Goal: Task Accomplishment & Management: Complete application form

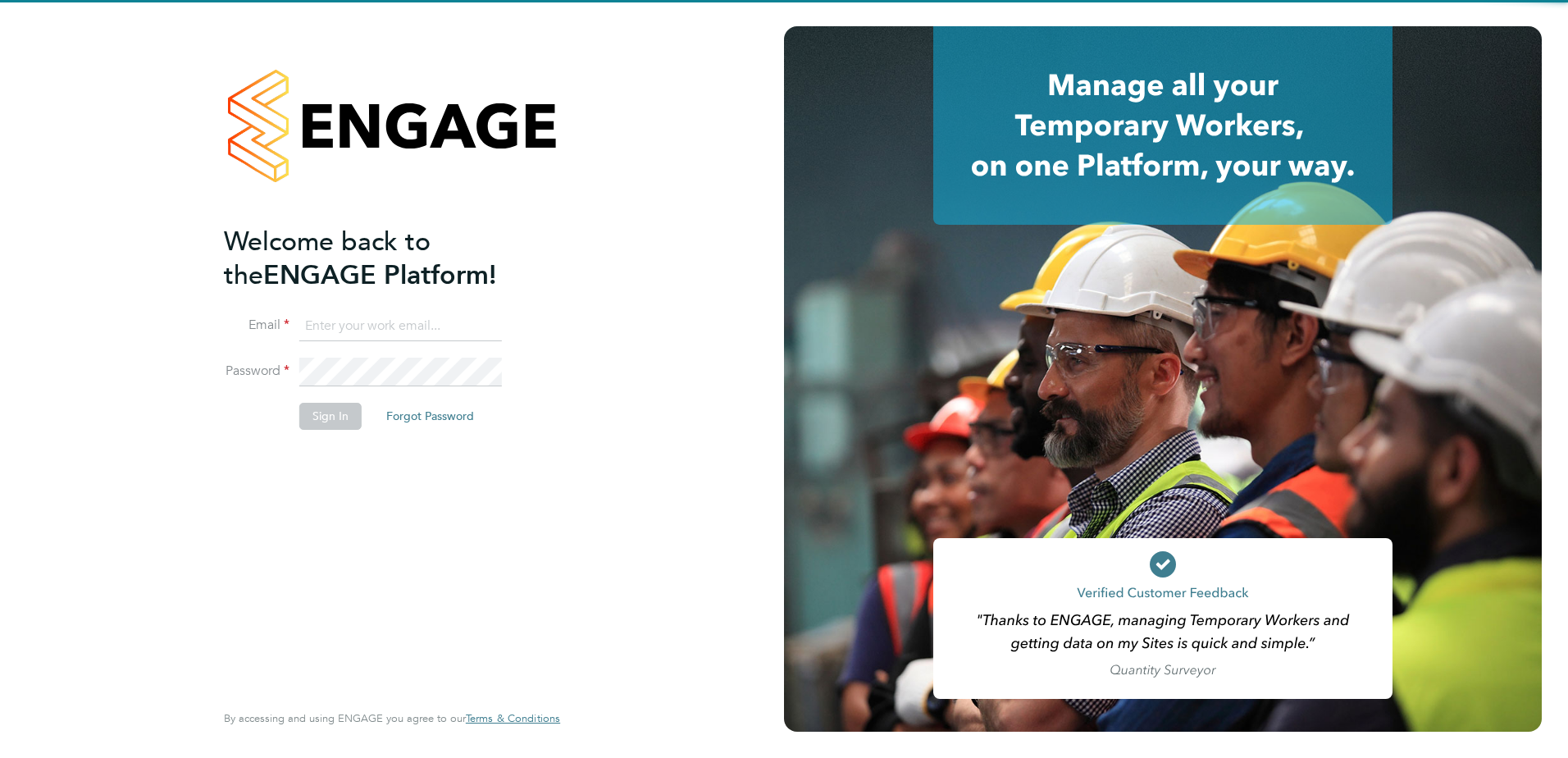
type input "carl.stephenson@vistry.co.uk"
click at [258, 602] on div "Welcome back to the ENGAGE Platform! Email carl.stephenson@vistry.co.uk Passwor…" at bounding box center [384, 461] width 320 height 472
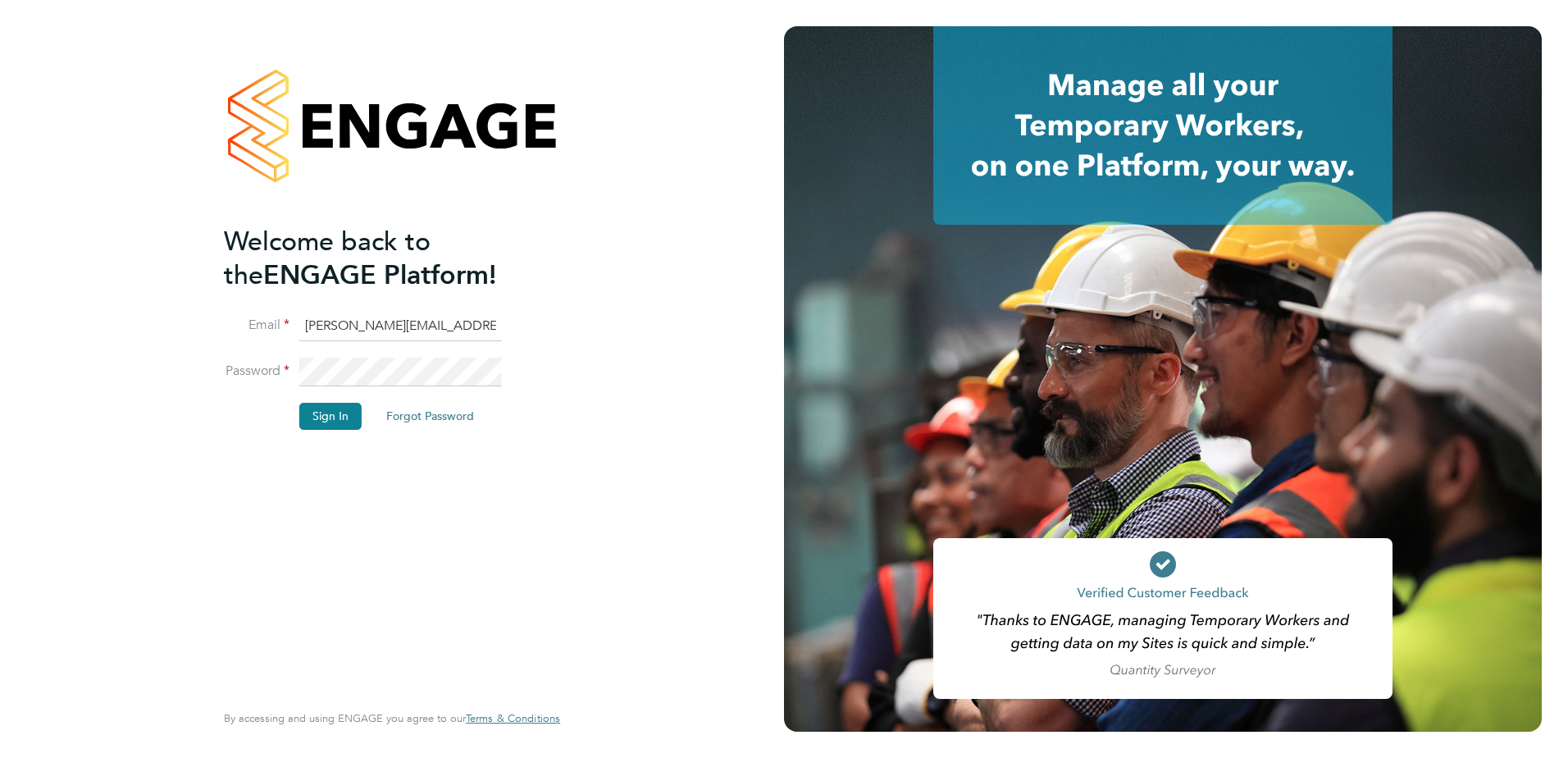
click at [313, 421] on button "Sign In" at bounding box center [330, 416] width 62 height 26
click at [316, 416] on div "Sorry, we are having problems connecting to our services." at bounding box center [392, 379] width 784 height 758
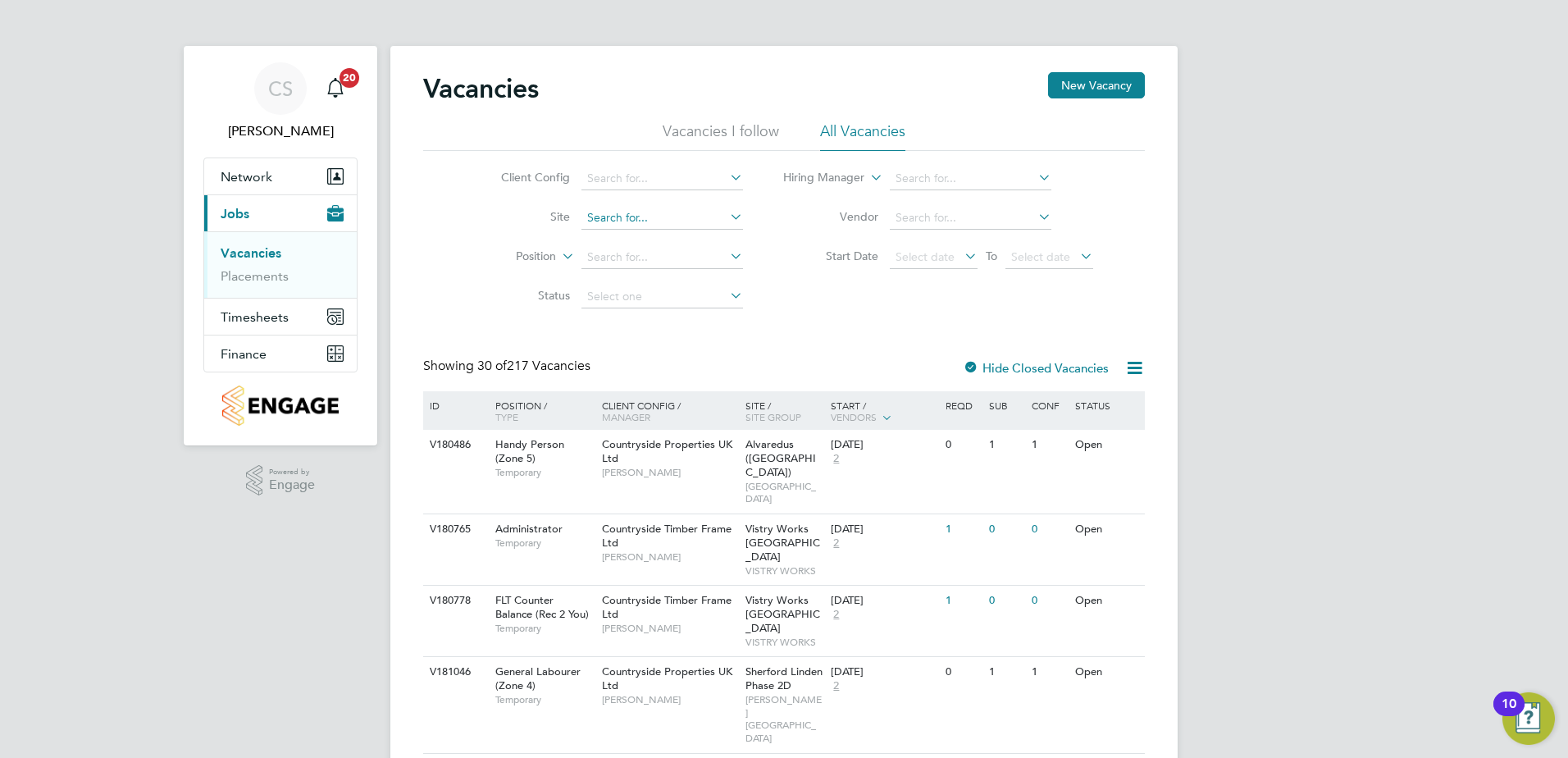
click at [600, 227] on input at bounding box center [662, 218] width 162 height 23
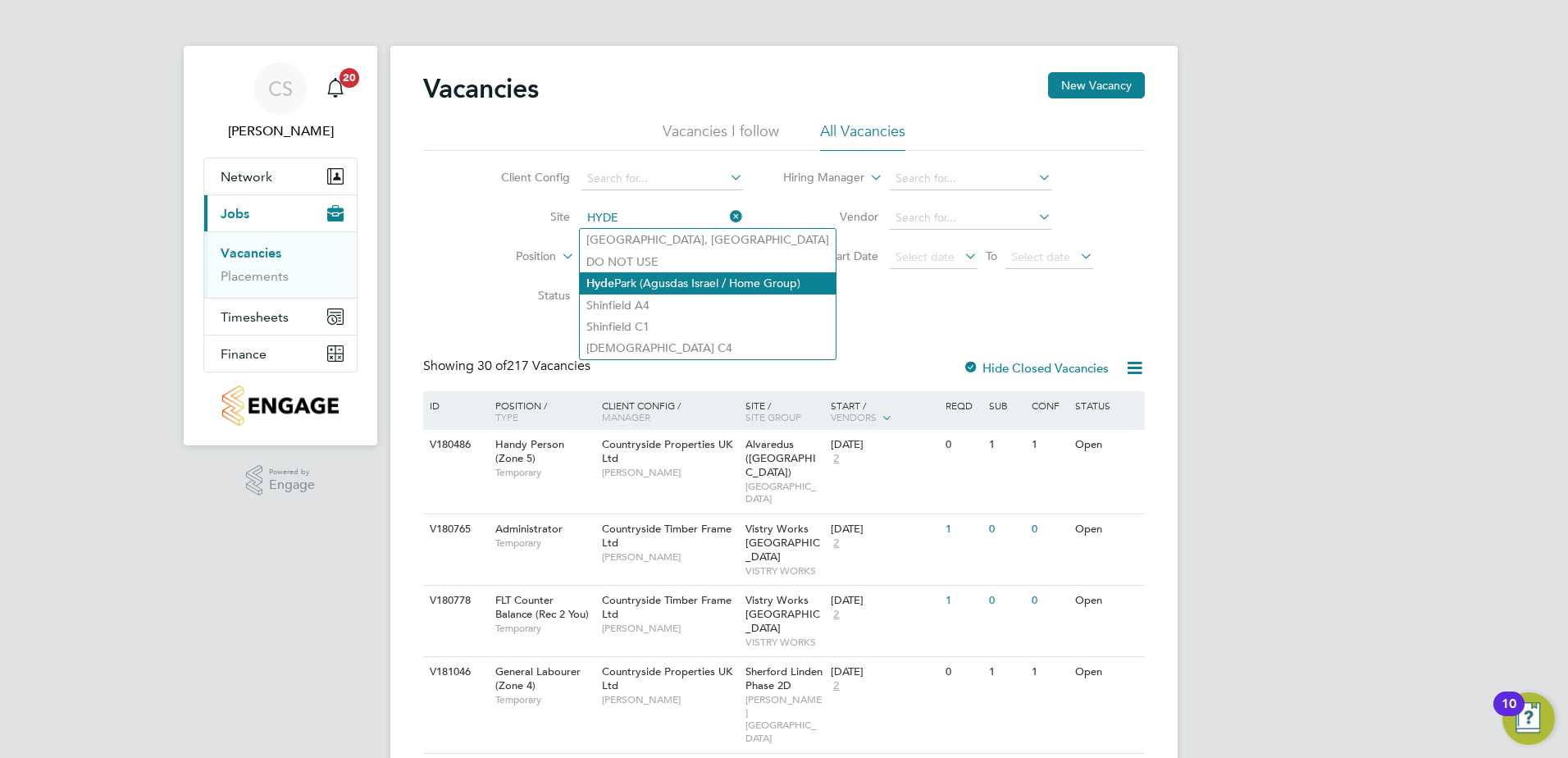
click at [629, 285] on li "[GEOGRAPHIC_DATA] (Agusdas Israel / Home Group)" at bounding box center [708, 283] width 256 height 22
type input "[GEOGRAPHIC_DATA] (Agusdas Israel / Home Group)"
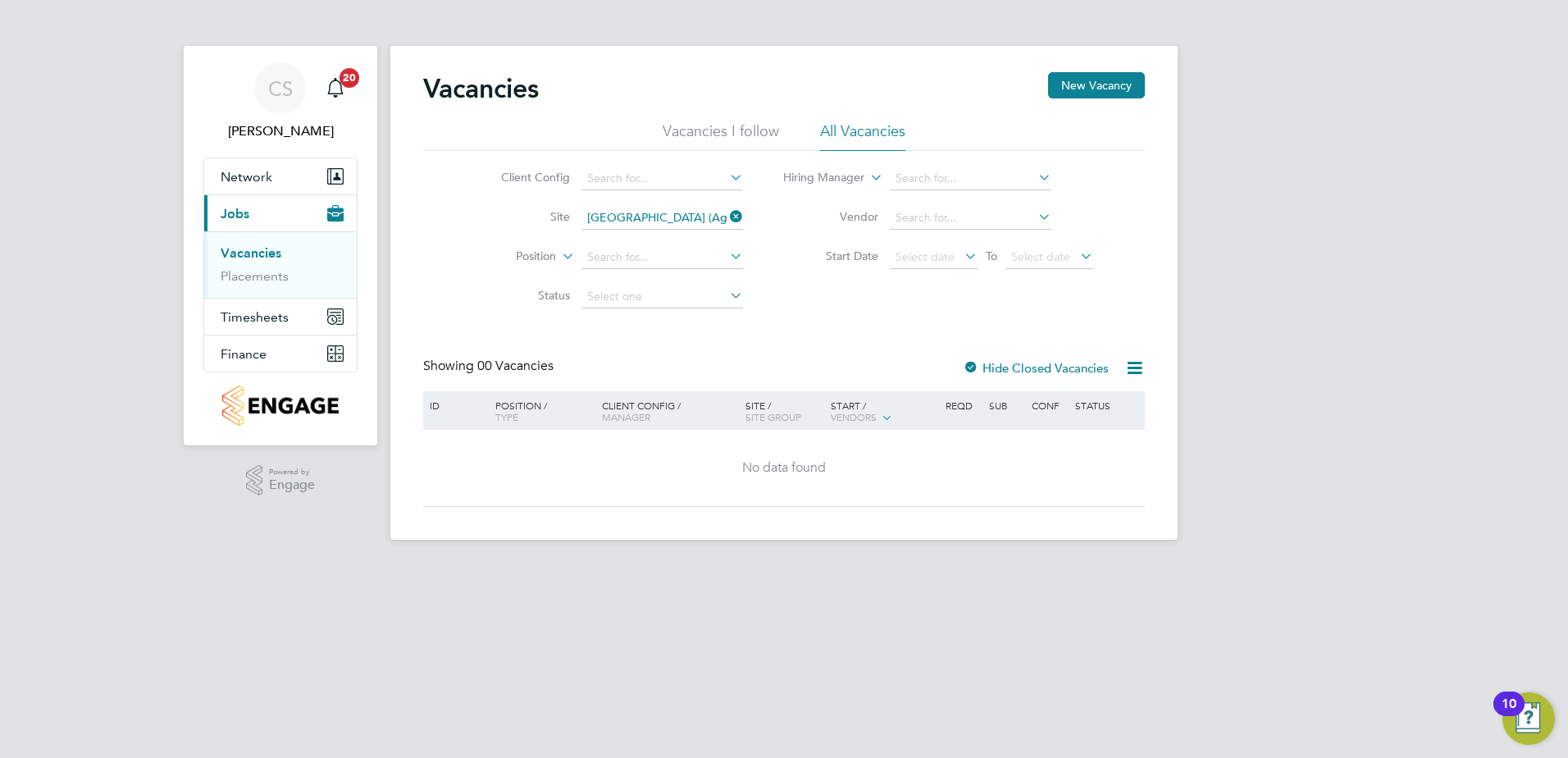
click at [260, 285] on ul "Vacancies Placements" at bounding box center [280, 264] width 152 height 66
click at [258, 283] on link "Placements" at bounding box center [255, 276] width 68 height 16
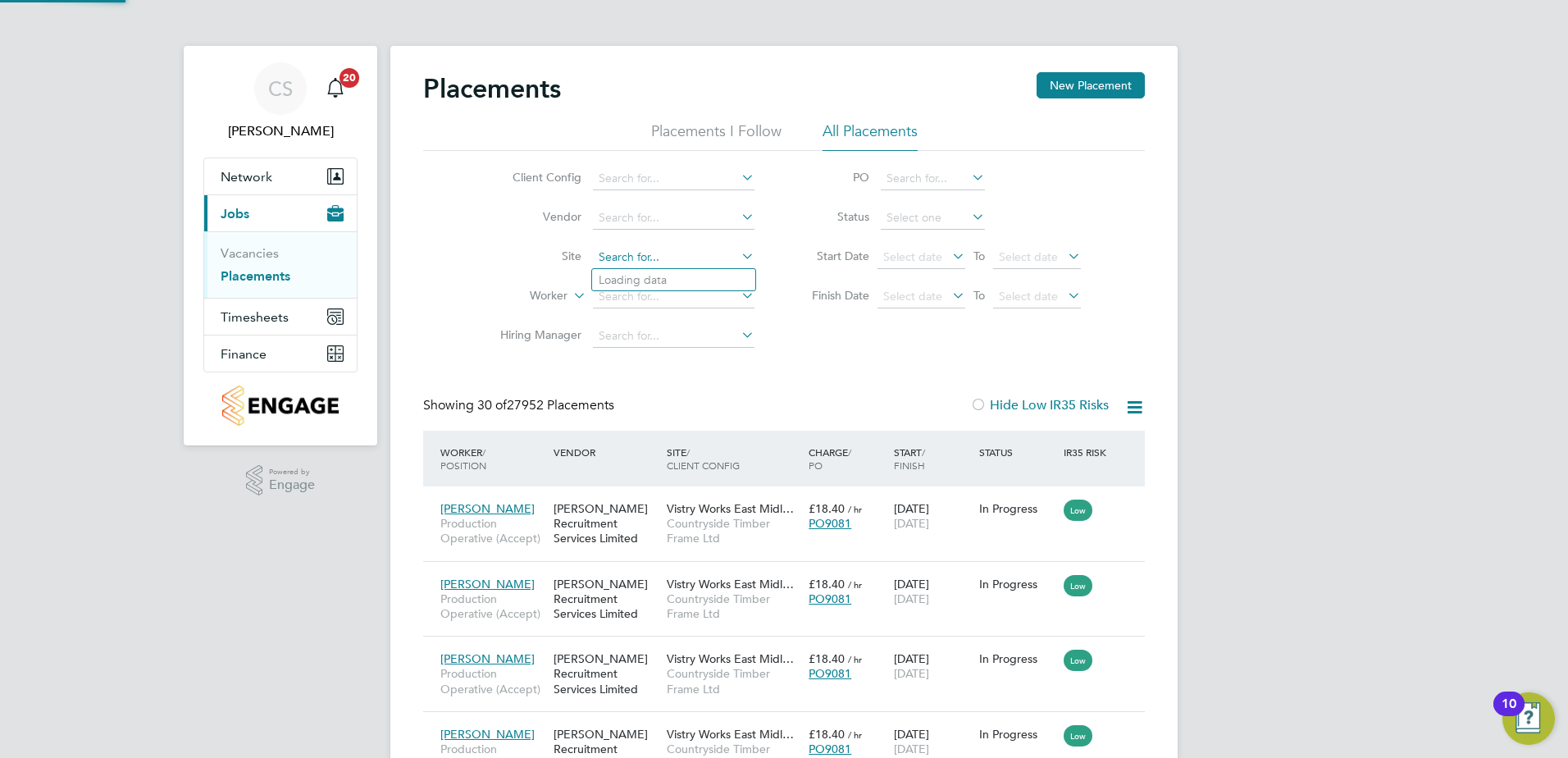
click at [637, 253] on input at bounding box center [674, 257] width 162 height 23
click at [633, 320] on li "[GEOGRAPHIC_DATA] (Agusdas Israel / Home Group)" at bounding box center [720, 323] width 256 height 22
type input "[GEOGRAPHIC_DATA] (Agusdas Israel / Home Group)"
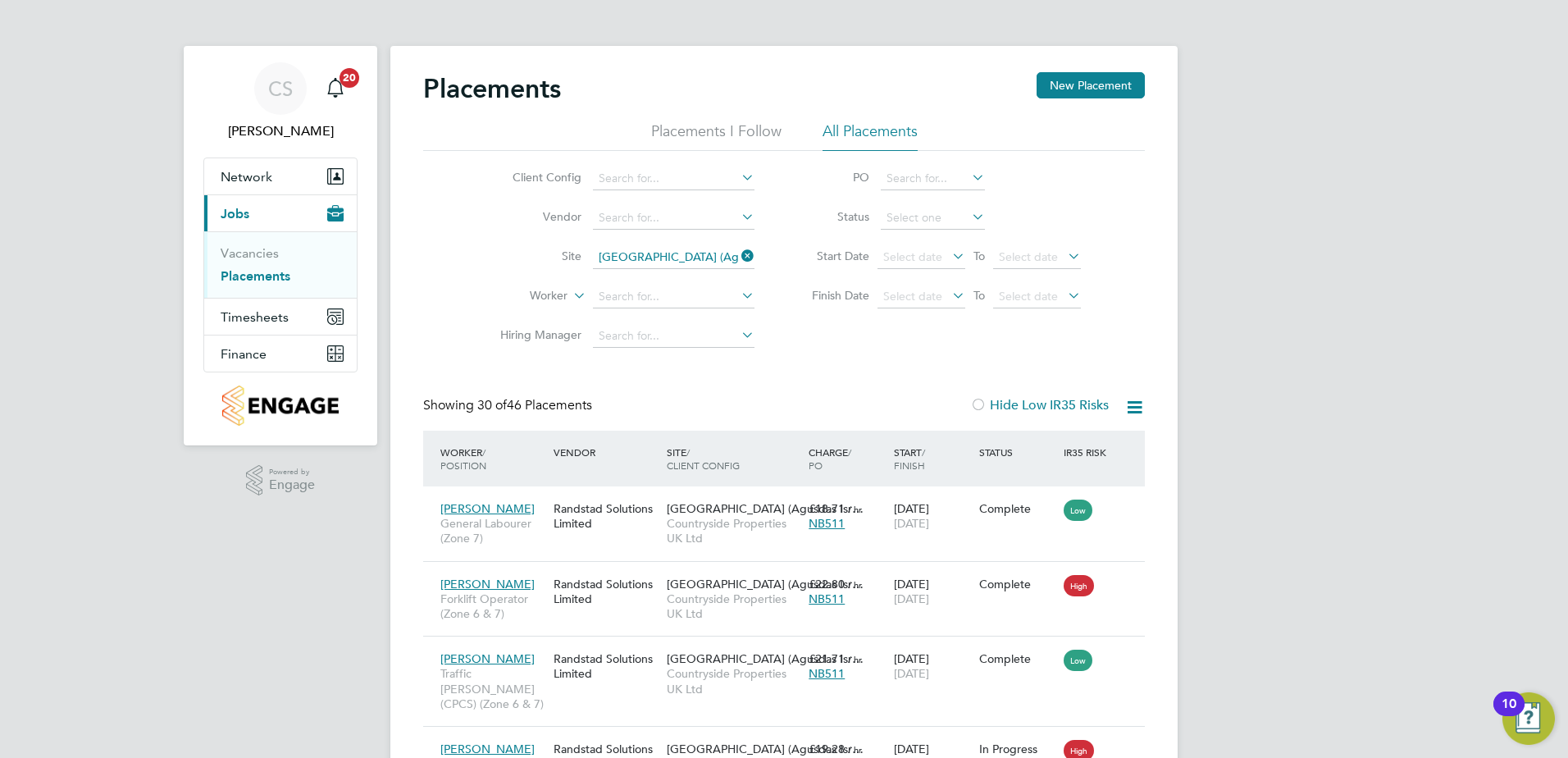
click at [736, 125] on li "Placements I Follow" at bounding box center [716, 136] width 130 height 30
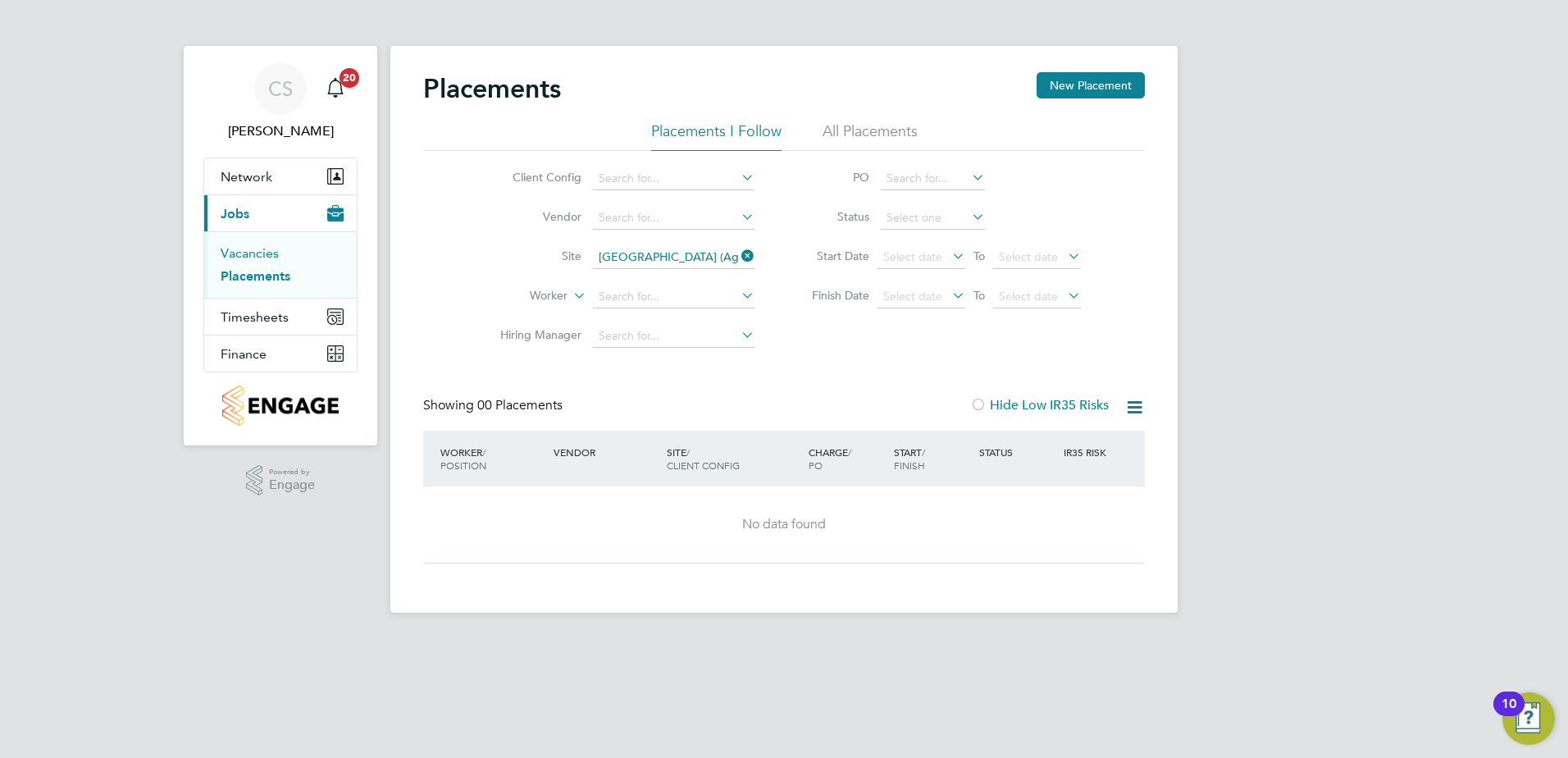
click at [230, 248] on link "Vacancies" at bounding box center [250, 253] width 58 height 16
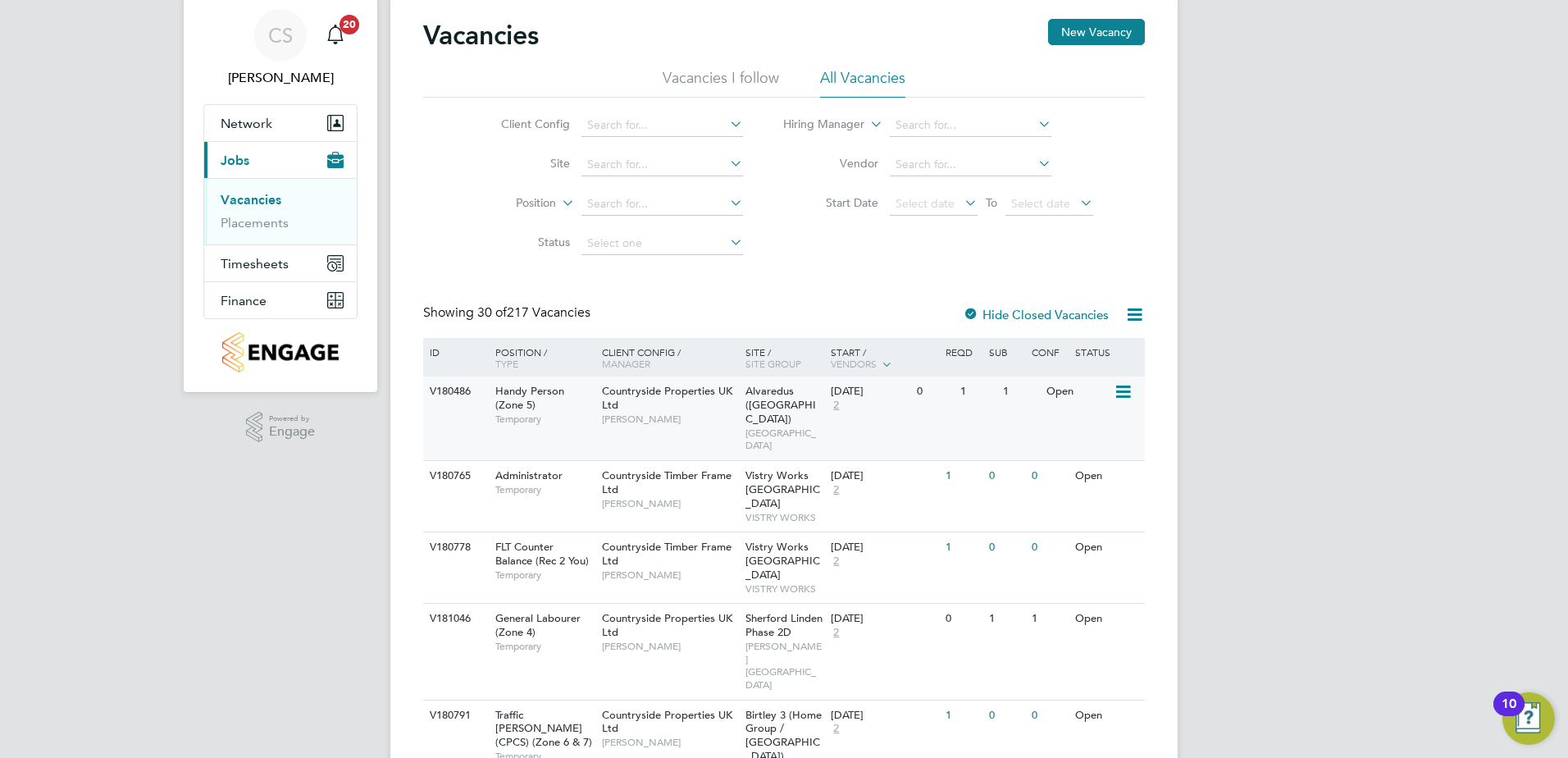
scroll to position [82, 0]
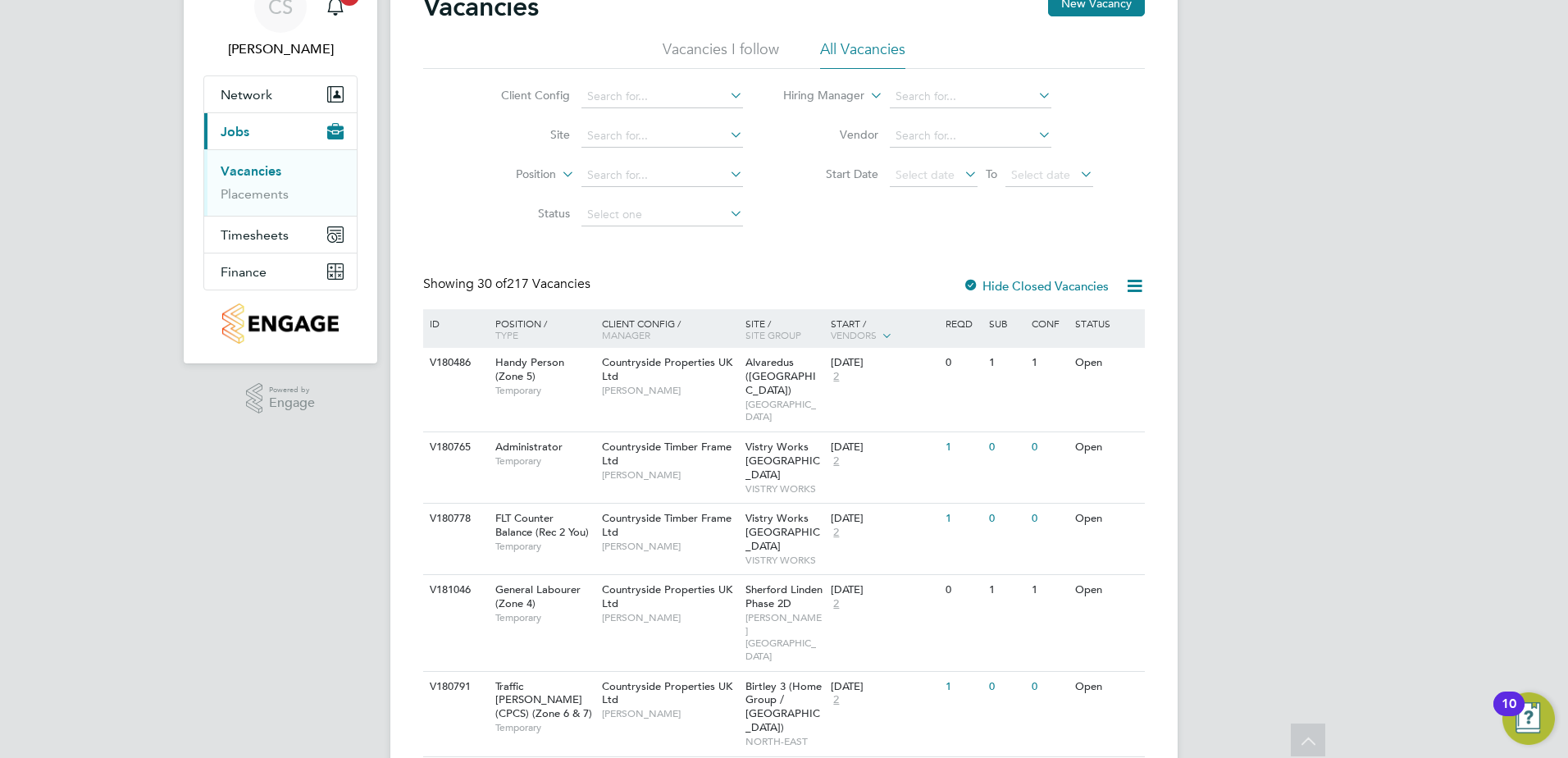
click at [1037, 294] on div "Hide Closed Vacancies" at bounding box center [1031, 285] width 162 height 20
click at [1030, 284] on label "Hide Closed Vacancies" at bounding box center [1035, 286] width 146 height 16
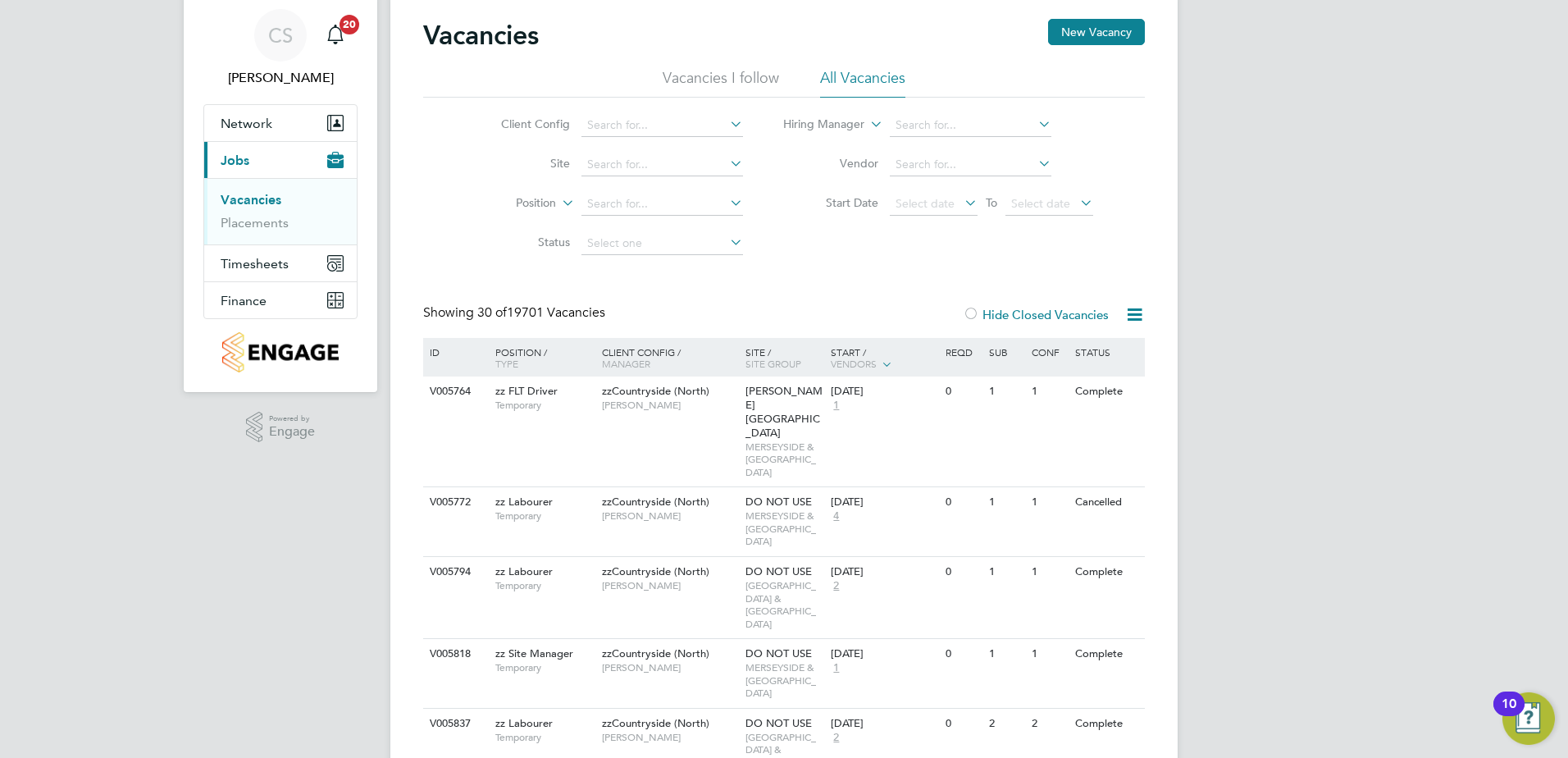
scroll to position [82, 0]
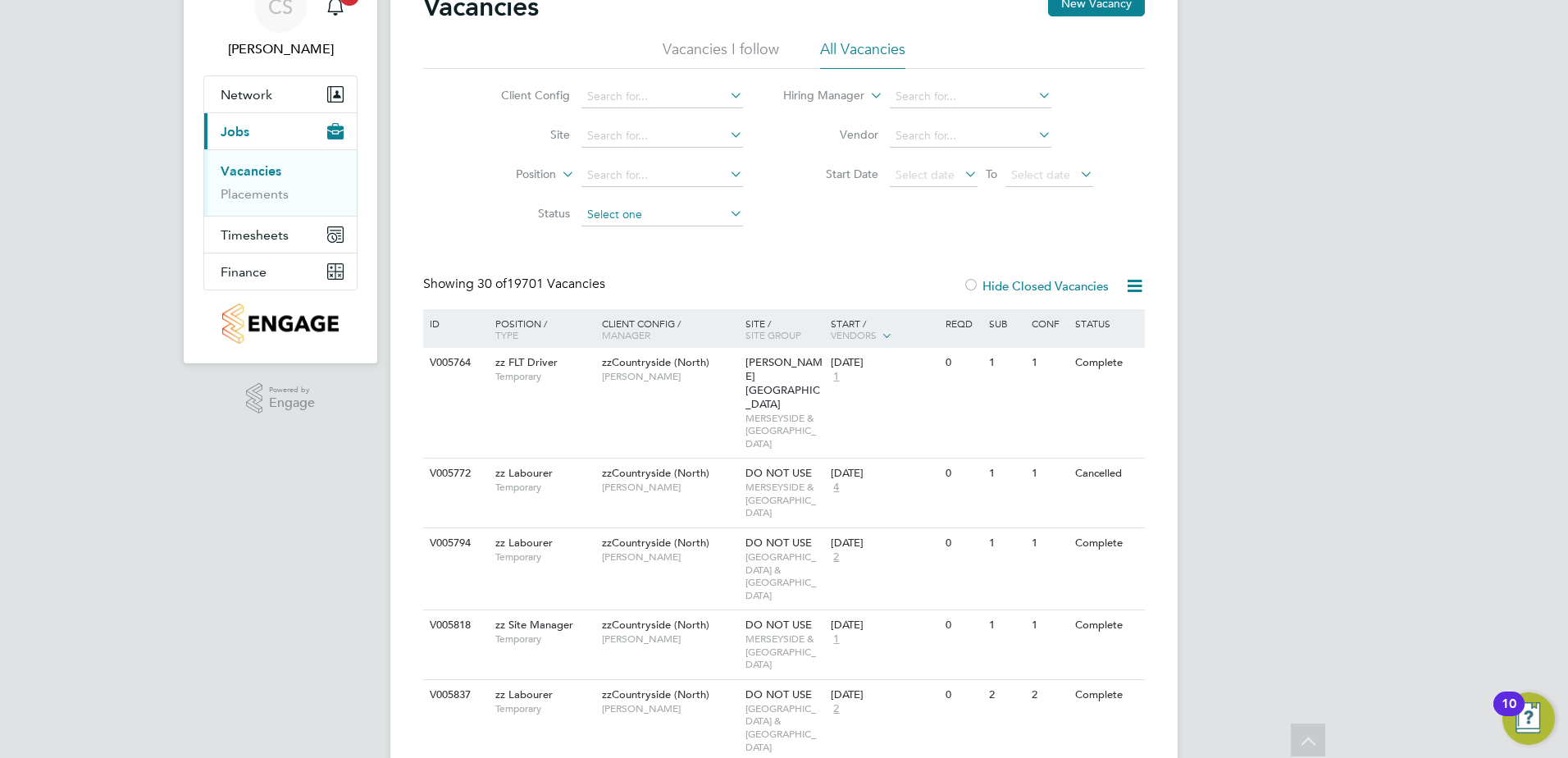
click at [648, 208] on input at bounding box center [662, 214] width 162 height 23
click at [581, 168] on input at bounding box center [662, 175] width 162 height 23
click at [602, 131] on input at bounding box center [662, 136] width 162 height 23
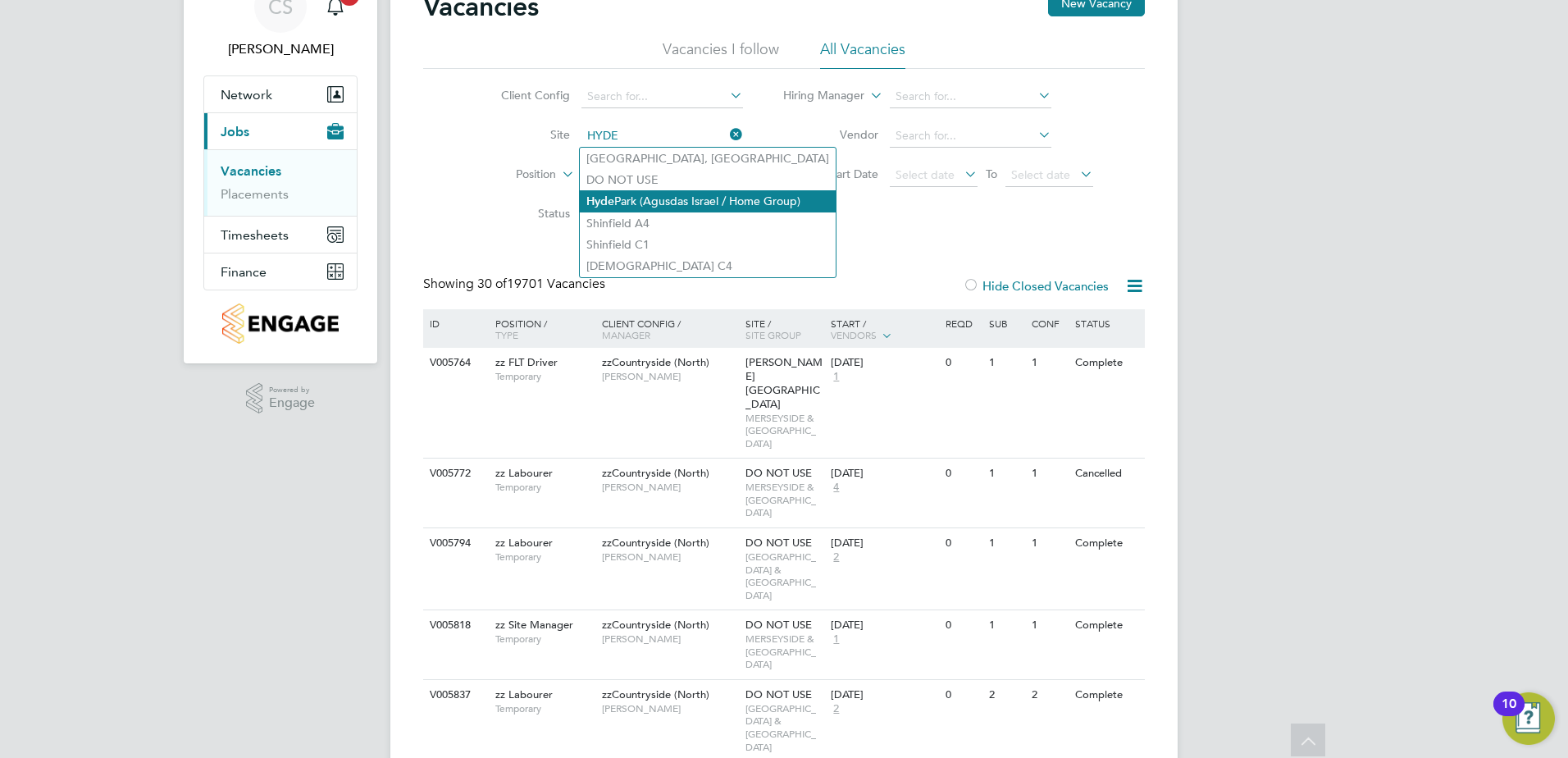
click at [637, 190] on li "[GEOGRAPHIC_DATA] (Agusdas Israel / Home Group)" at bounding box center [708, 201] width 256 height 22
type input "[GEOGRAPHIC_DATA] (Agusdas Israel / Home Group)"
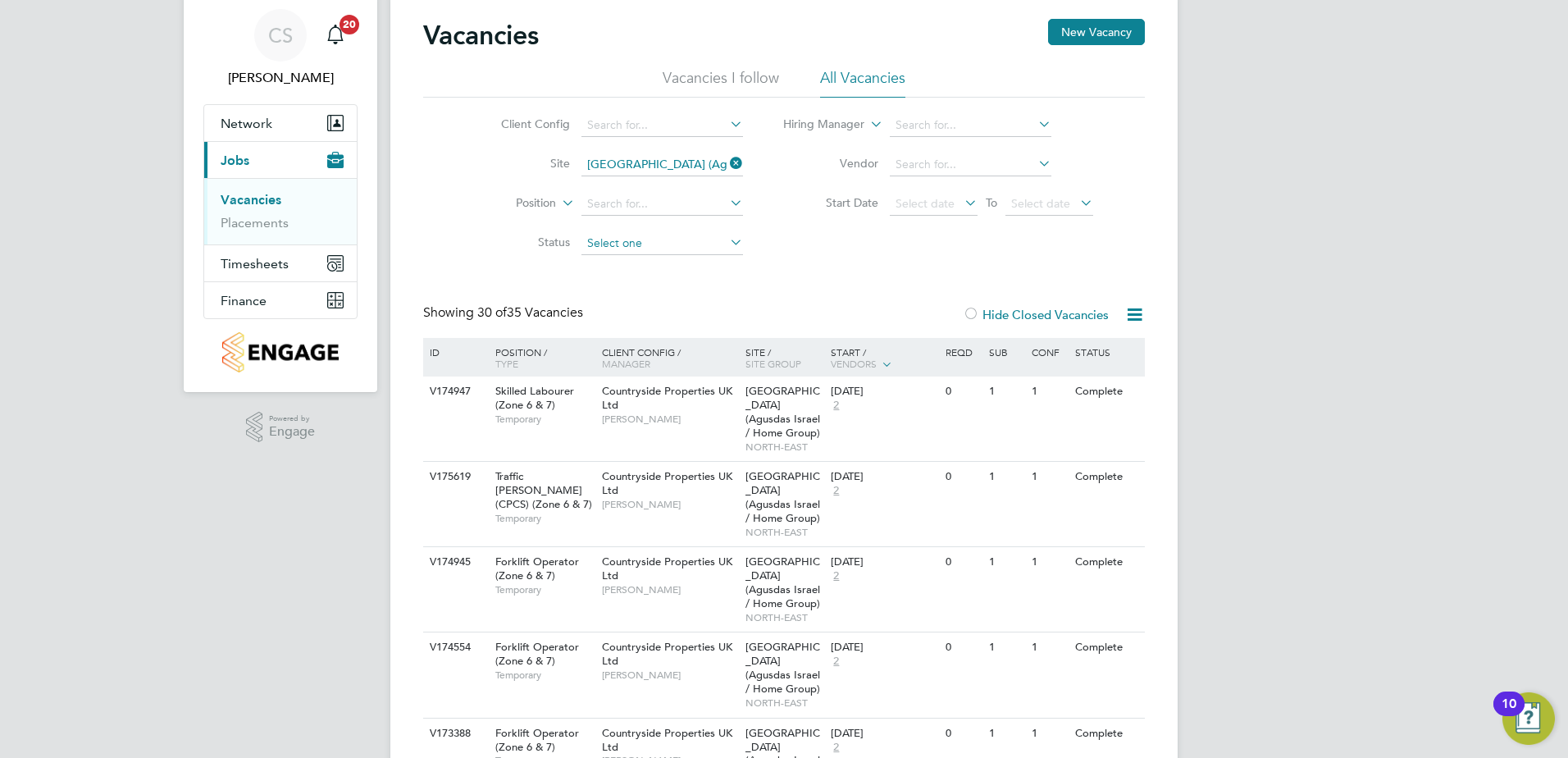
scroll to position [82, 0]
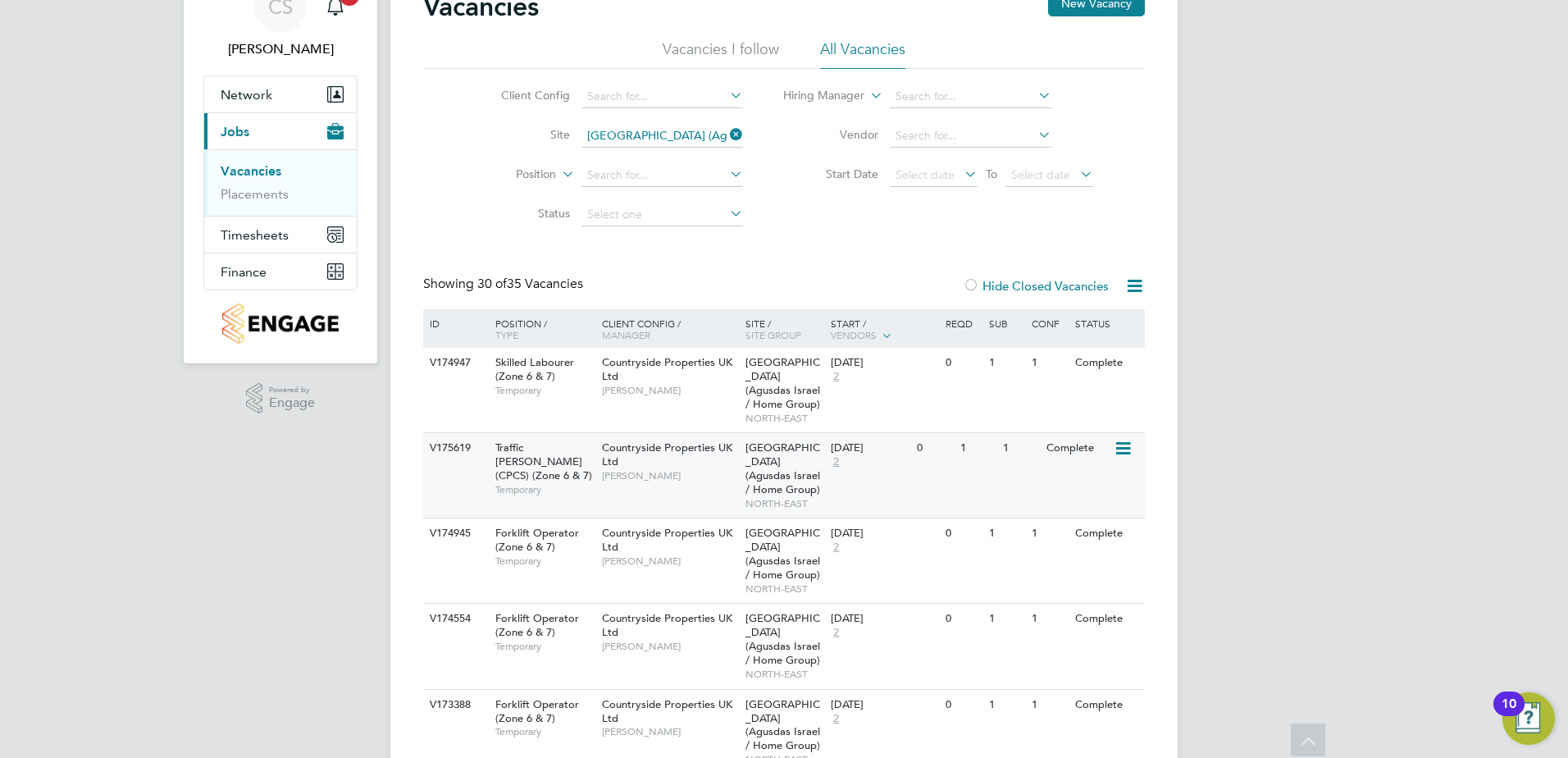
click at [671, 448] on div "Countryside Properties UK Ltd [PERSON_NAME]" at bounding box center [669, 461] width 143 height 57
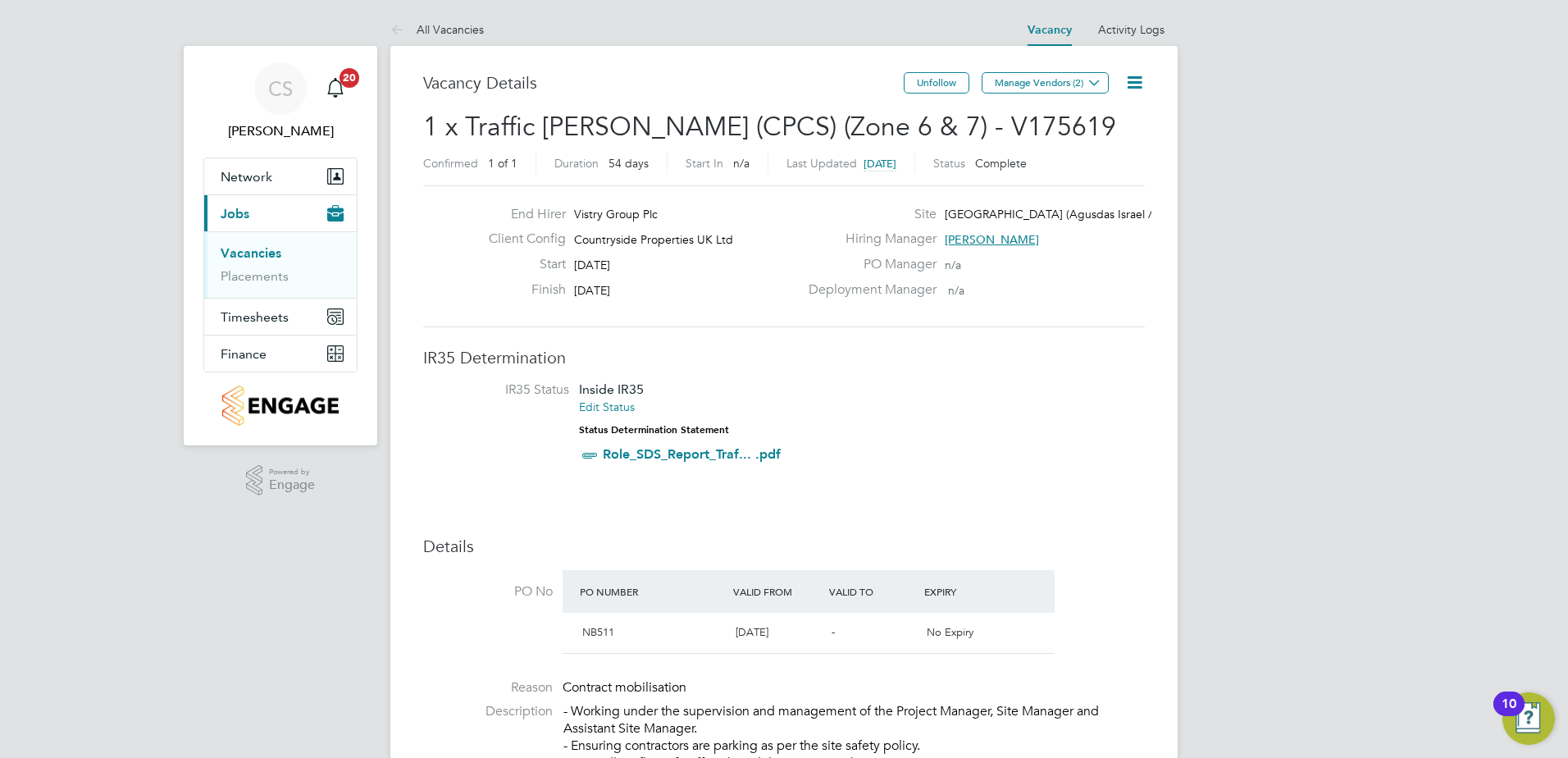
click at [1135, 77] on icon at bounding box center [1134, 82] width 20 height 20
click at [1087, 144] on li "Update Status" at bounding box center [1094, 144] width 95 height 23
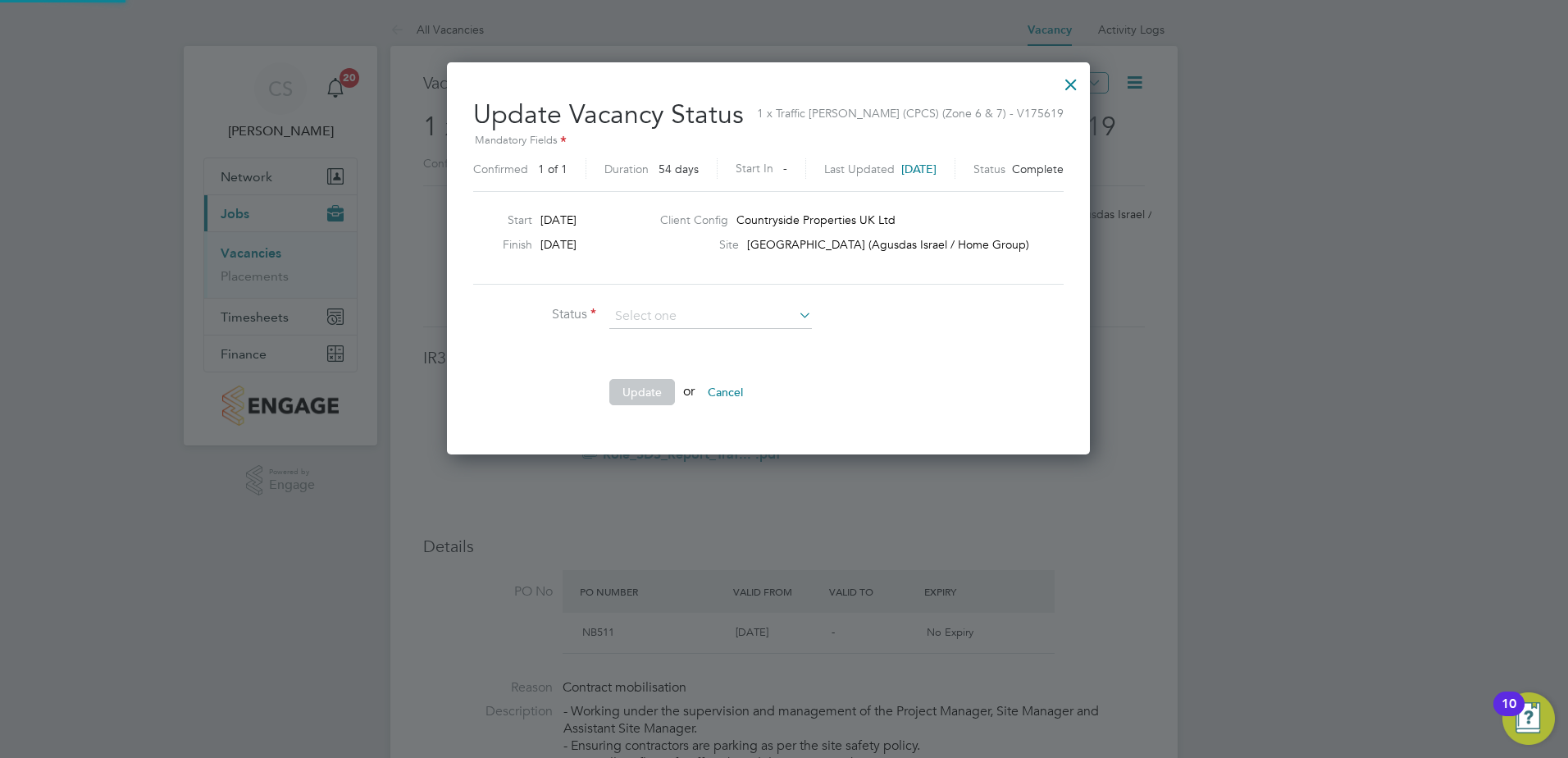
scroll to position [391, 674]
click at [654, 338] on li "Open" at bounding box center [710, 337] width 204 height 21
type input "Open"
click at [639, 389] on button "Update" at bounding box center [642, 392] width 66 height 26
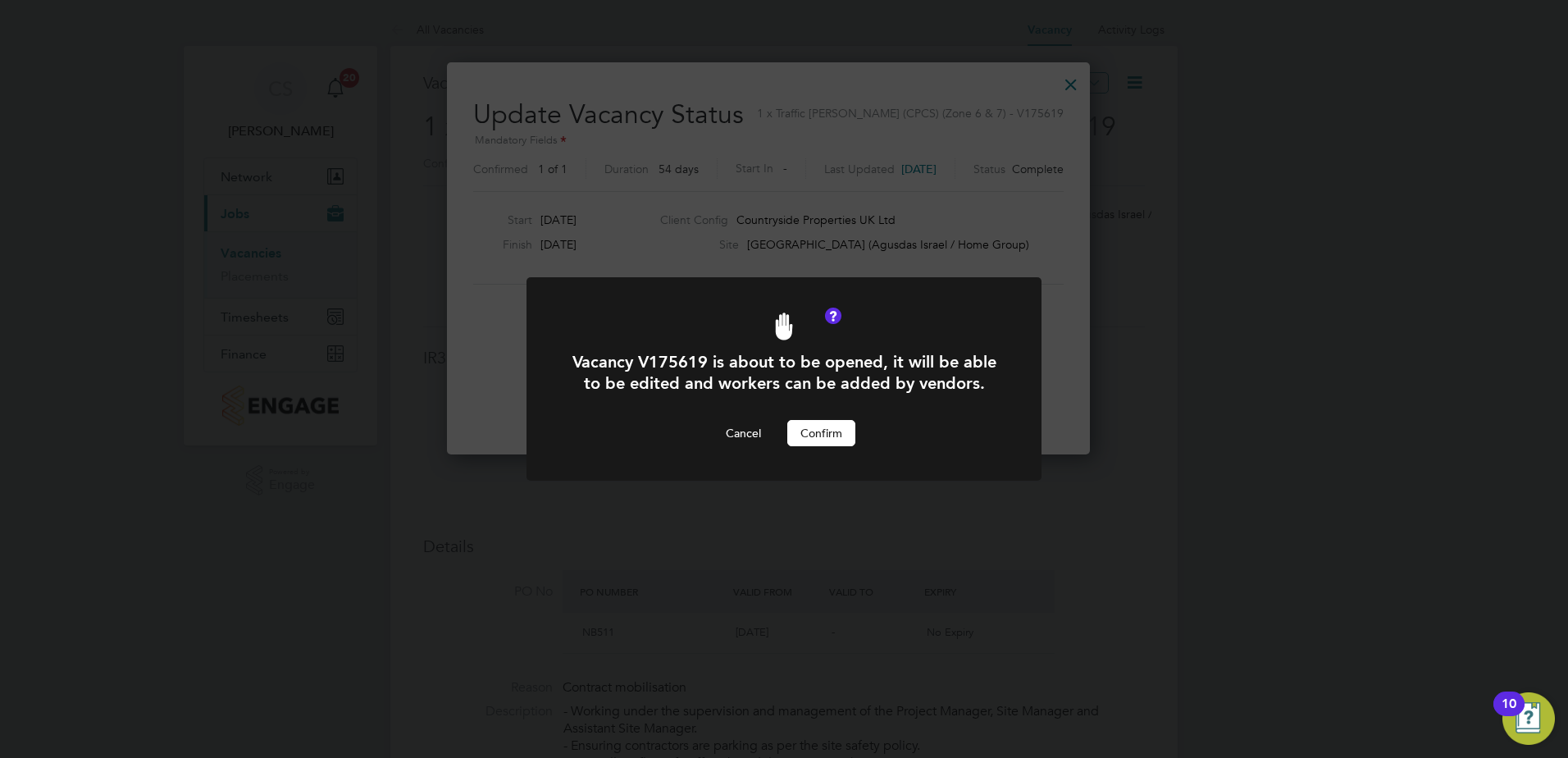
click at [813, 438] on button "Confirm" at bounding box center [821, 433] width 68 height 26
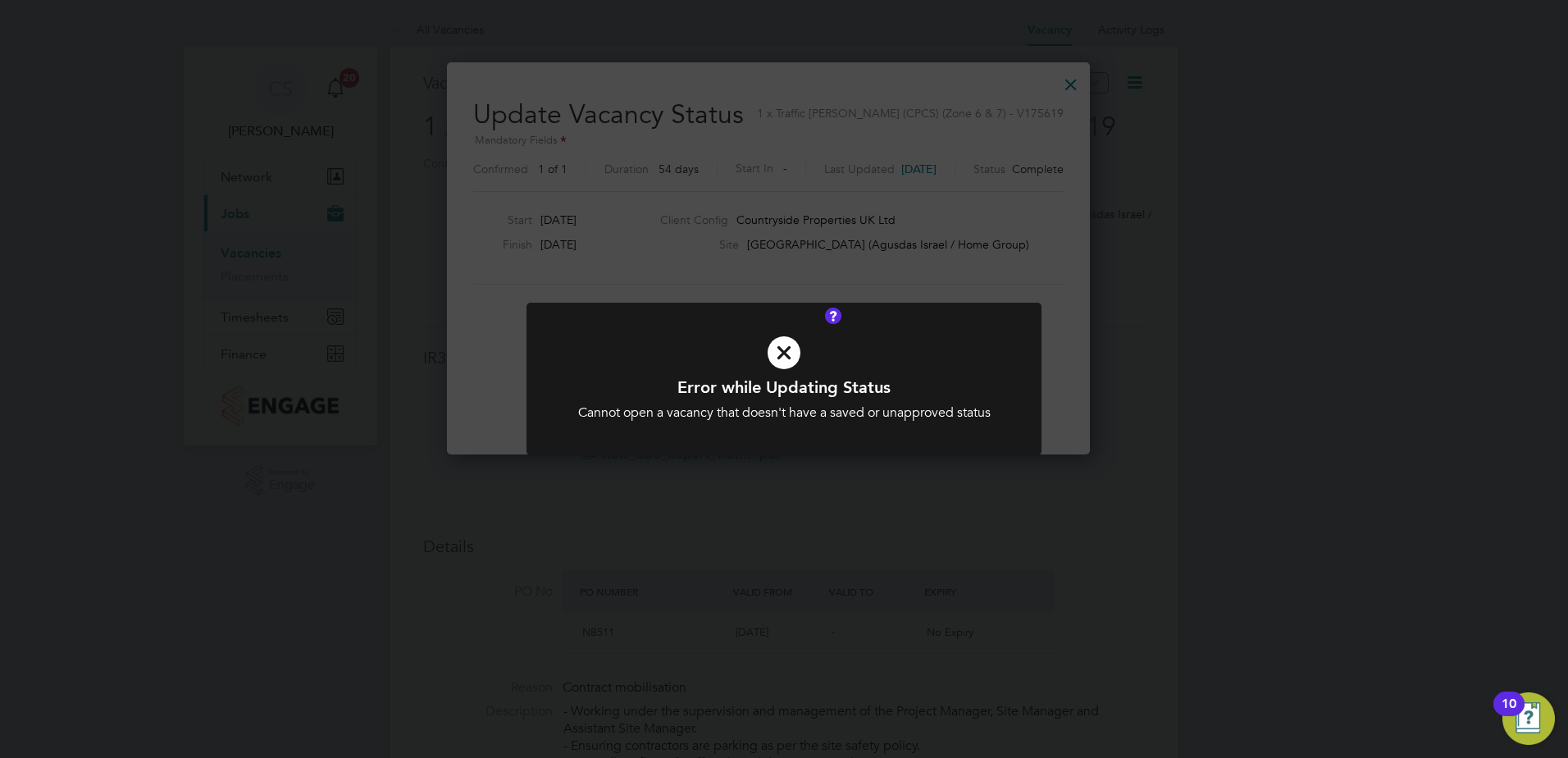
click at [787, 364] on icon at bounding box center [784, 353] width 426 height 64
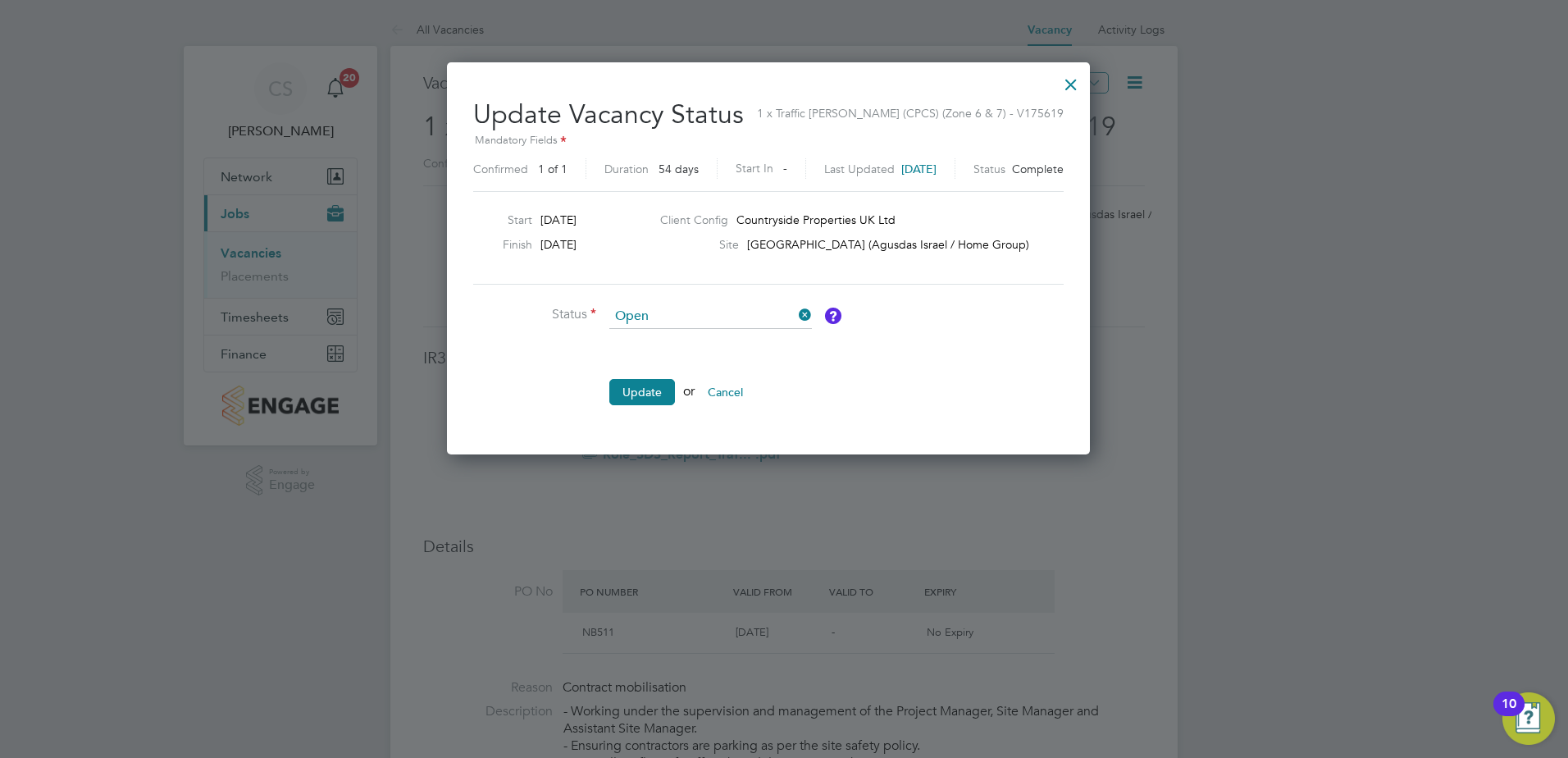
click at [1085, 90] on div at bounding box center [1071, 81] width 30 height 30
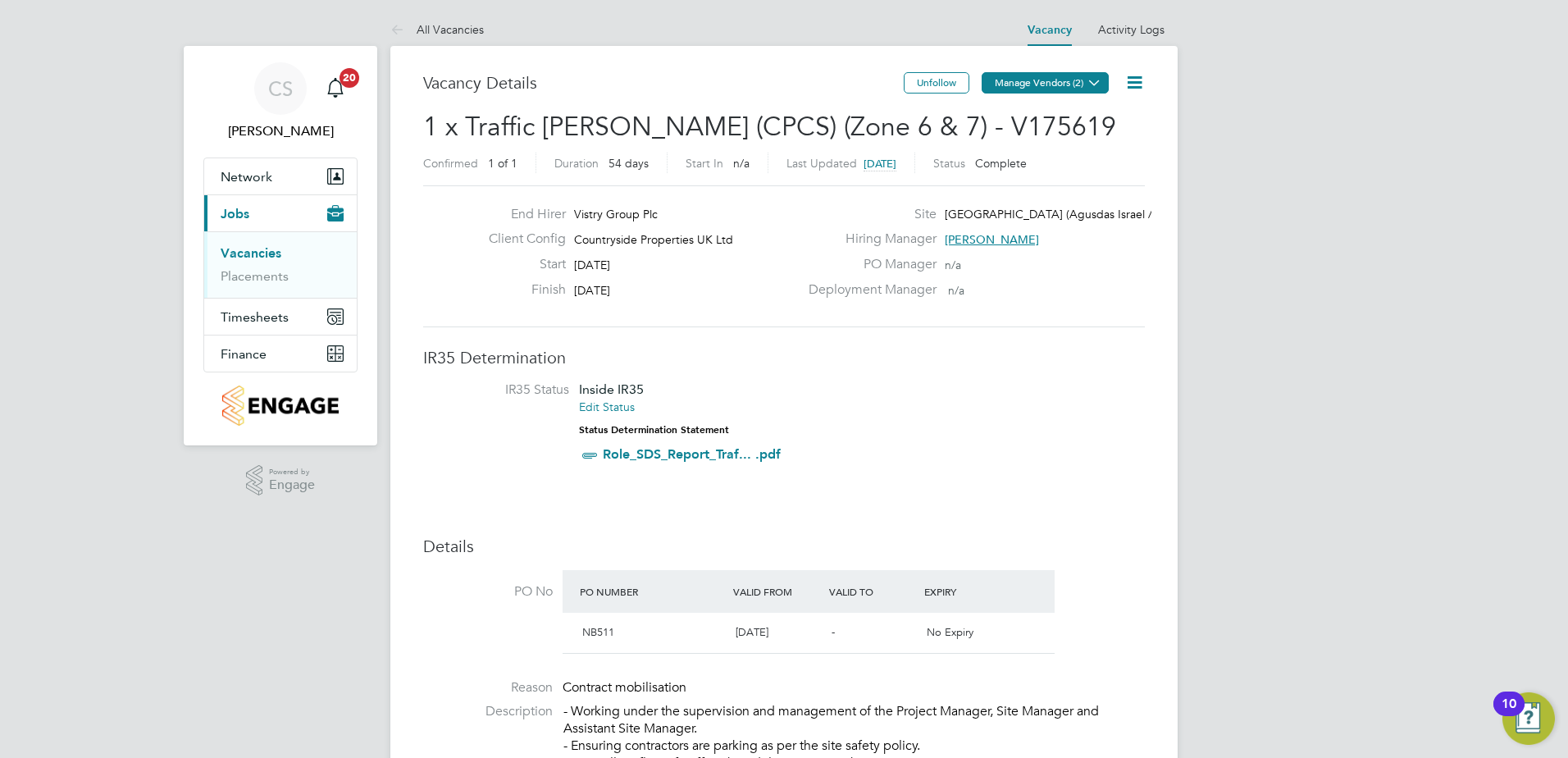
click at [1018, 89] on button "Manage Vendors (2)" at bounding box center [1044, 82] width 127 height 21
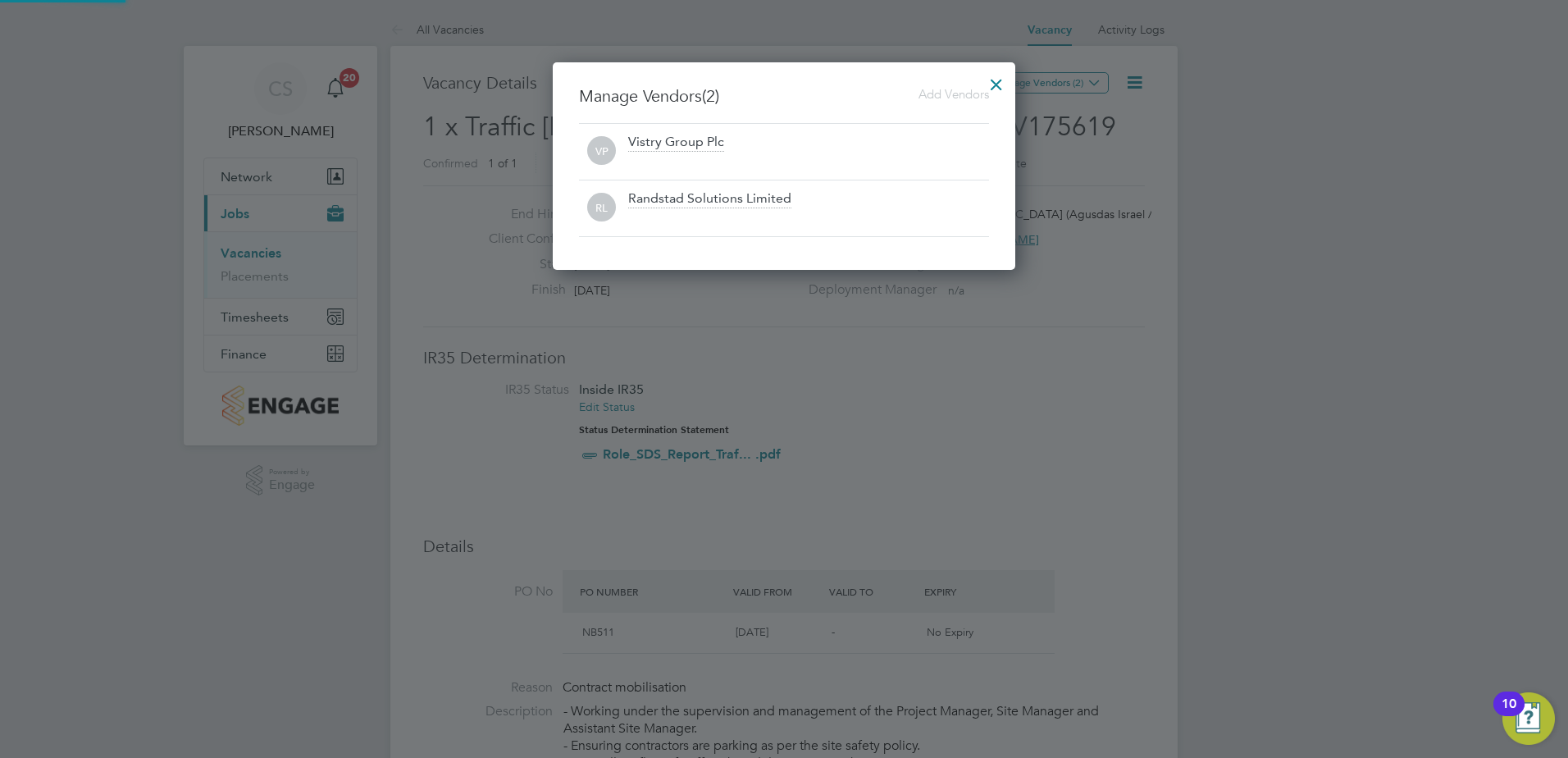
scroll to position [208, 463]
click at [999, 79] on div at bounding box center [996, 81] width 30 height 30
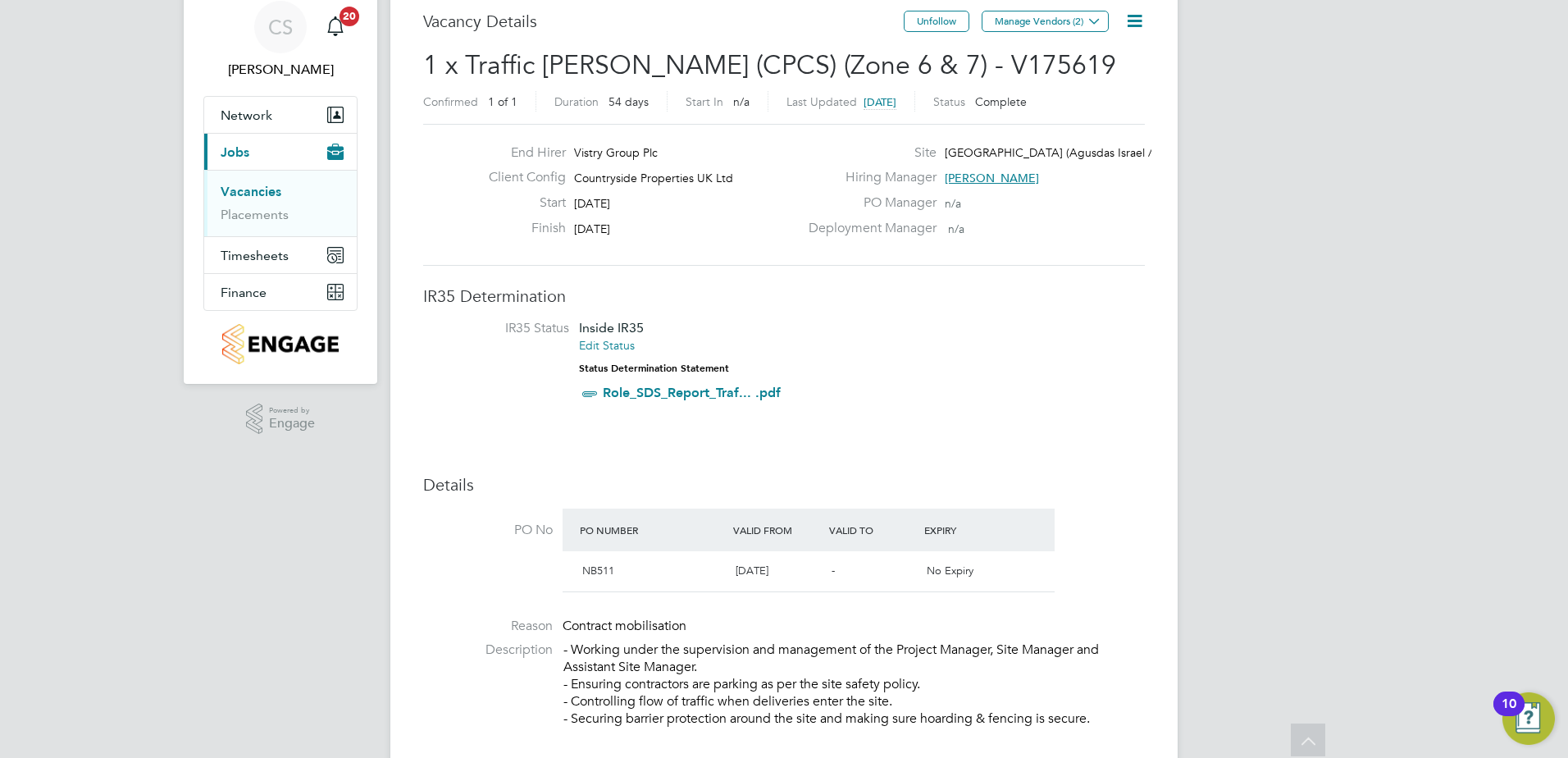
scroll to position [0, 0]
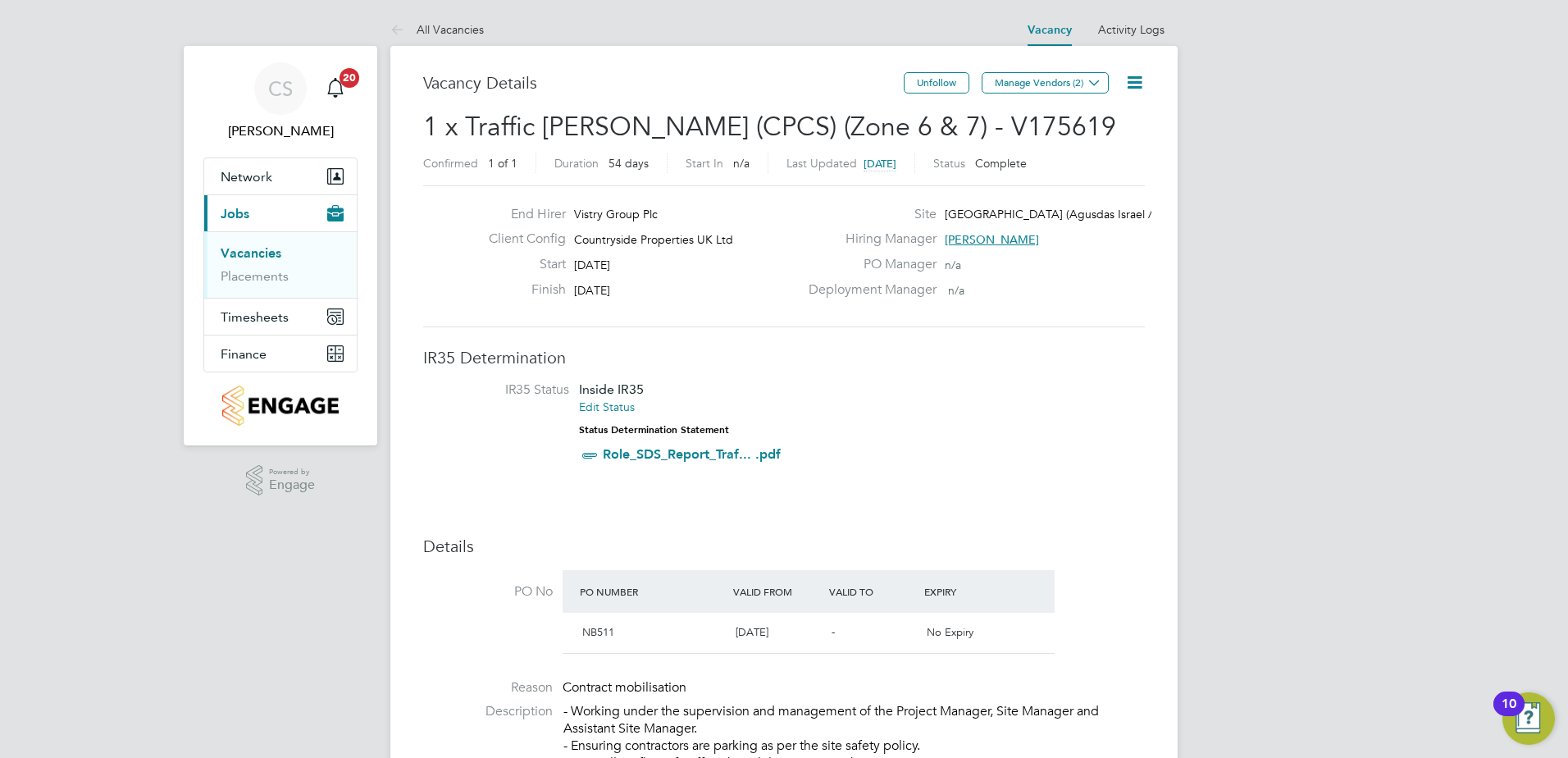
click at [253, 256] on link "Vacancies" at bounding box center [251, 253] width 61 height 16
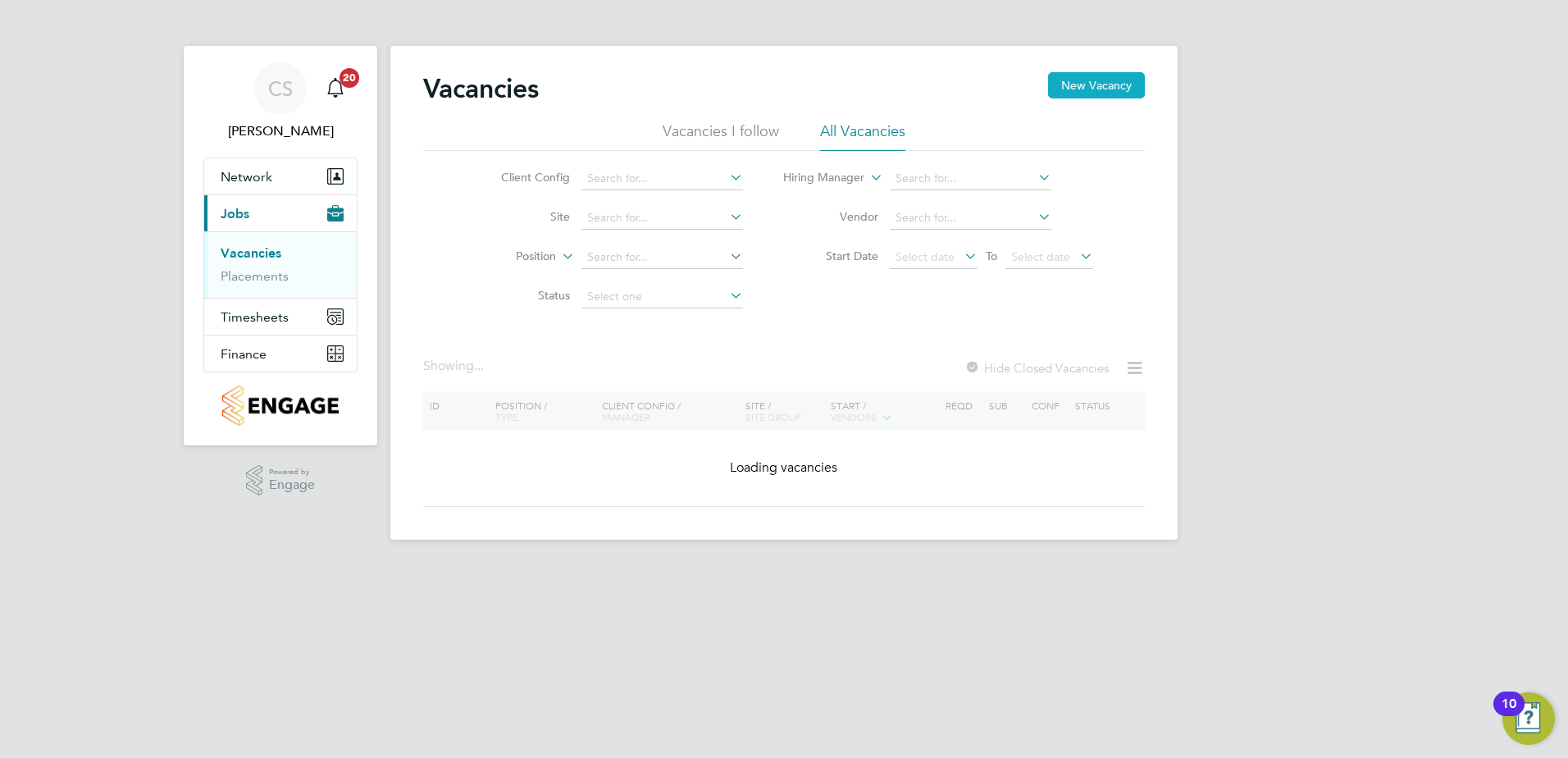
click at [1093, 97] on button "New Vacancy" at bounding box center [1096, 85] width 97 height 26
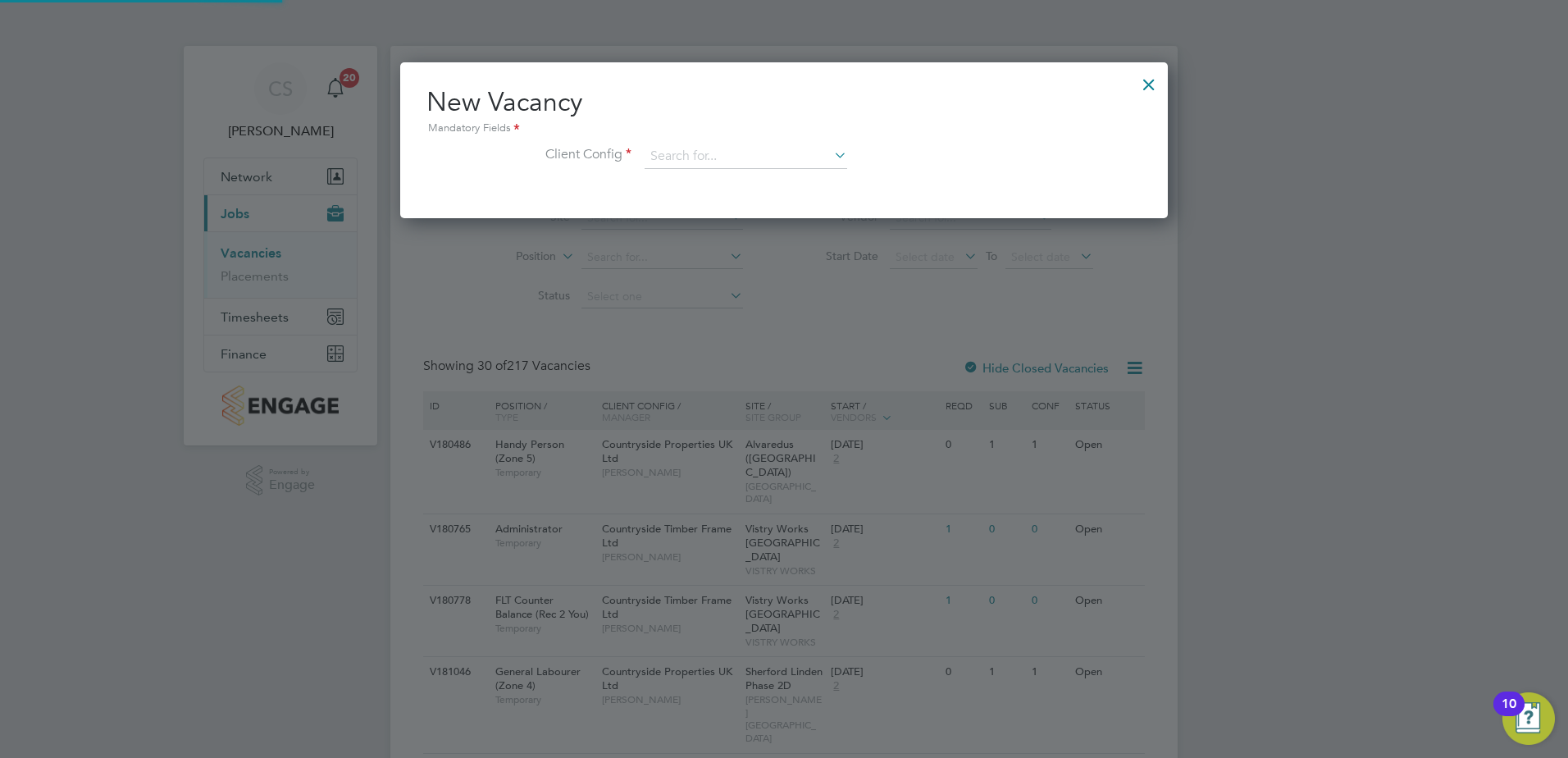
scroll to position [156, 768]
click at [689, 146] on input at bounding box center [745, 156] width 203 height 25
type input "H"
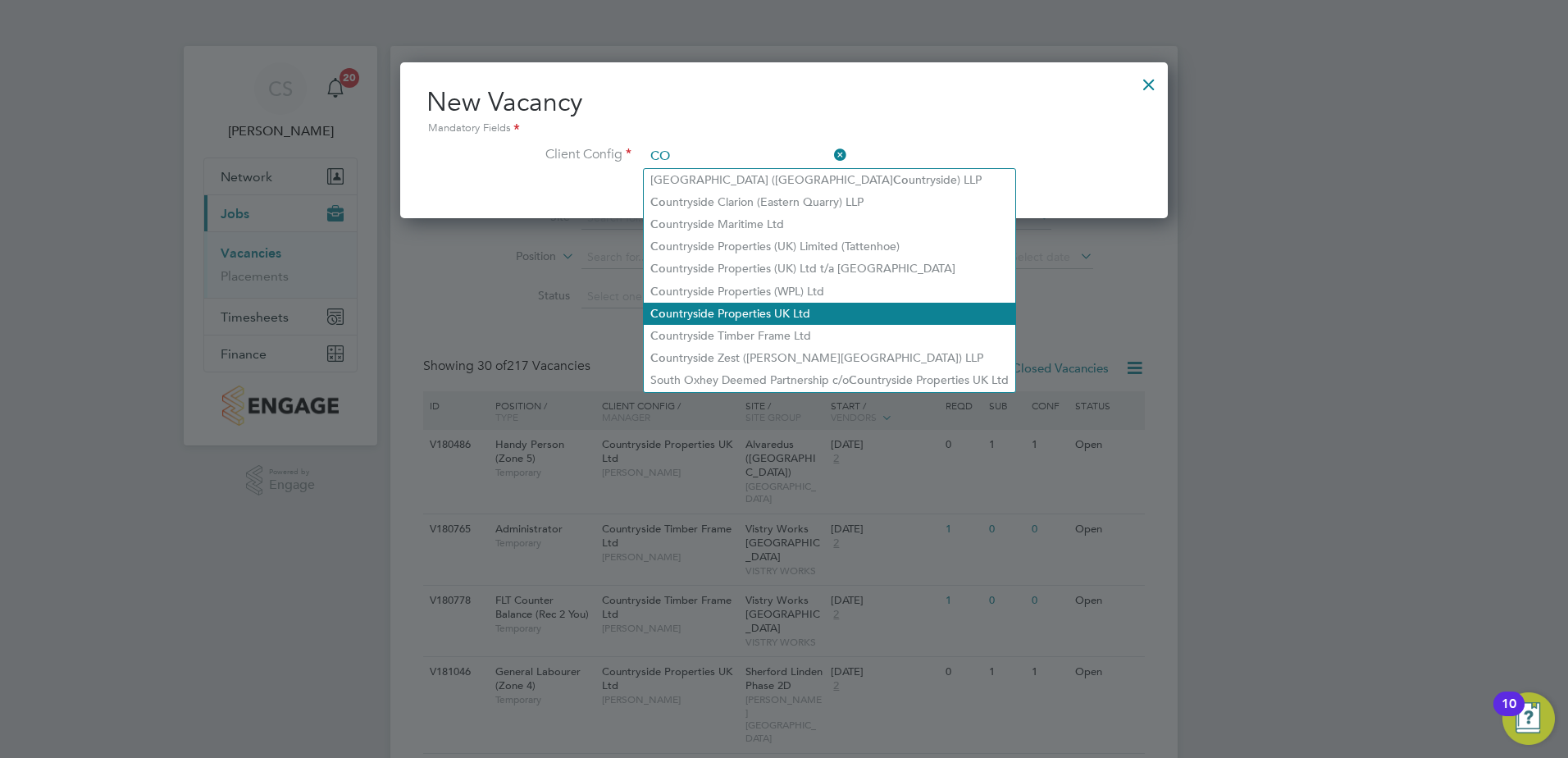
click at [780, 309] on li "Co untryside Properties UK Ltd" at bounding box center [829, 314] width 371 height 22
type input "Countryside Properties UK Ltd"
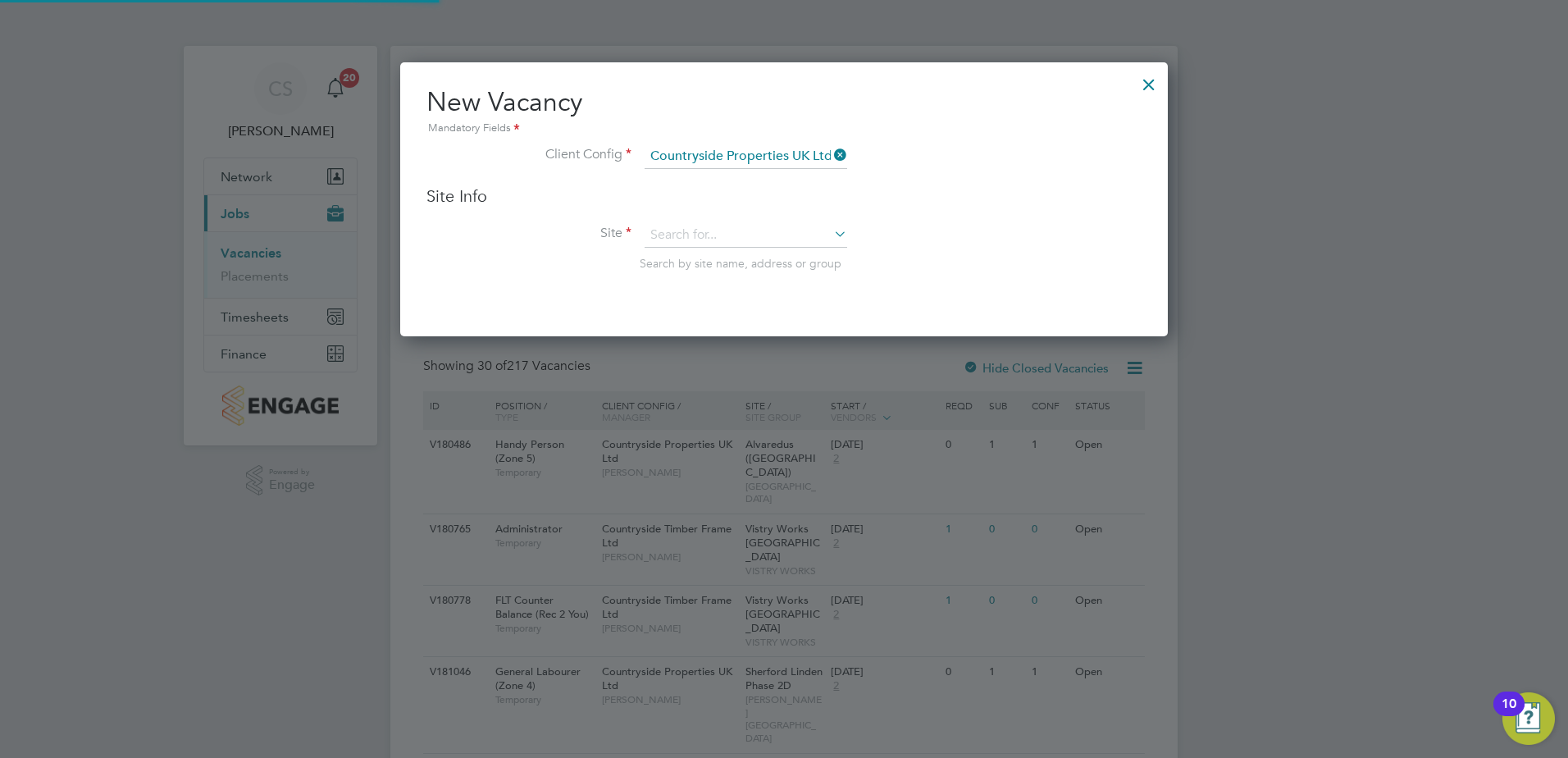
scroll to position [275, 768]
click at [712, 242] on input at bounding box center [745, 235] width 203 height 25
click at [705, 257] on li "[GEOGRAPHIC_DATA] (Agusdas Israel / Home Group)" at bounding box center [757, 259] width 227 height 22
type input "[GEOGRAPHIC_DATA] (Agusdas Israel / Home Group)"
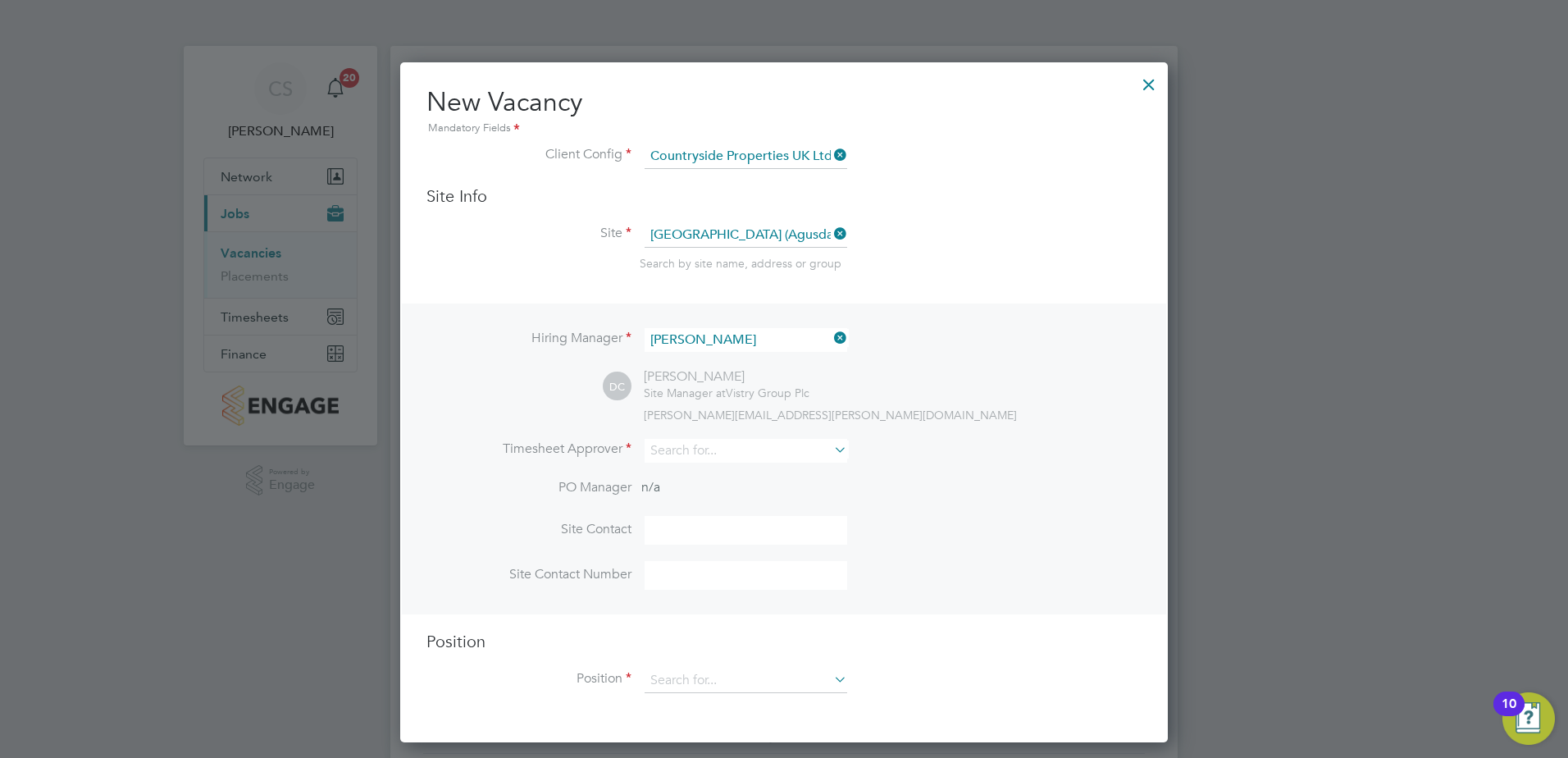
scroll to position [680, 768]
click at [685, 461] on input at bounding box center [745, 451] width 203 height 24
click at [700, 476] on li "Derr ick Cooper" at bounding box center [754, 474] width 220 height 22
type input "[PERSON_NAME]"
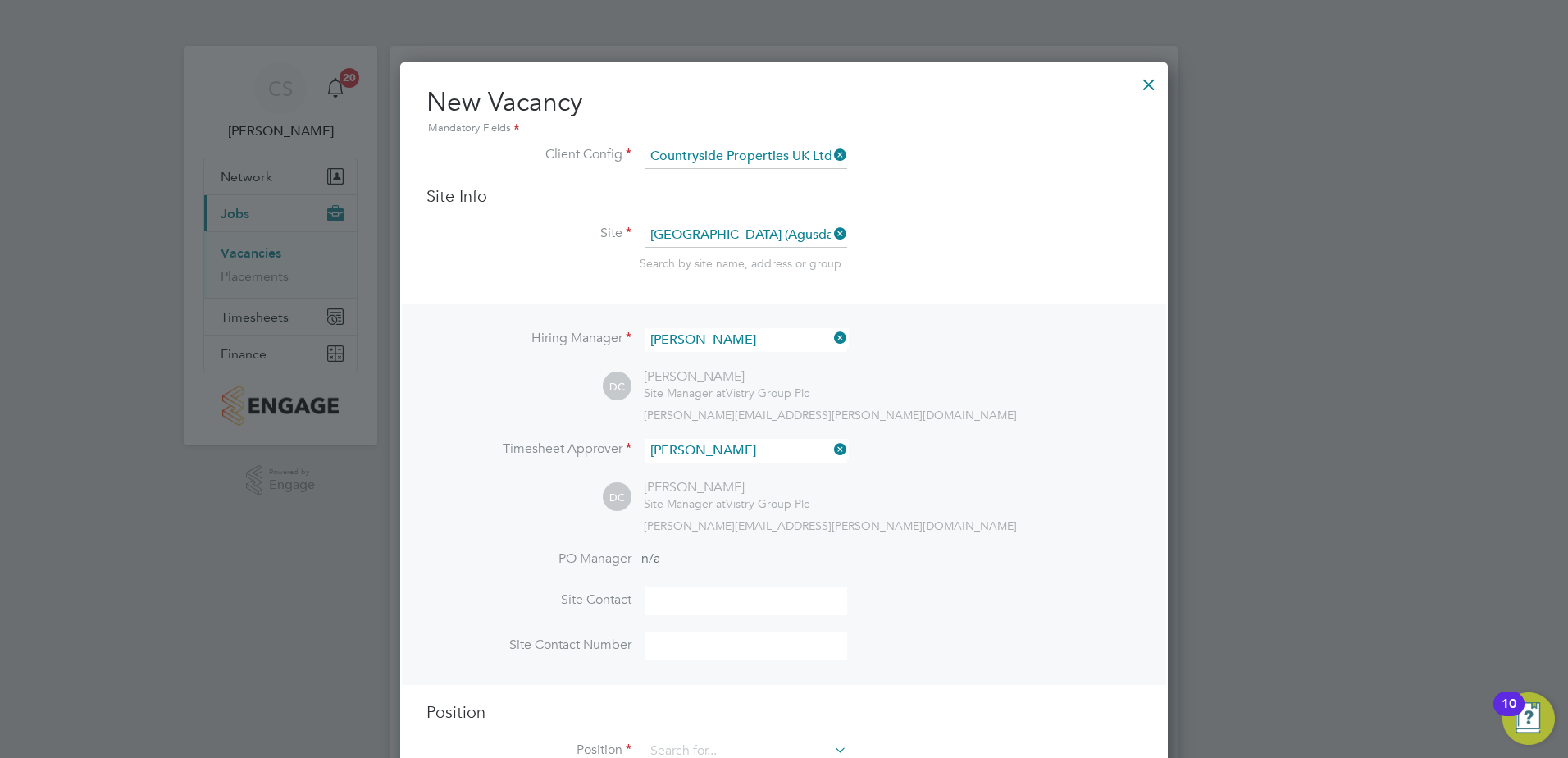
click at [669, 605] on input at bounding box center [745, 600] width 203 height 29
type input "[PERSON_NAME]"
type input "07923259621"
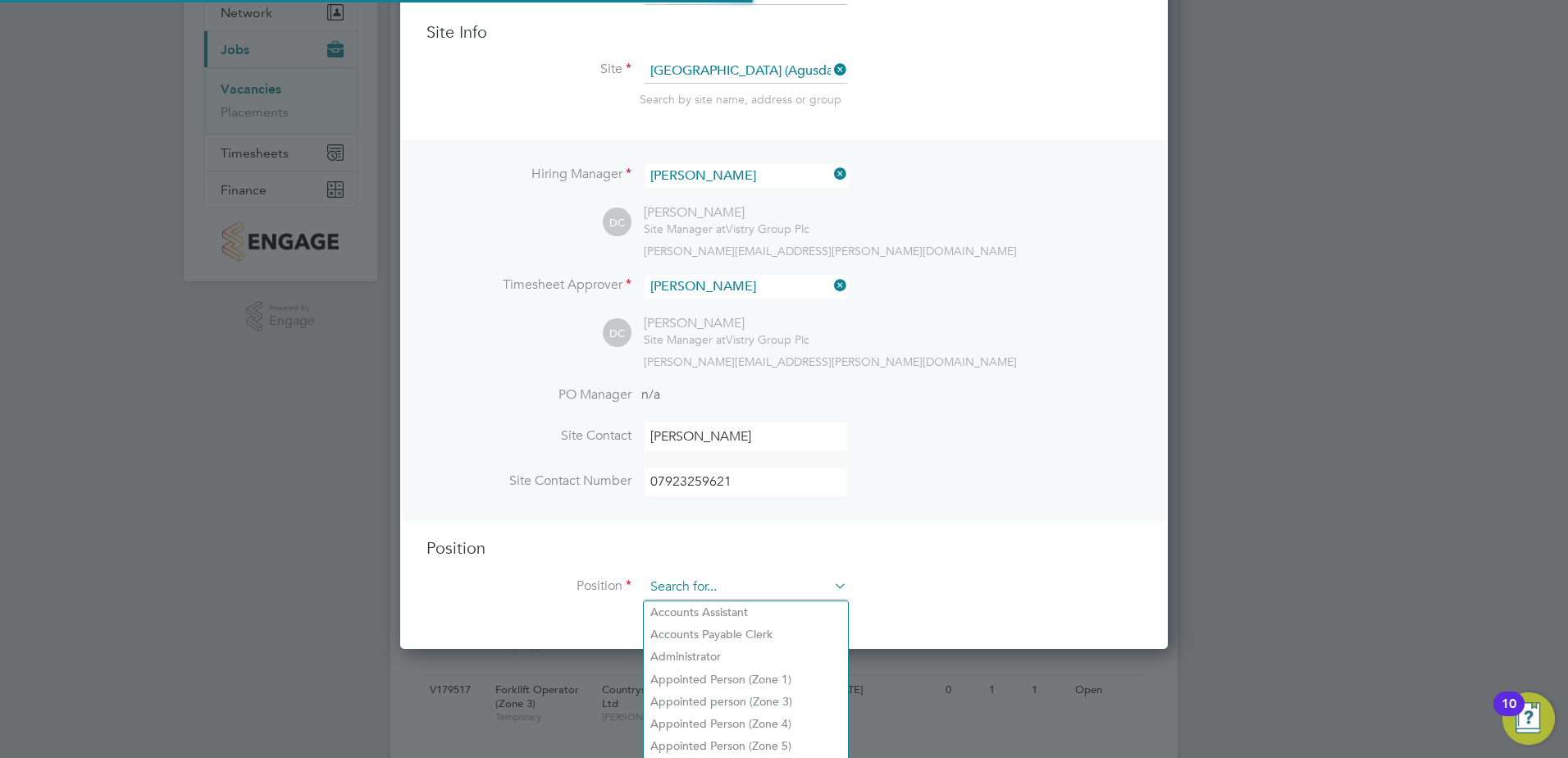
click at [696, 589] on input at bounding box center [745, 587] width 203 height 25
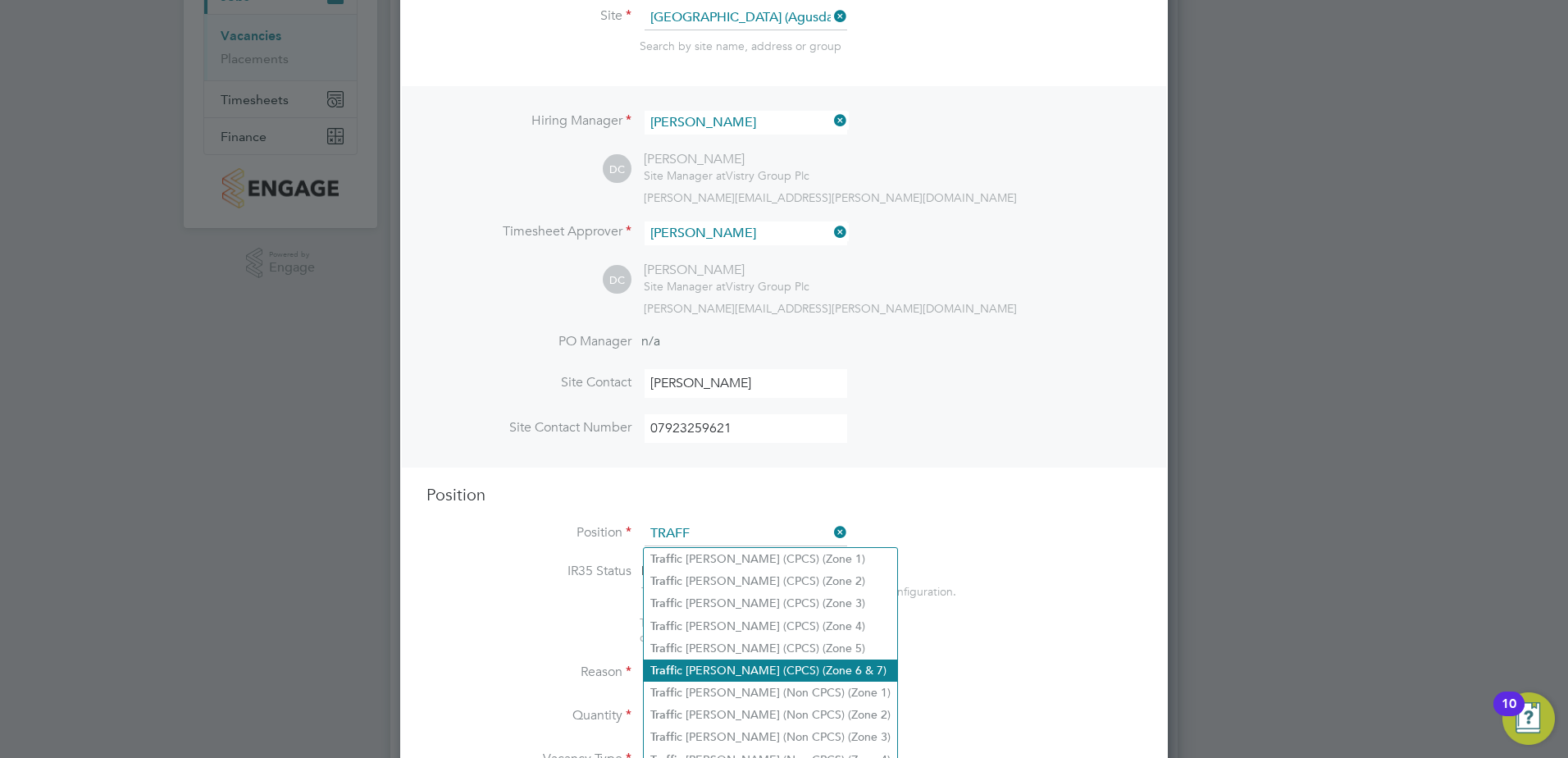
scroll to position [246, 0]
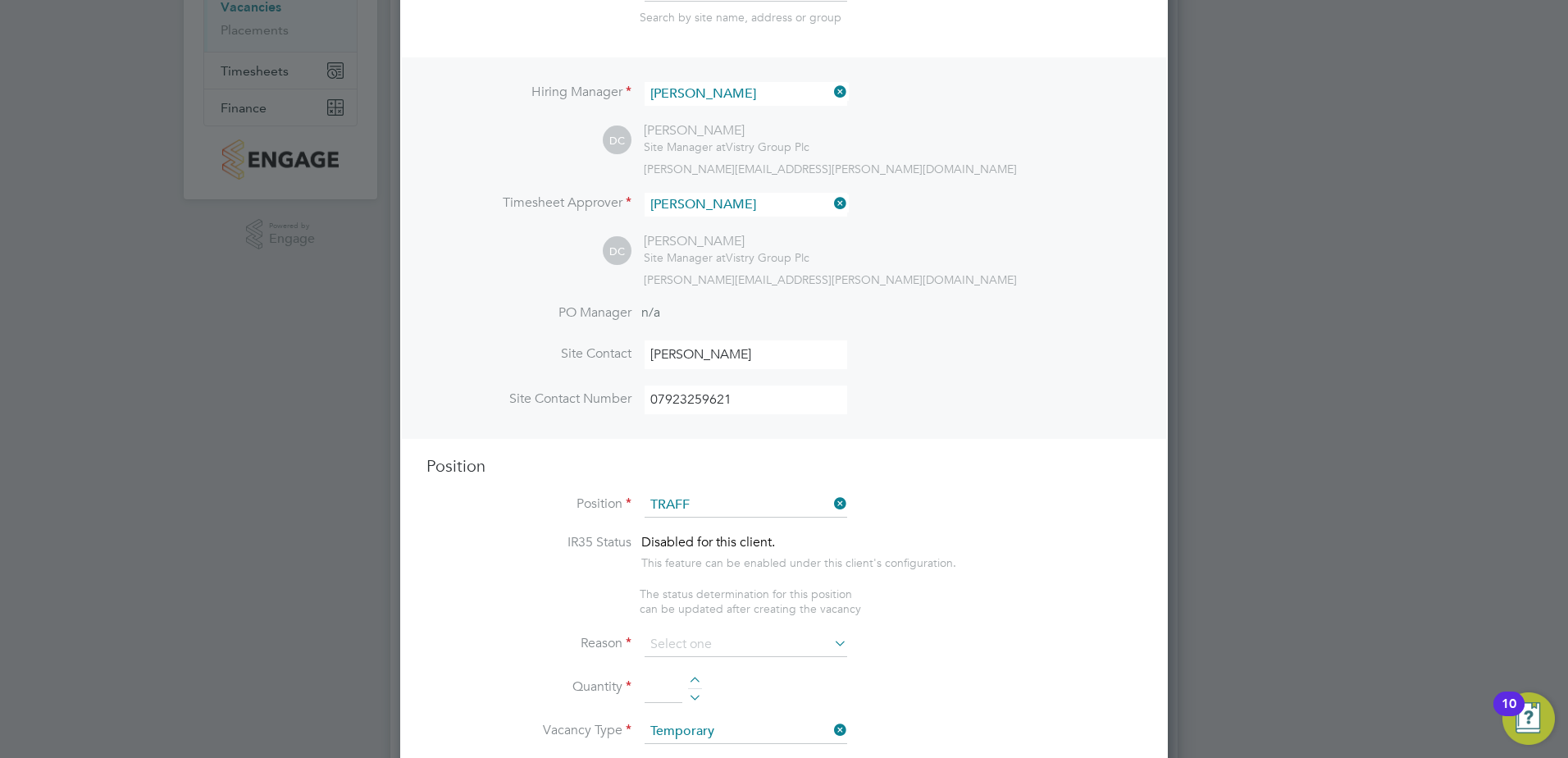
click at [807, 640] on li "Traff ic Marshall (CPCS) (Zone 6 & 7)" at bounding box center [770, 641] width 253 height 22
type input "Traffic [PERSON_NAME] (CPCS) (Zone 6 & 7)"
type textarea "- Working under the supervision and management of the Project Manager, Site Man…"
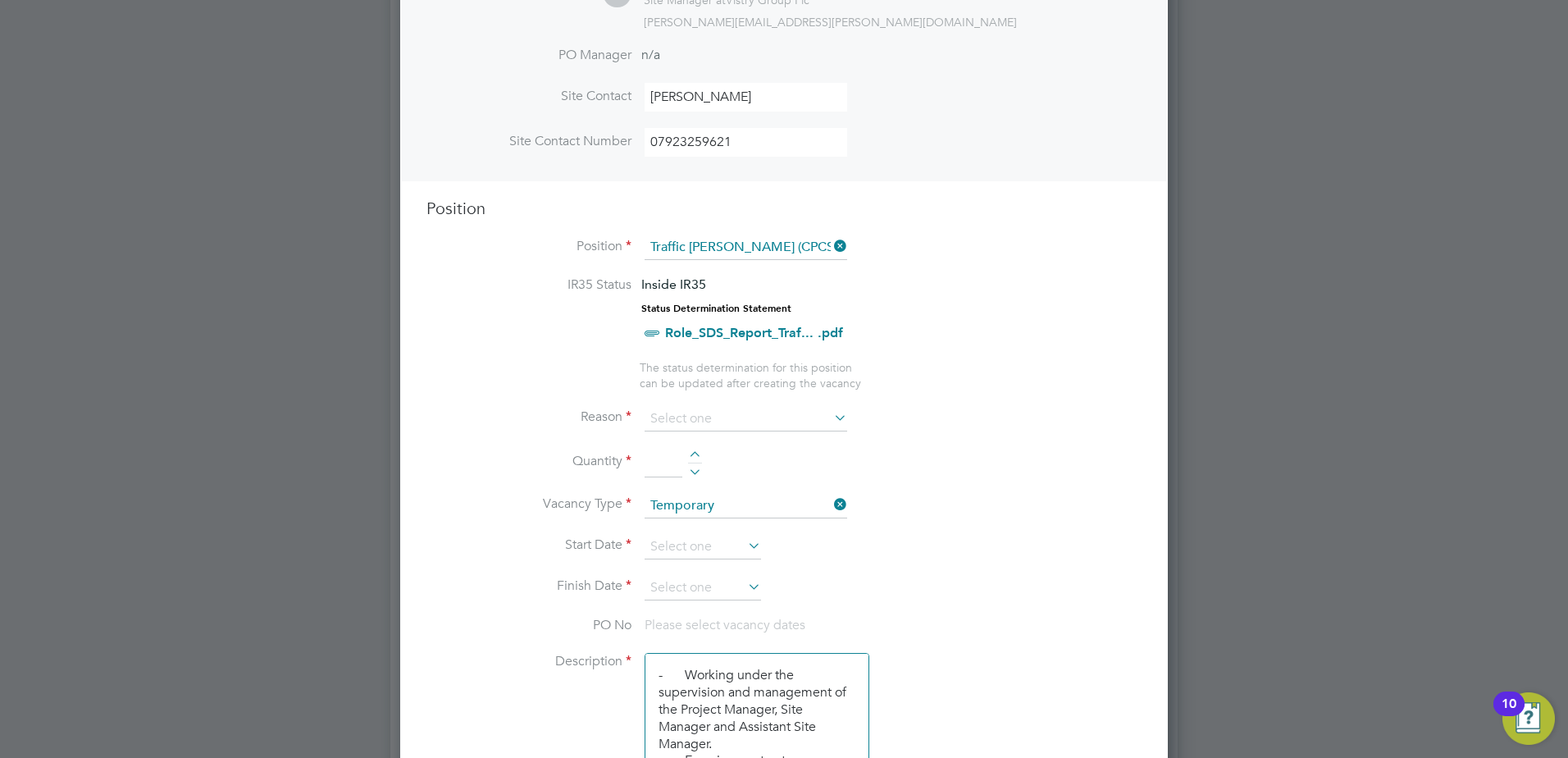
scroll to position [492, 0]
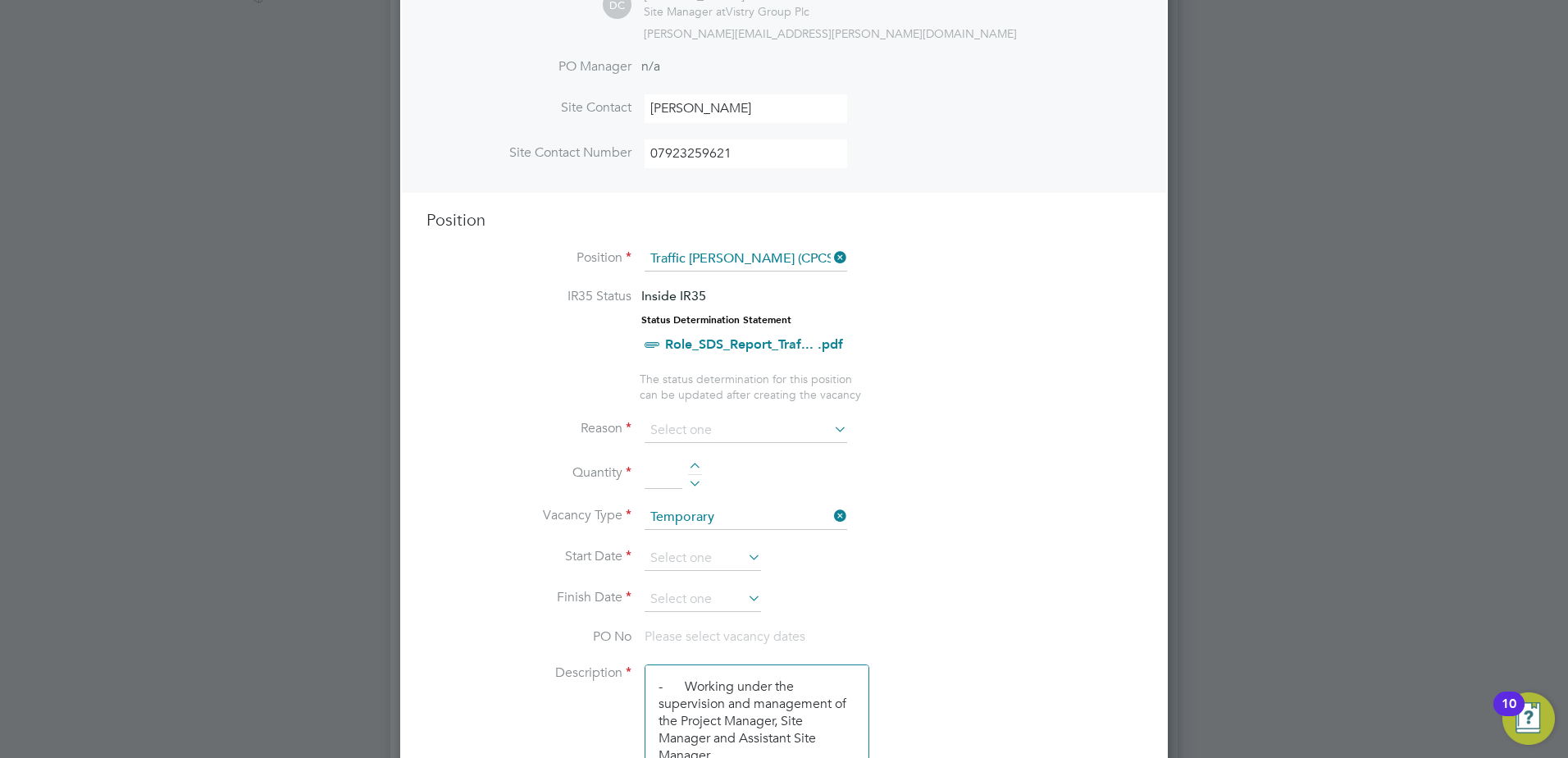
click at [693, 453] on li "Reason" at bounding box center [783, 438] width 715 height 41
click at [683, 420] on input at bounding box center [745, 430] width 203 height 25
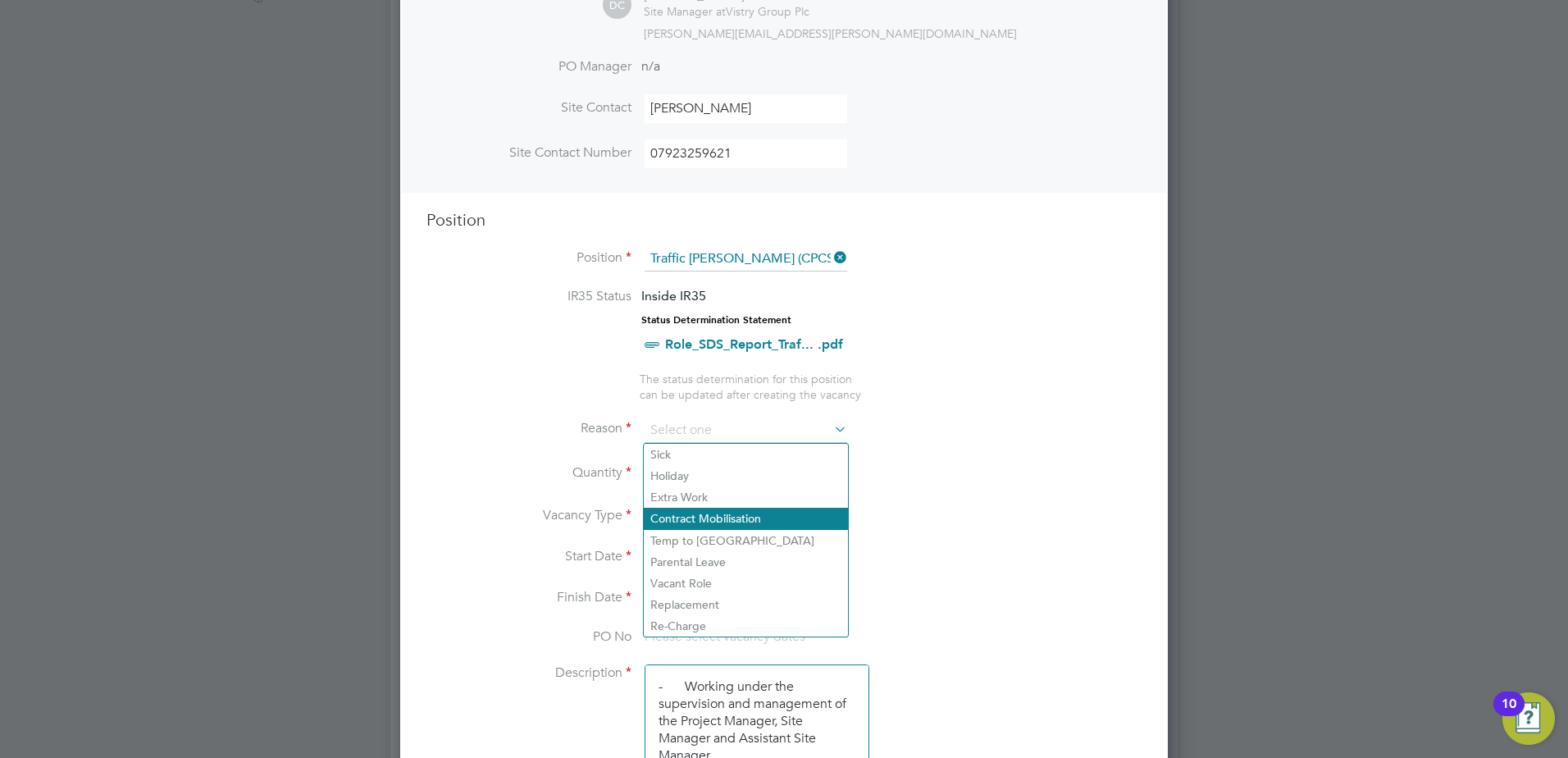
click at [705, 522] on li "Contract Mobilisation" at bounding box center [746, 517] width 204 height 21
type input "Contract Mobilisation"
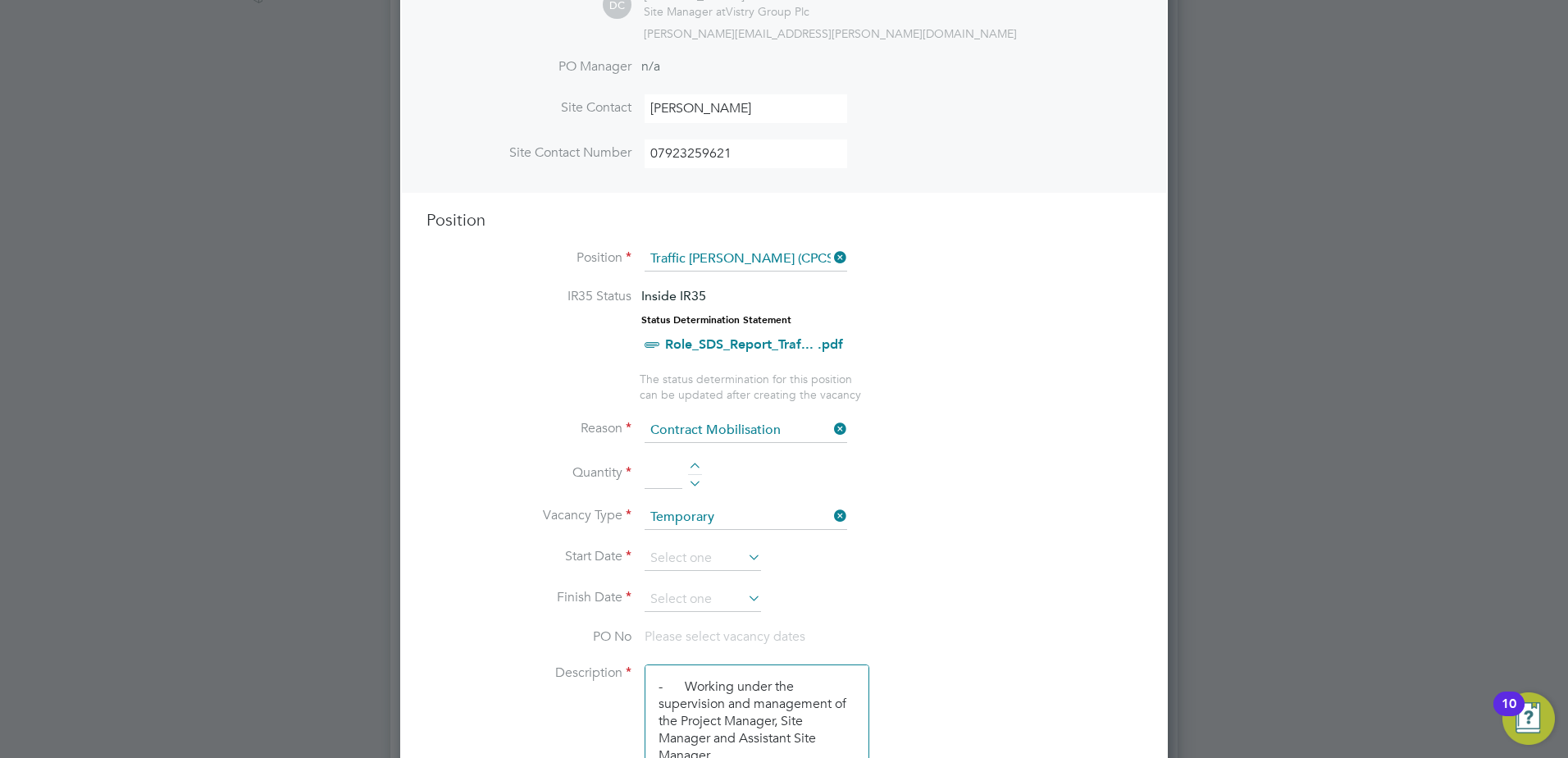
click at [693, 468] on div at bounding box center [695, 467] width 14 height 11
type input "1"
click at [689, 545] on li "Vacancy Type Temporary" at bounding box center [783, 525] width 715 height 41
click at [689, 552] on input at bounding box center [702, 558] width 116 height 25
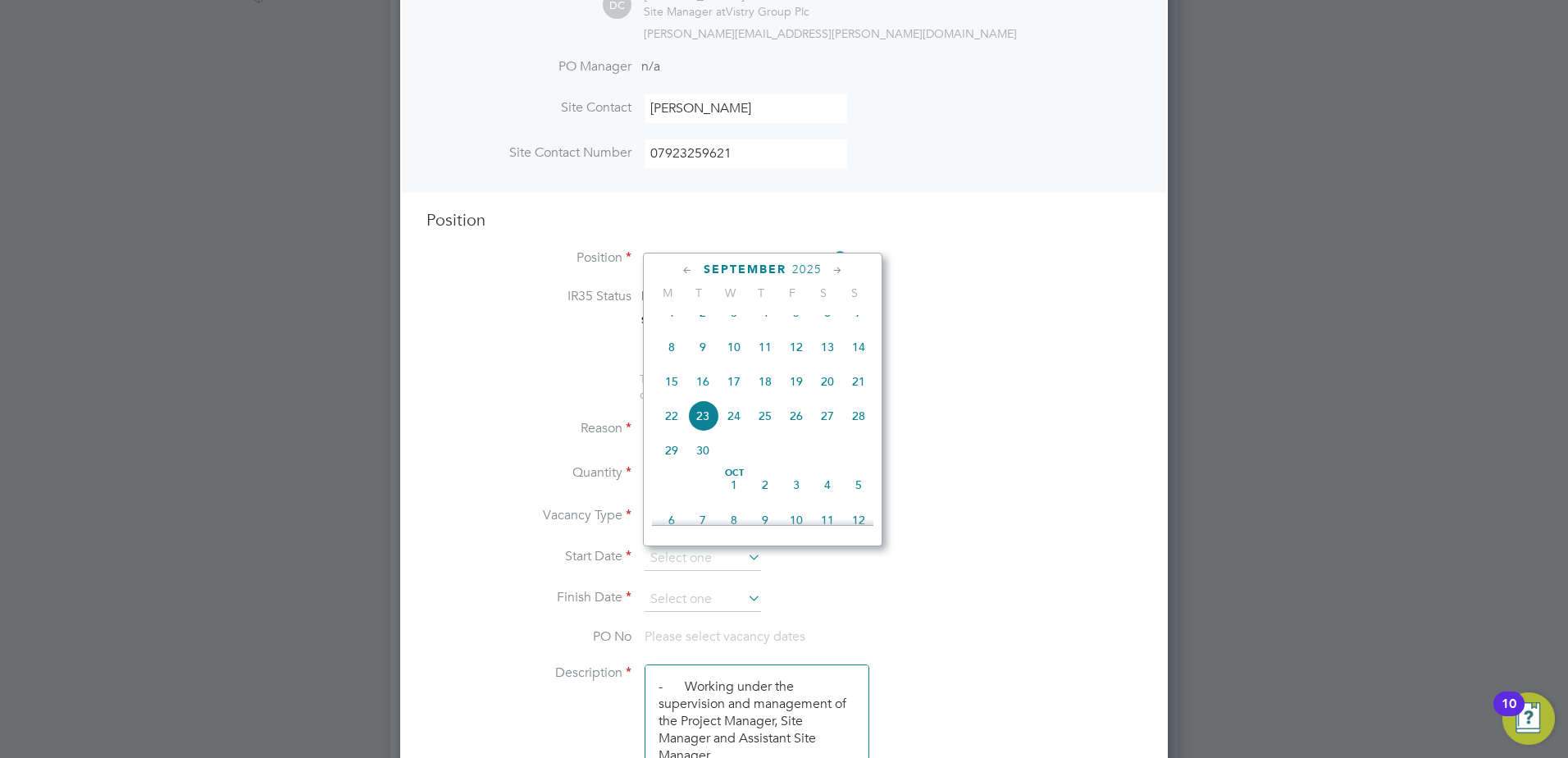
scroll to position [521, 0]
click at [675, 411] on span "8" at bounding box center [671, 396] width 31 height 31
type input "08 Sep 2025"
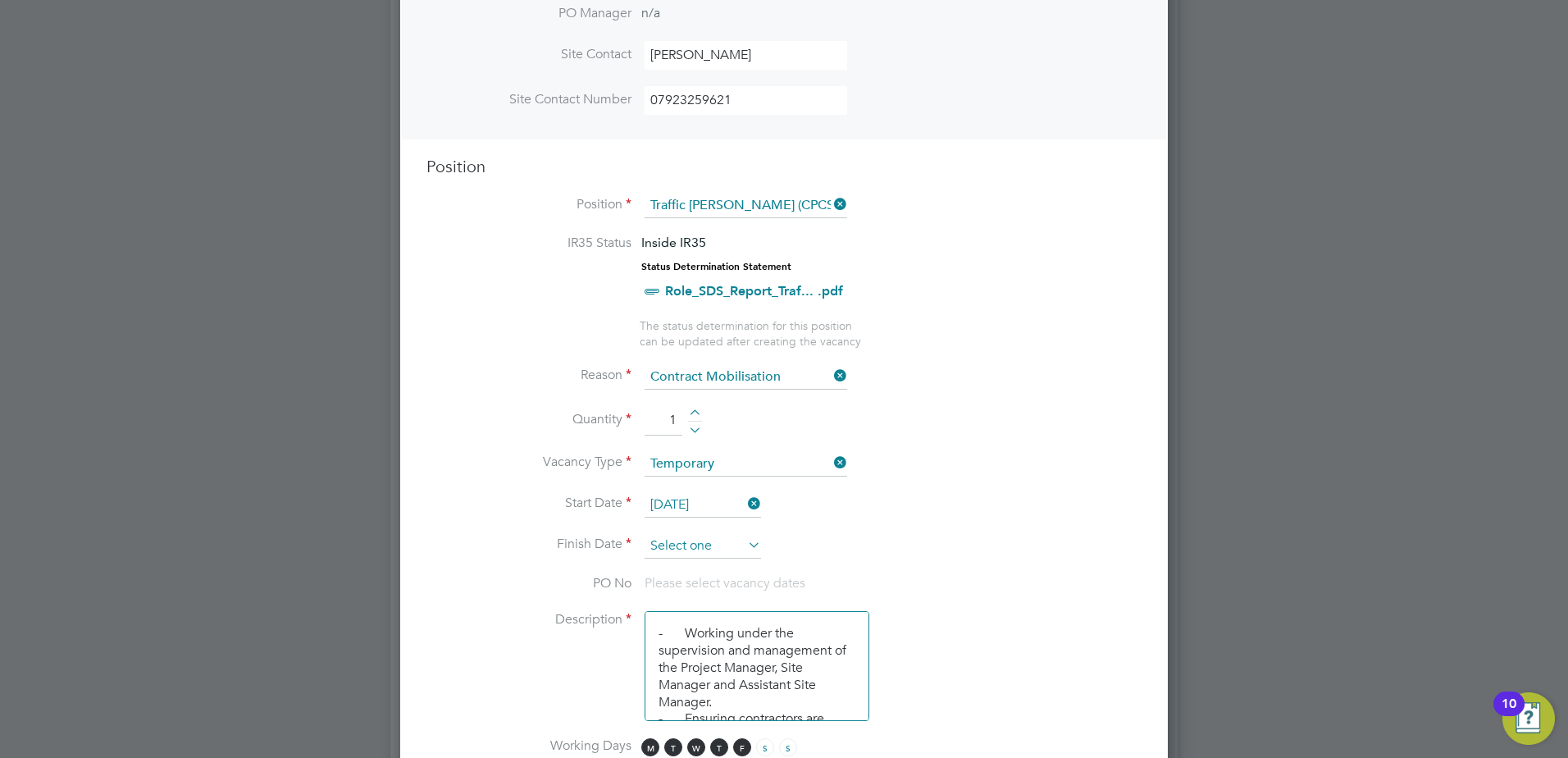
scroll to position [574, 0]
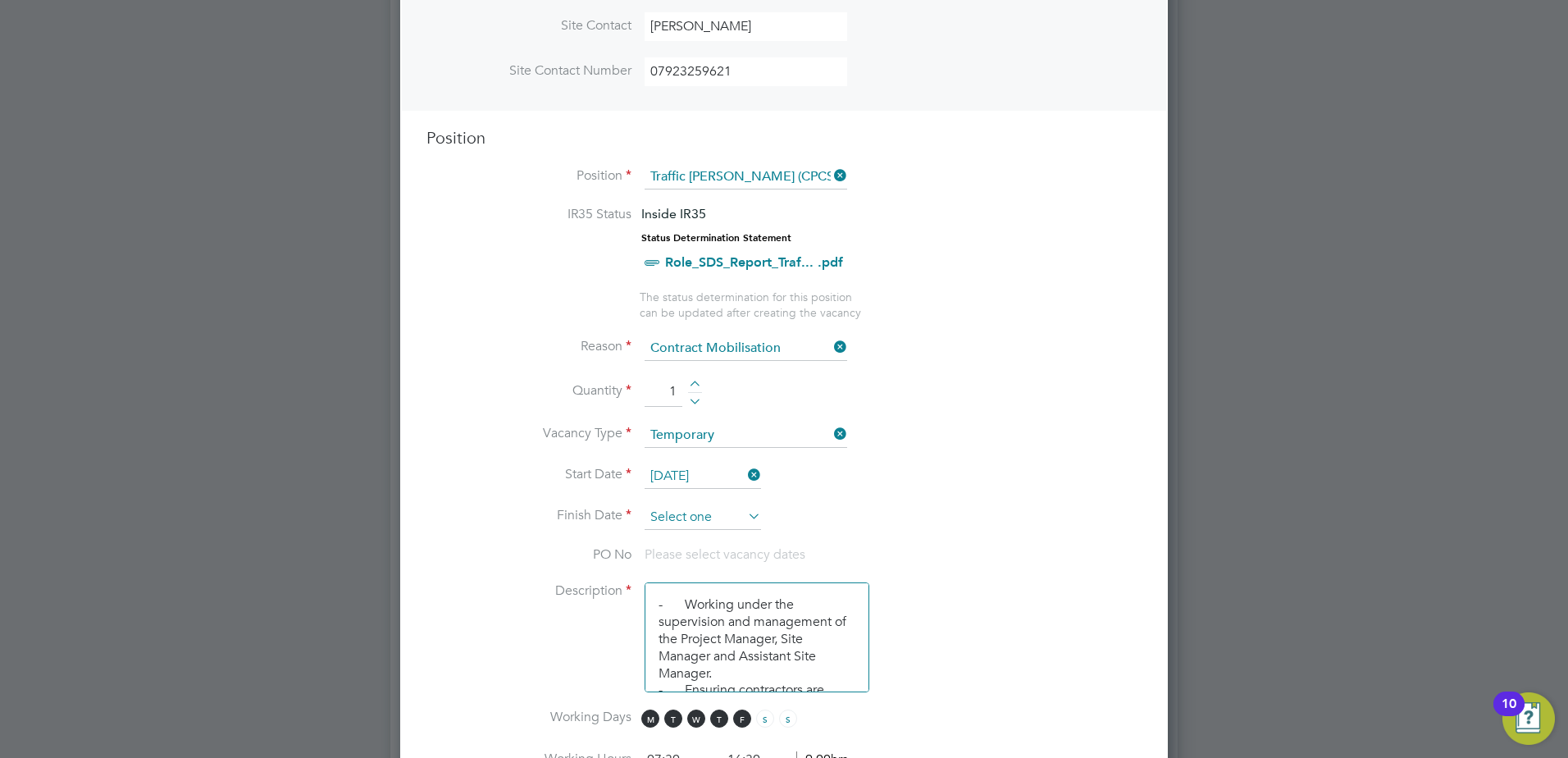
click at [693, 520] on input at bounding box center [702, 517] width 116 height 25
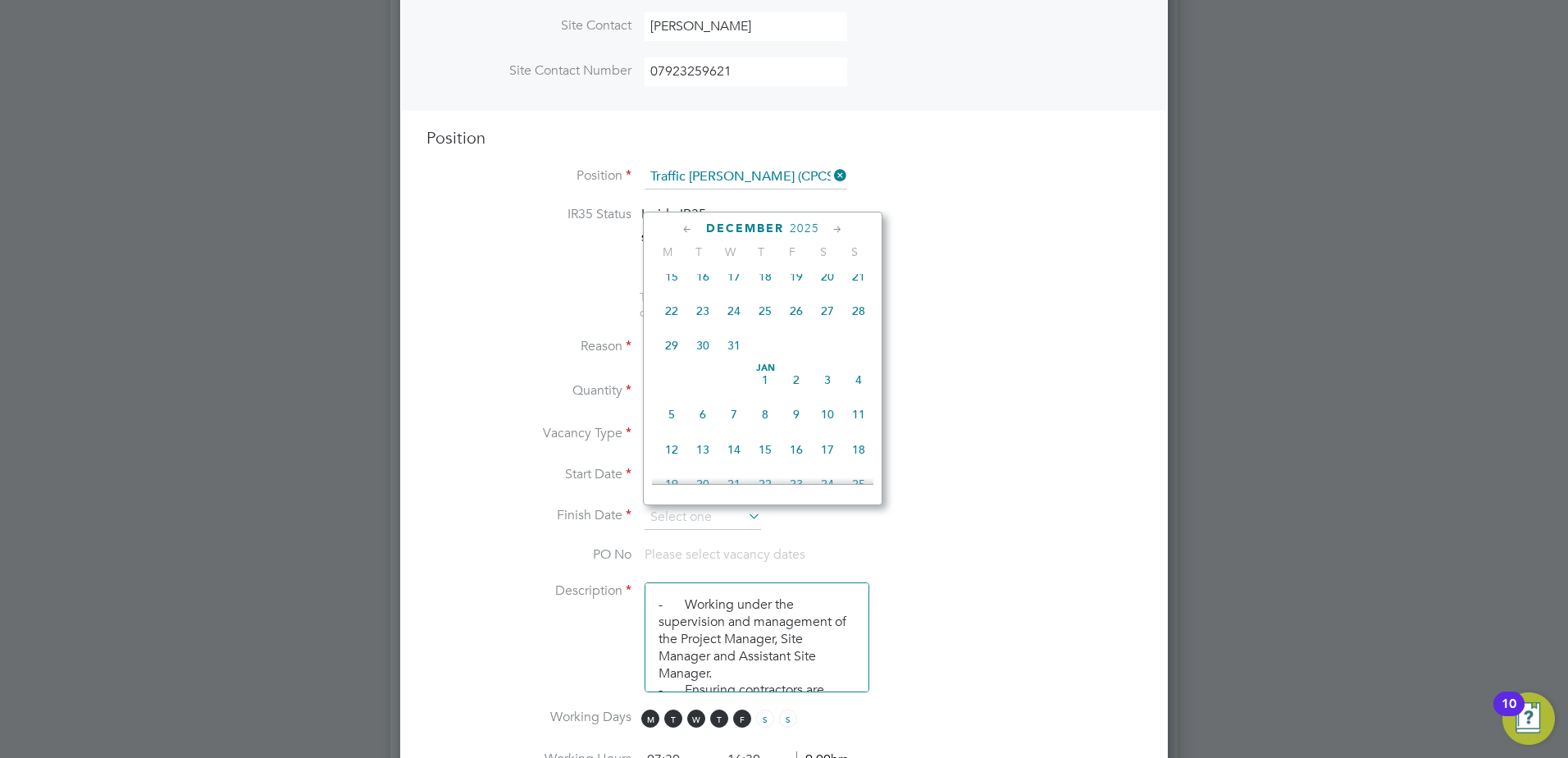
scroll to position [1077, 0]
click at [747, 438] on span "31" at bounding box center [733, 422] width 31 height 31
type input "[DATE]"
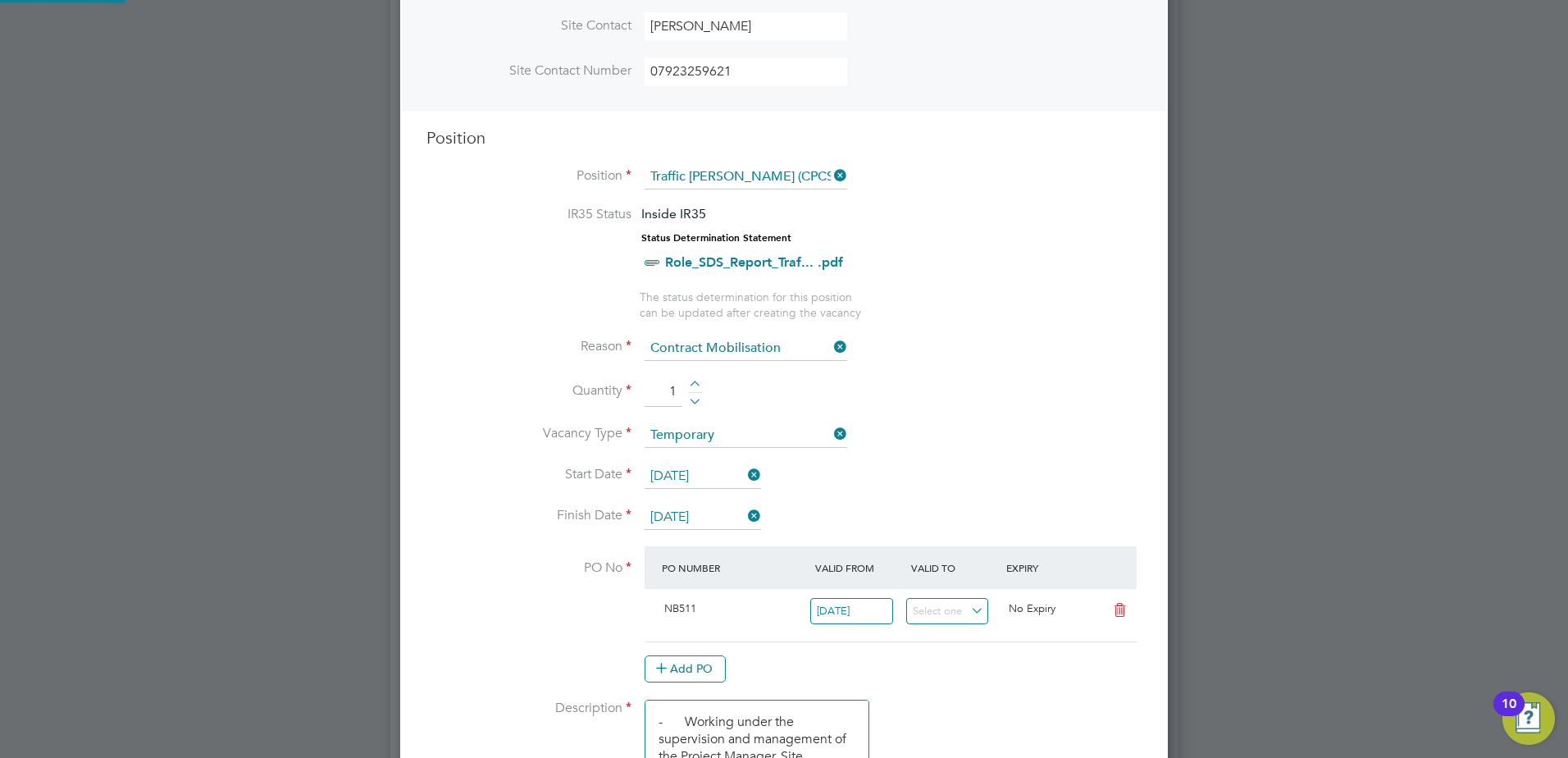
scroll to position [8, 8]
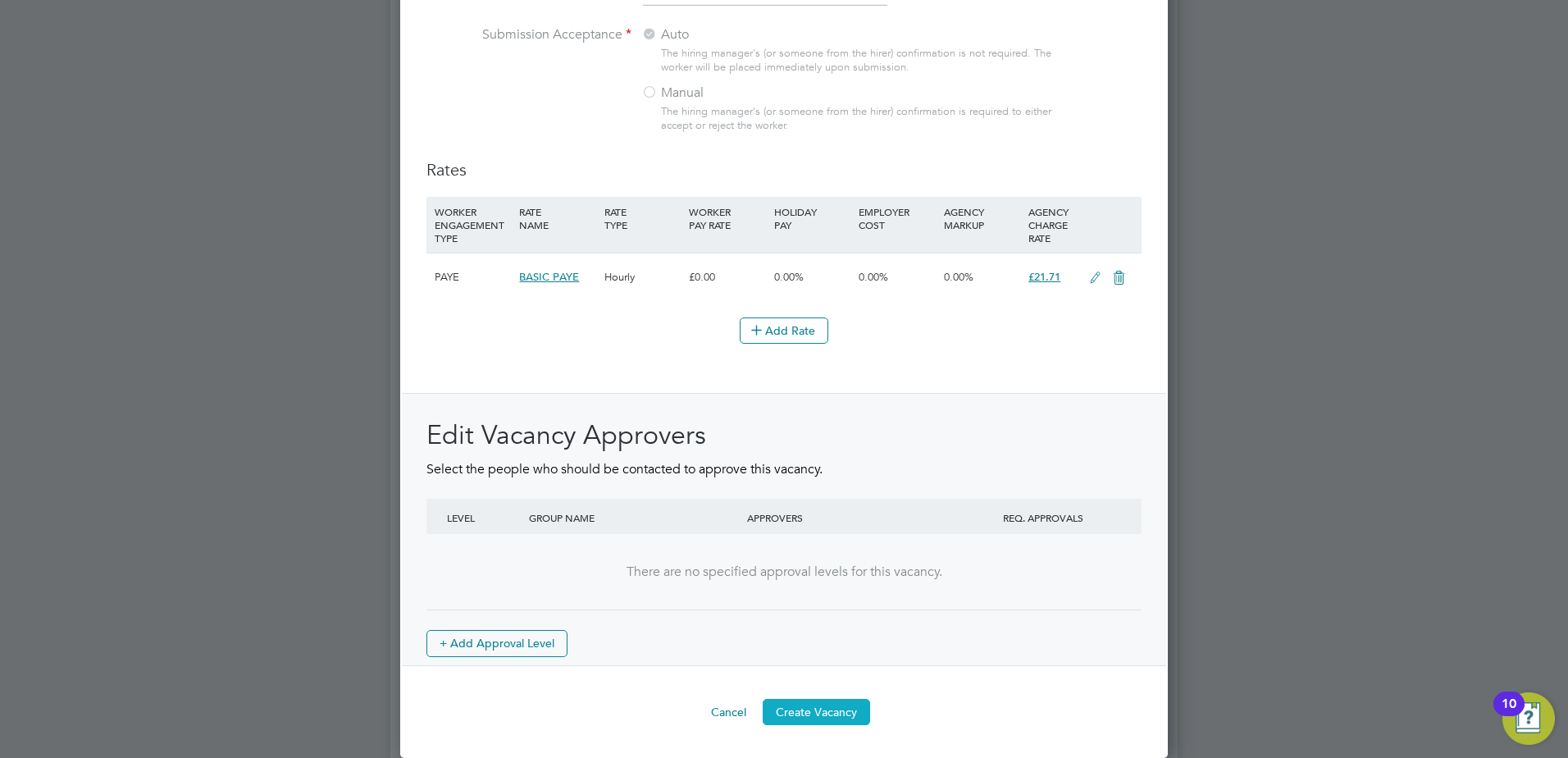
click at [812, 705] on button "Create Vacancy" at bounding box center [815, 712] width 107 height 26
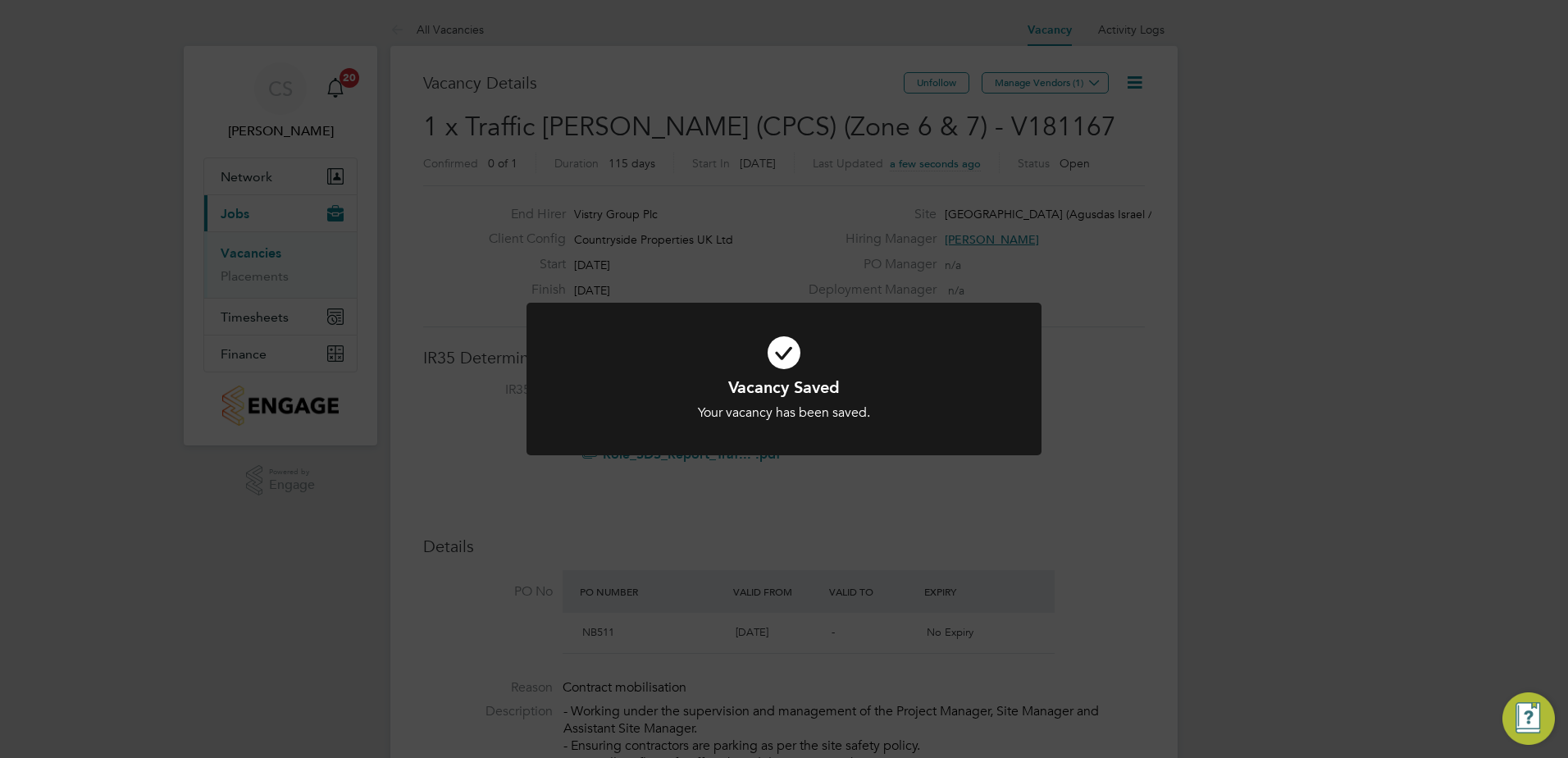
click at [781, 364] on icon at bounding box center [784, 353] width 426 height 64
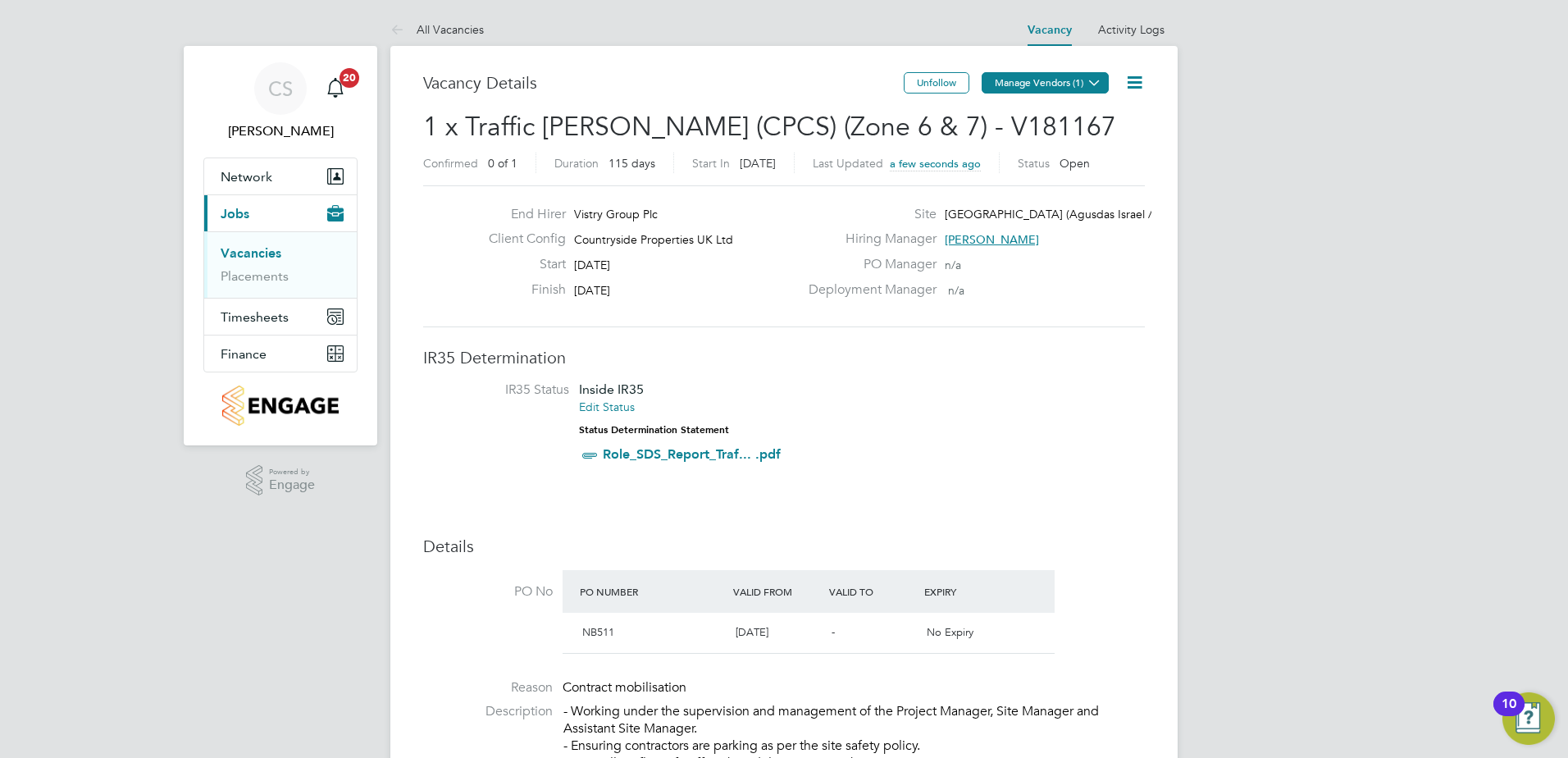
click at [1019, 83] on button "Manage Vendors (1)" at bounding box center [1044, 82] width 127 height 21
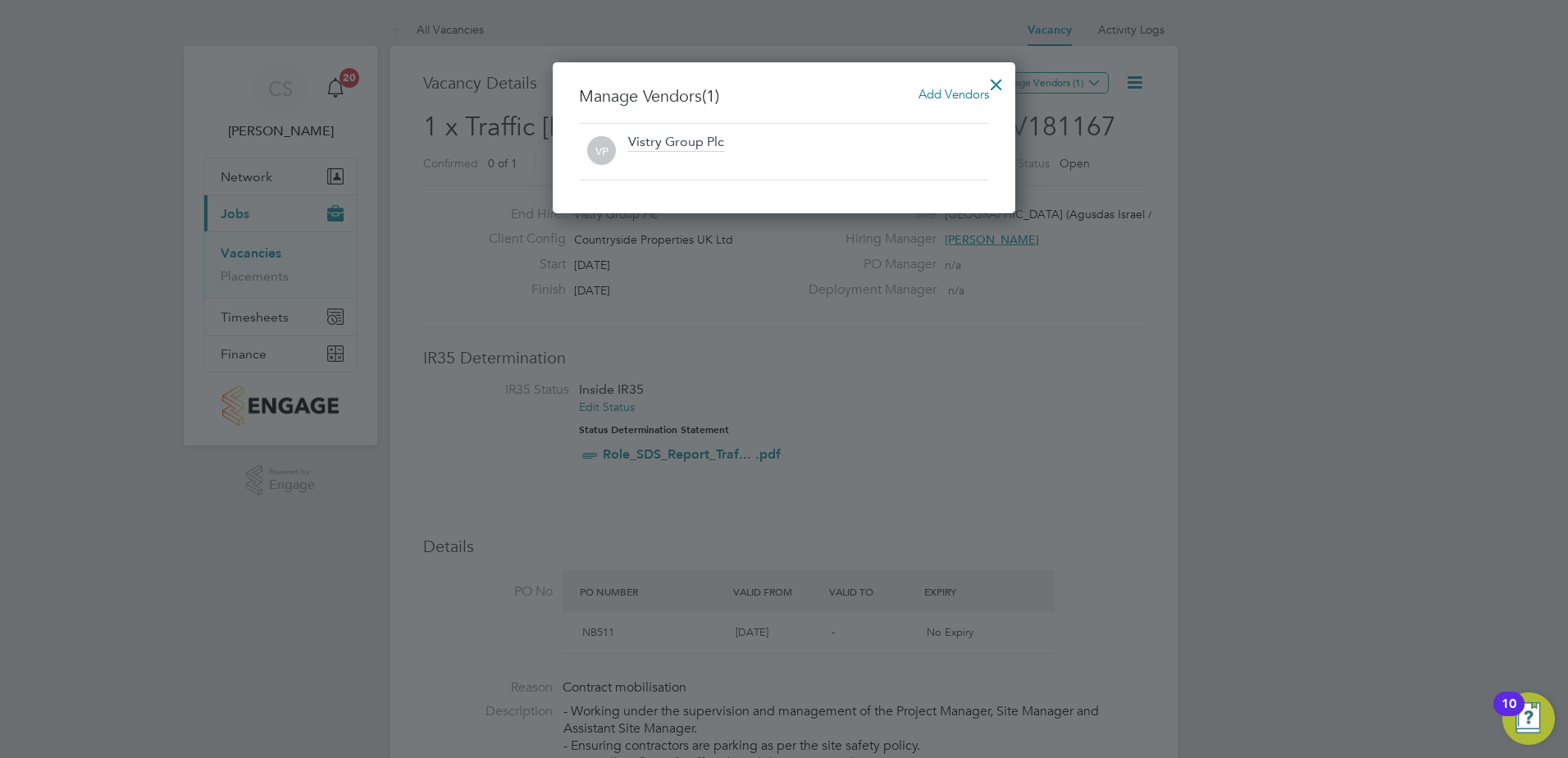
click at [926, 91] on span "Add Vendors" at bounding box center [953, 94] width 71 height 16
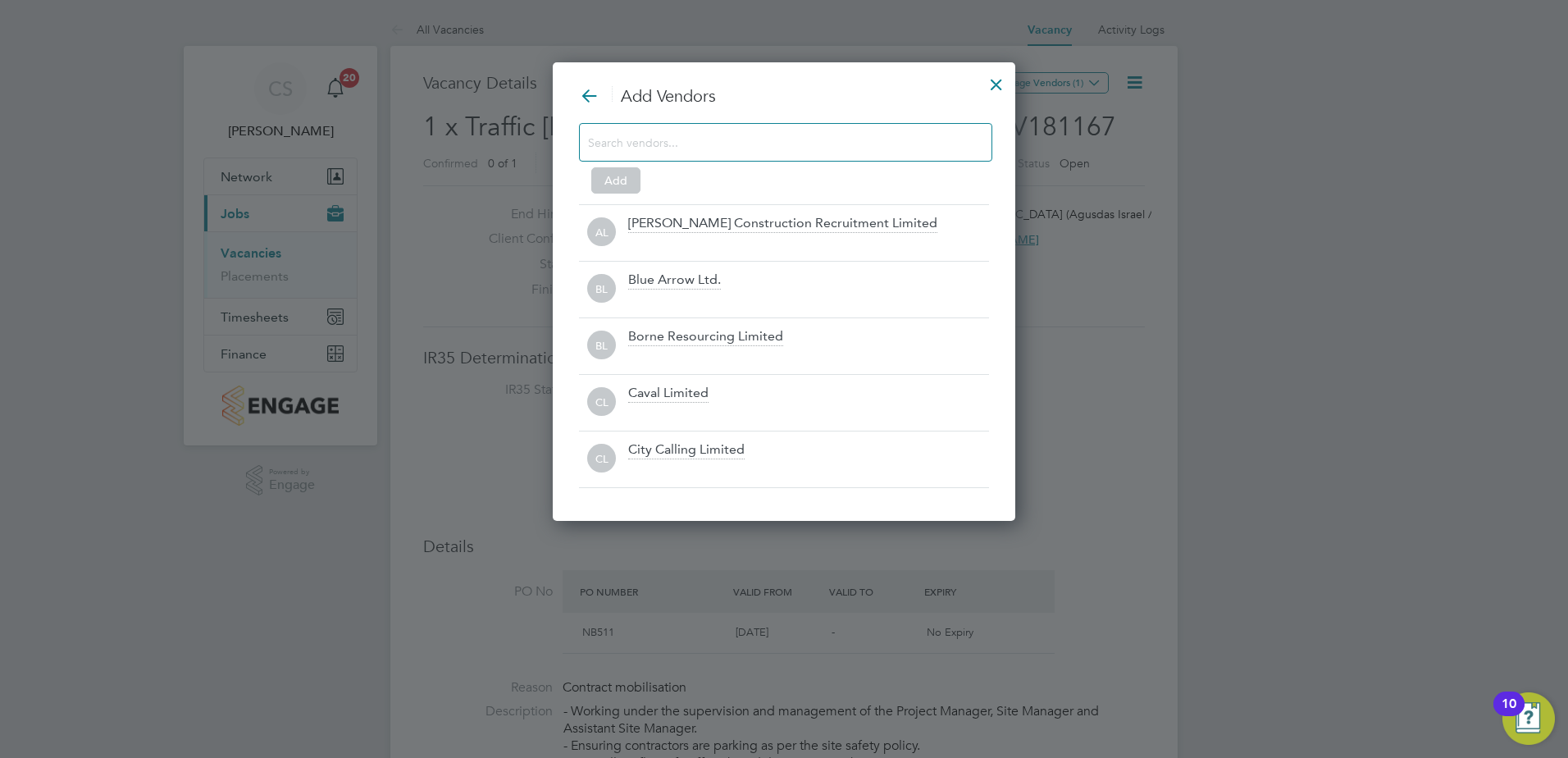
click at [658, 149] on input at bounding box center [772, 141] width 369 height 21
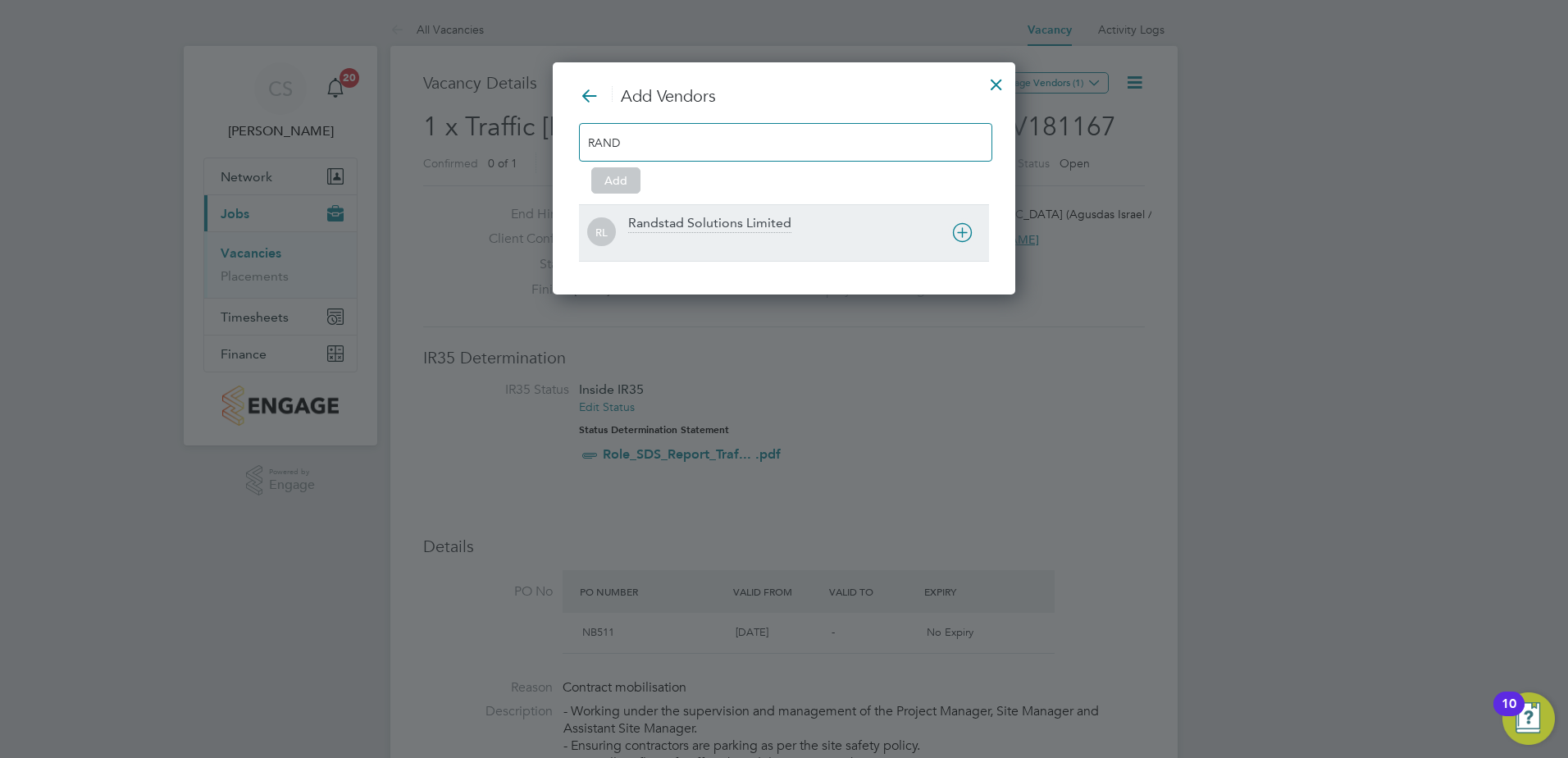
type input "RAND"
click at [967, 230] on icon at bounding box center [962, 232] width 20 height 20
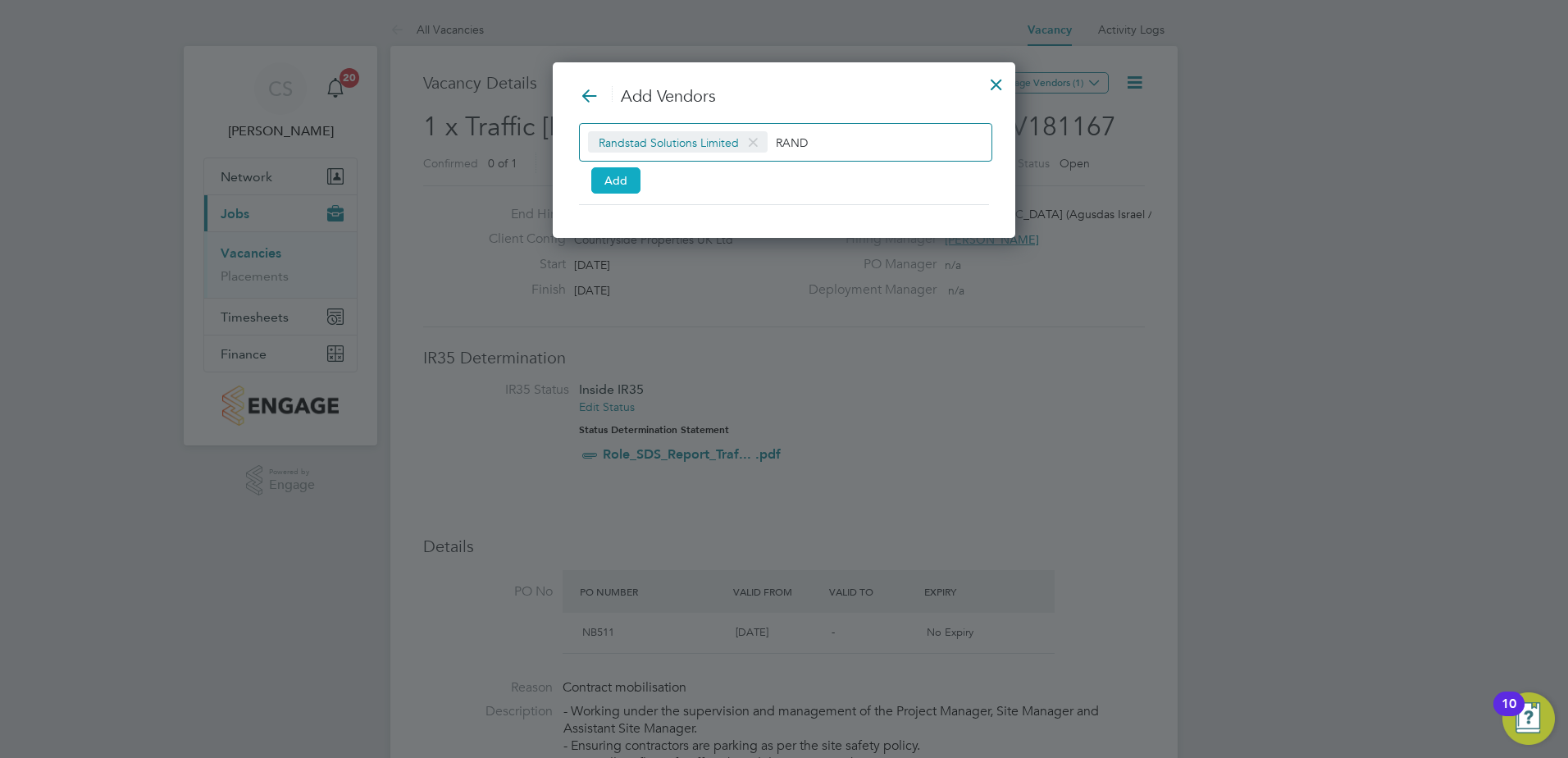
click at [612, 170] on button "Add" at bounding box center [615, 180] width 49 height 26
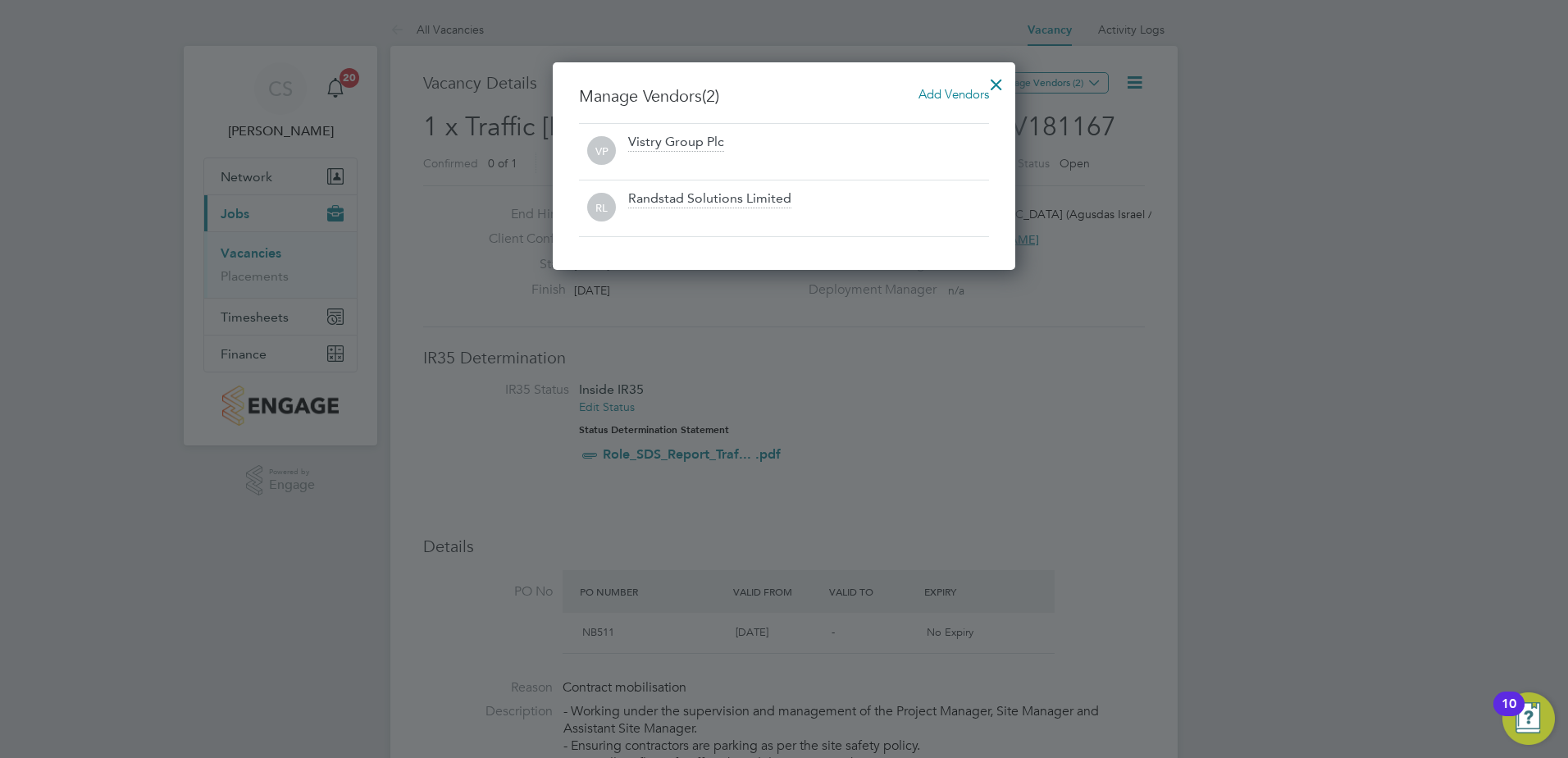
click at [1006, 79] on div at bounding box center [996, 81] width 30 height 30
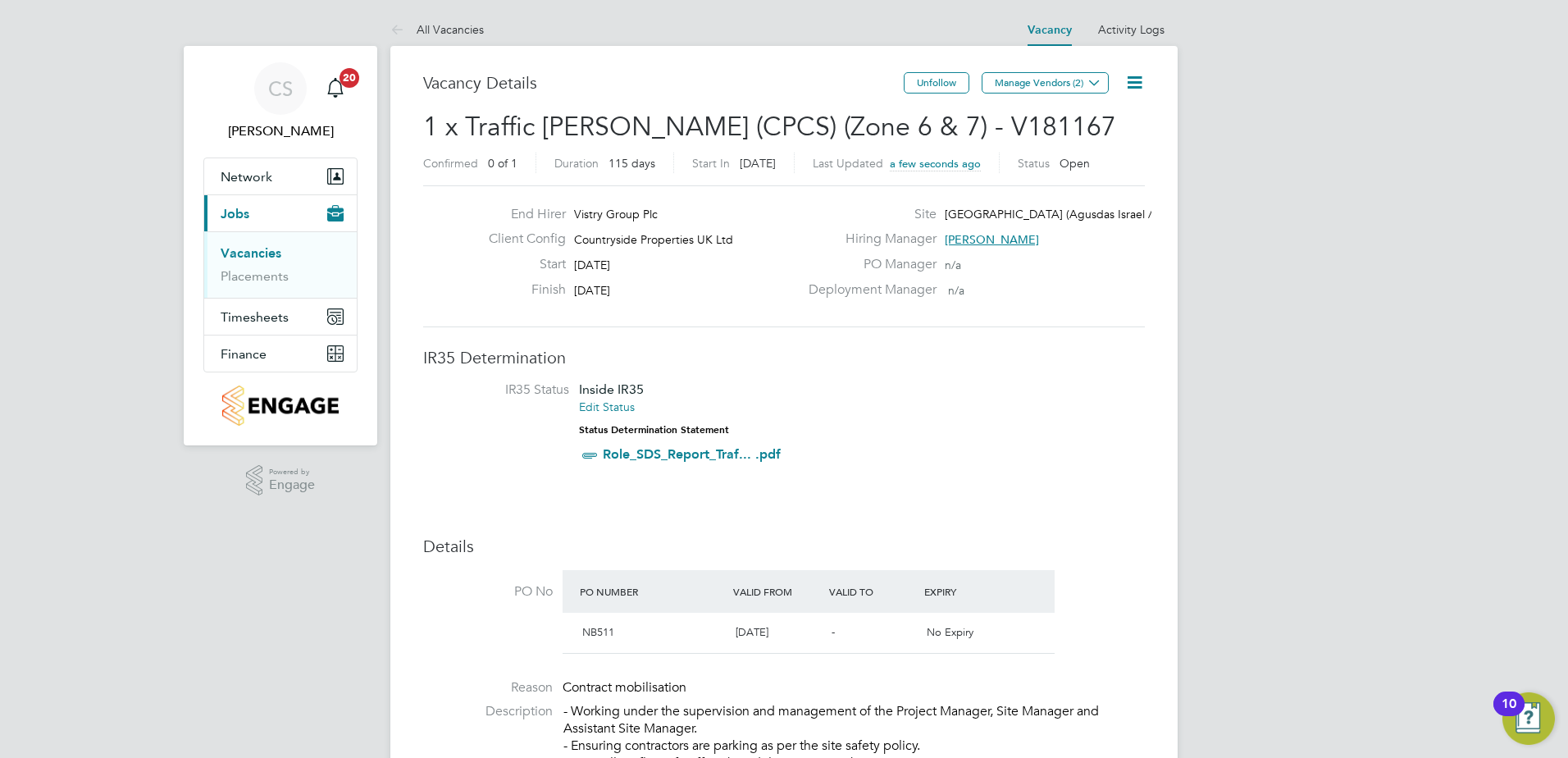
click at [265, 251] on link "Vacancies" at bounding box center [251, 253] width 61 height 16
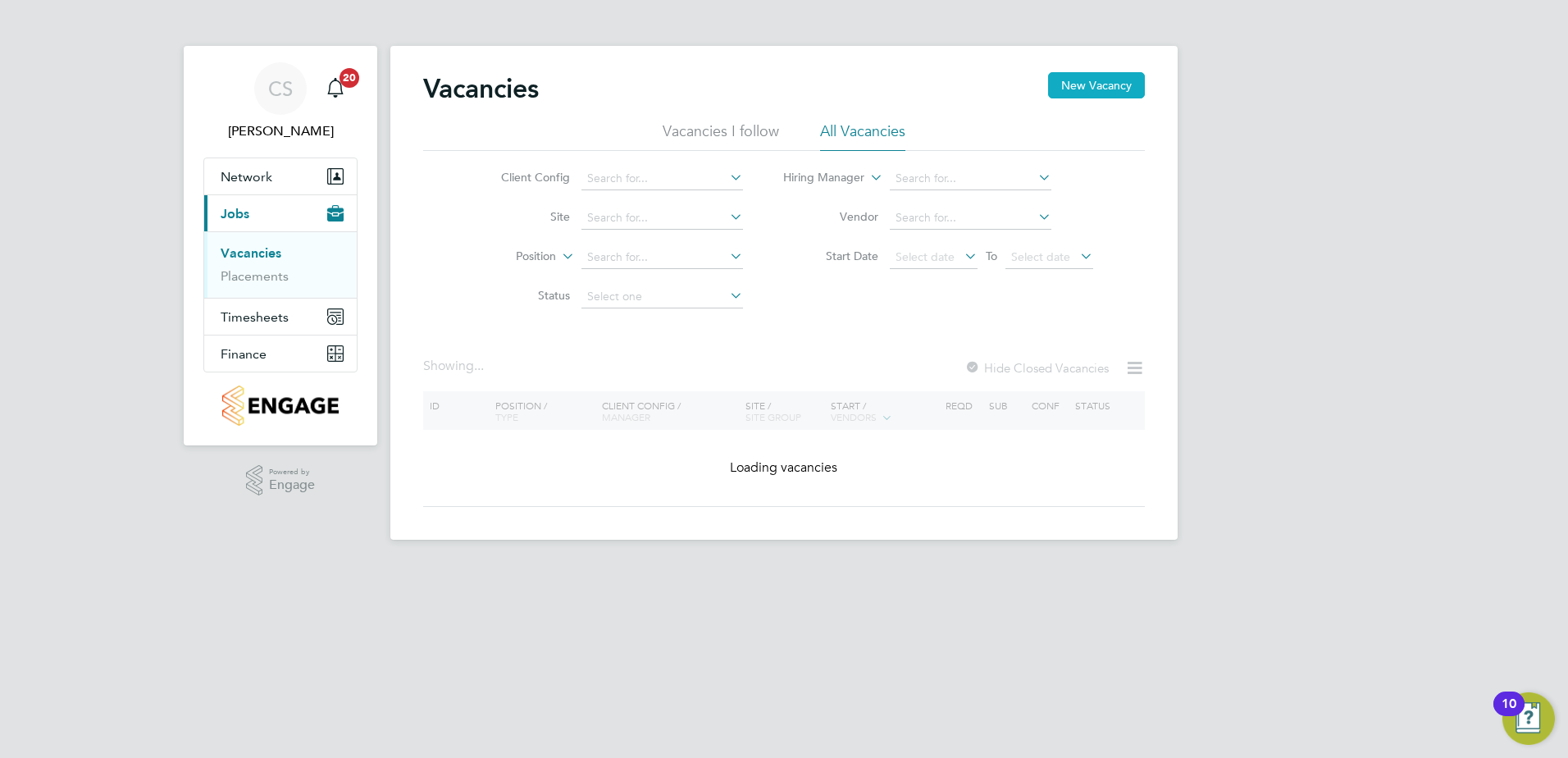
click at [1089, 89] on button "New Vacancy" at bounding box center [1096, 85] width 97 height 26
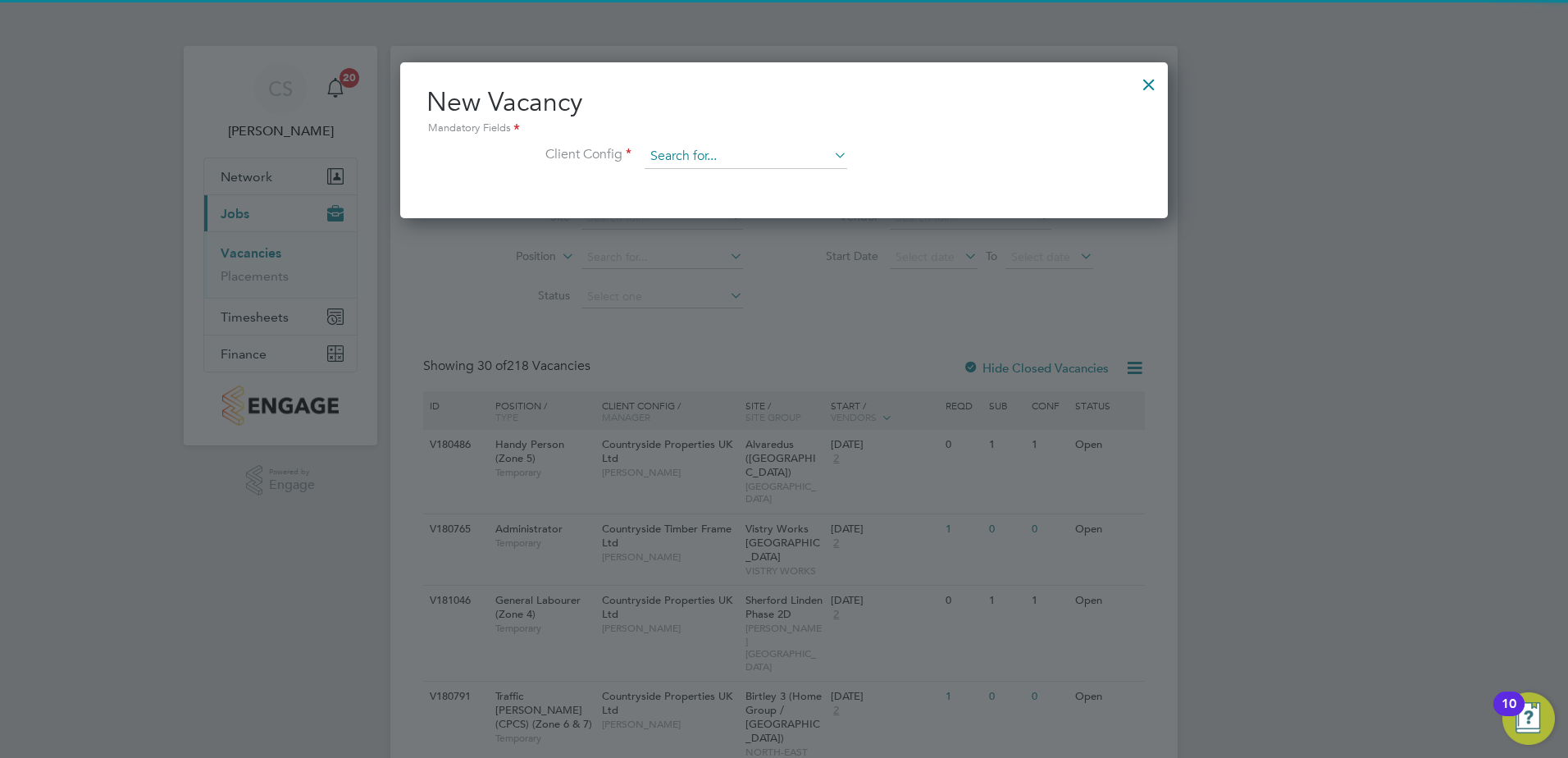
click at [653, 160] on input at bounding box center [745, 156] width 203 height 25
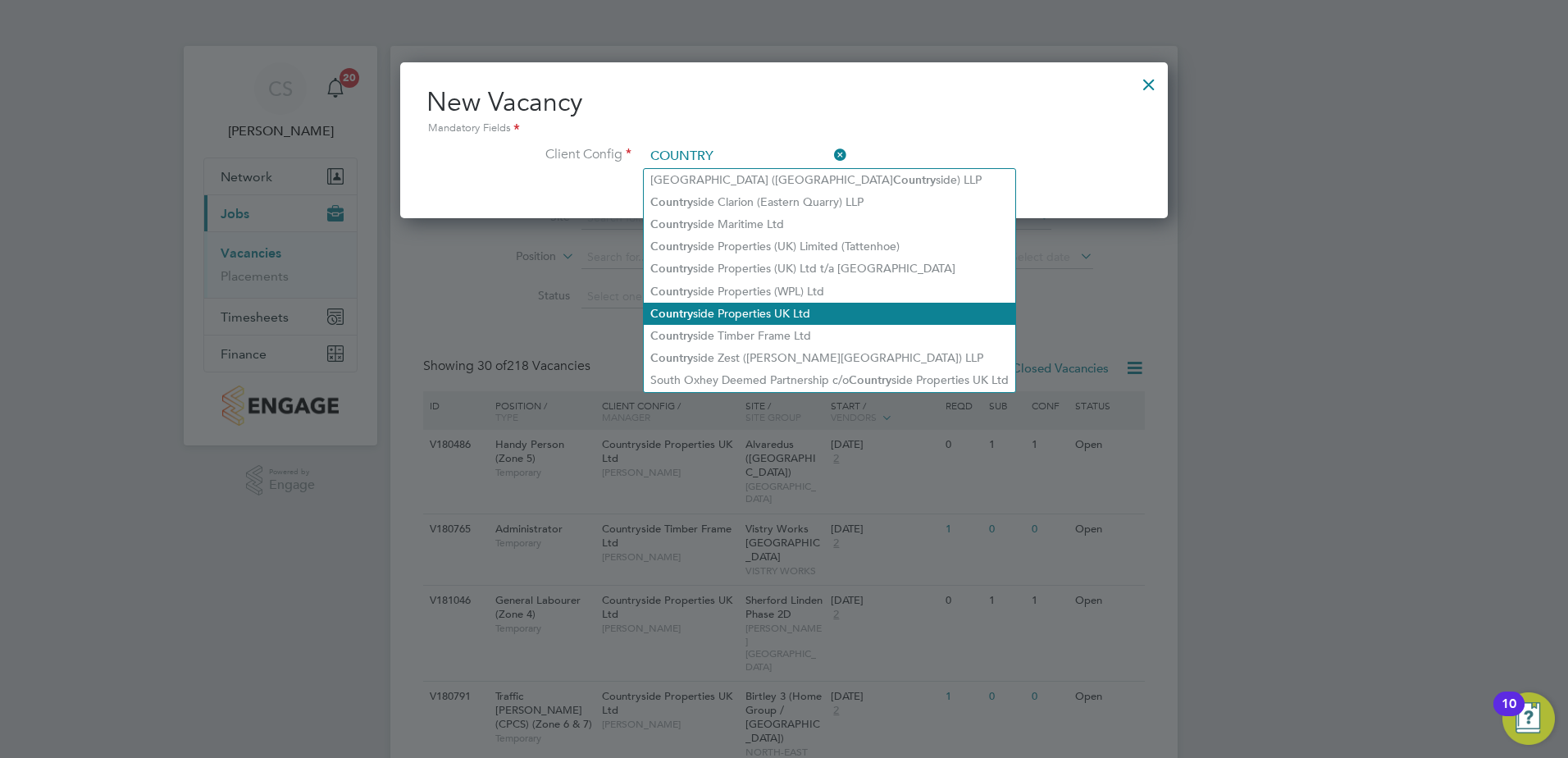
click at [790, 308] on li "Country side Properties UK Ltd" at bounding box center [829, 314] width 371 height 22
type input "Countryside Properties UK Ltd"
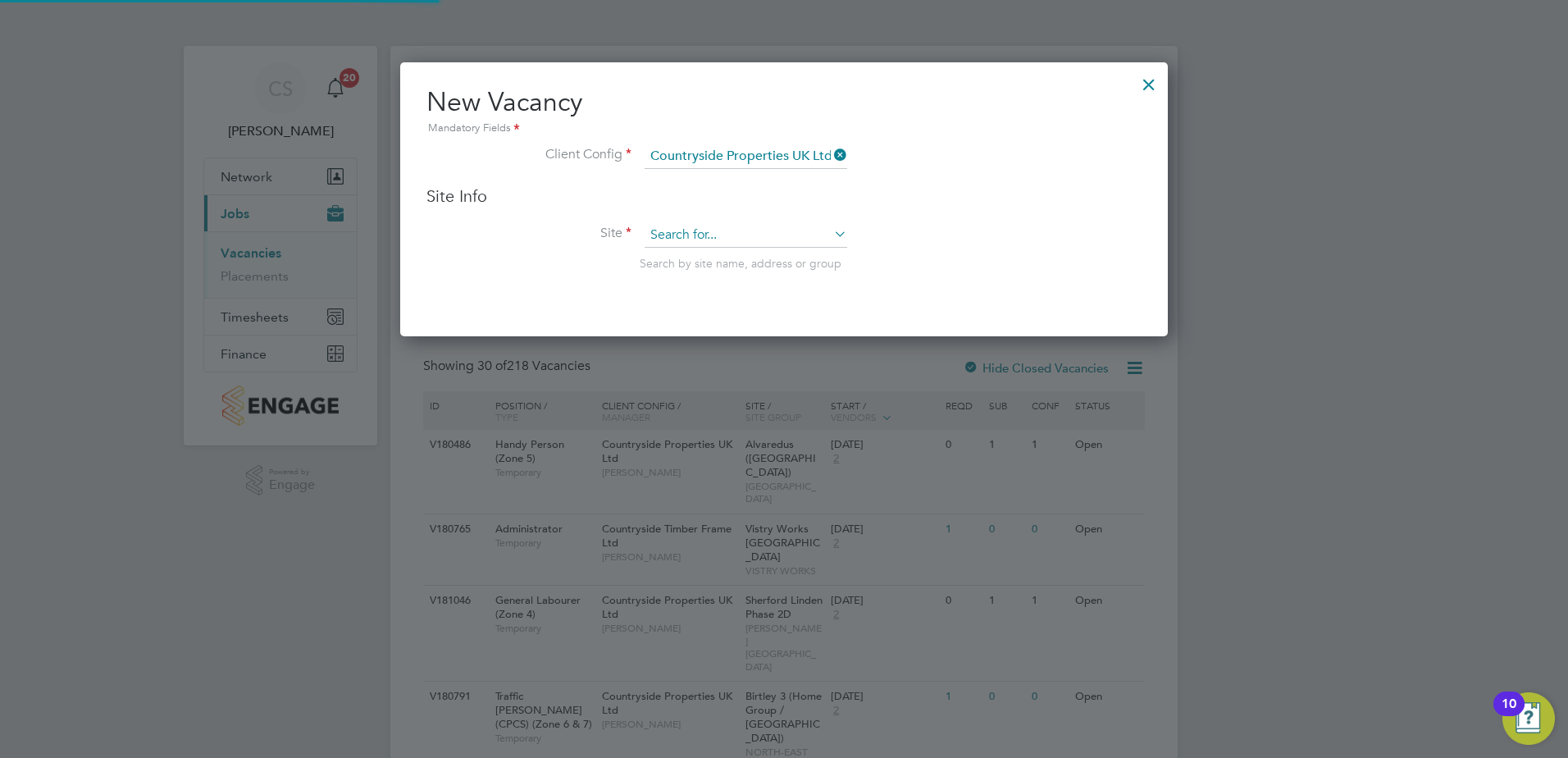
click at [665, 244] on input at bounding box center [745, 235] width 203 height 25
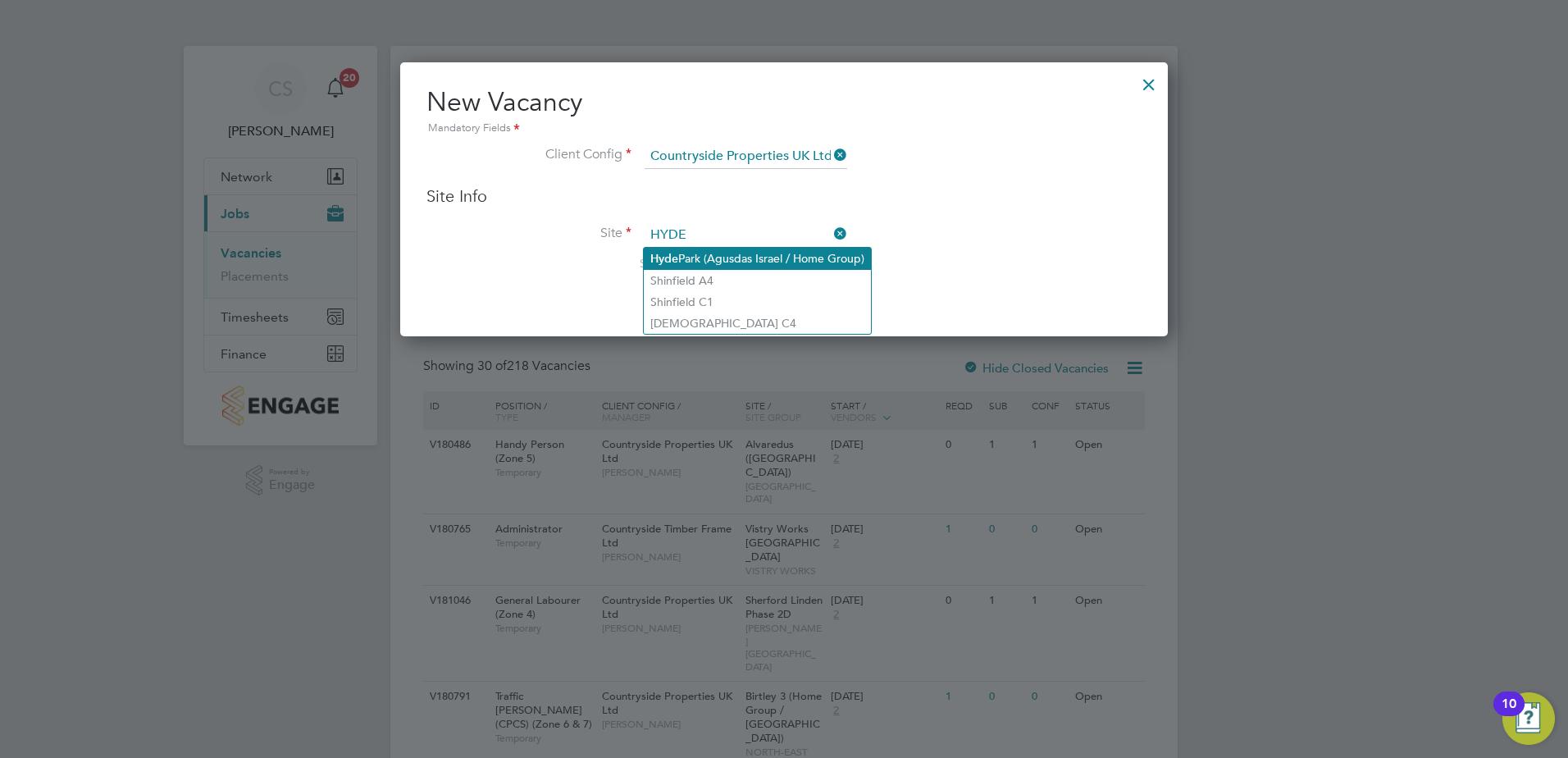
click at [693, 253] on li "[GEOGRAPHIC_DATA] (Agusdas Israel / Home Group)" at bounding box center [757, 259] width 227 height 22
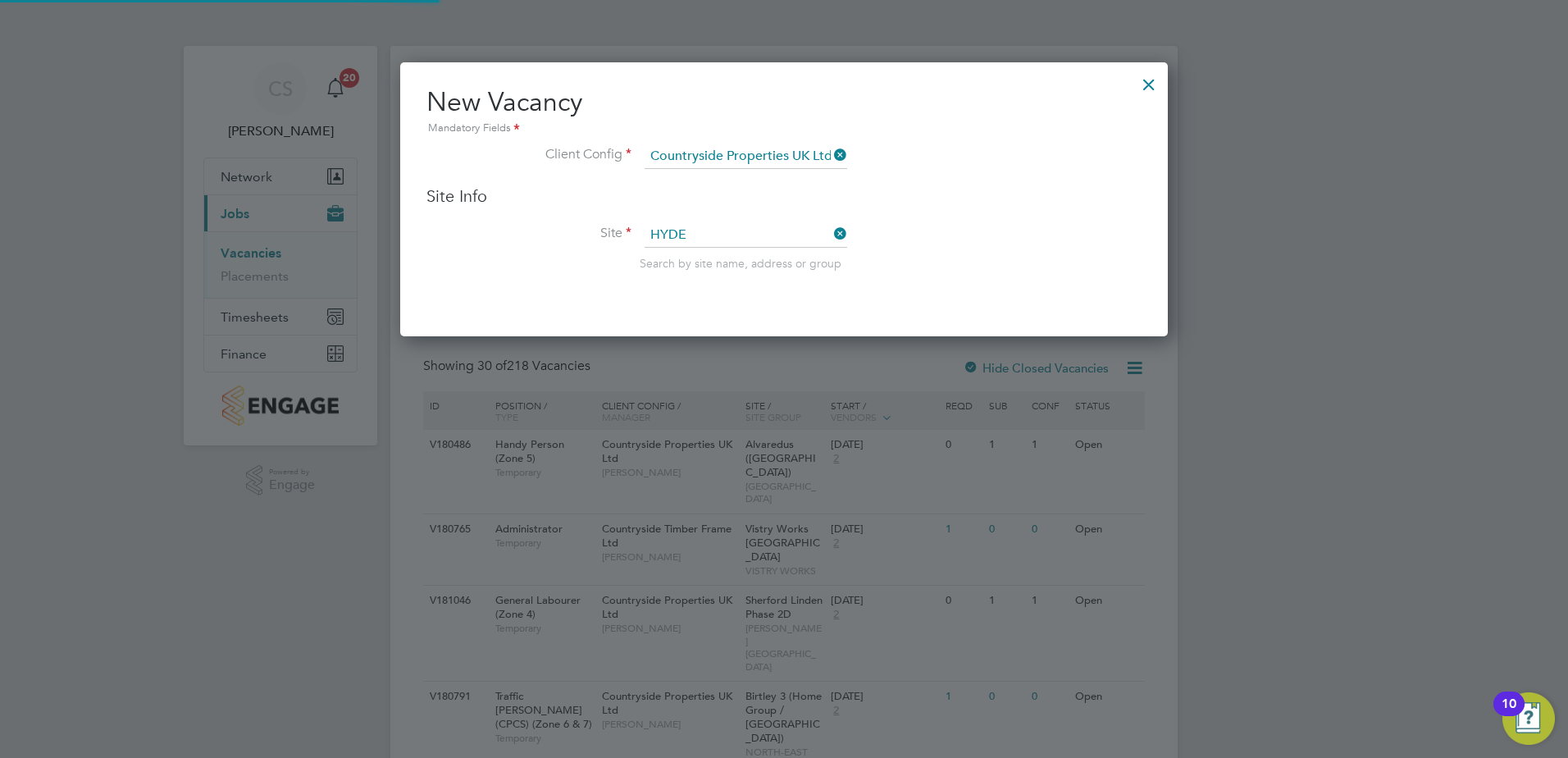
type input "[GEOGRAPHIC_DATA] (Agusdas Israel / Home Group)"
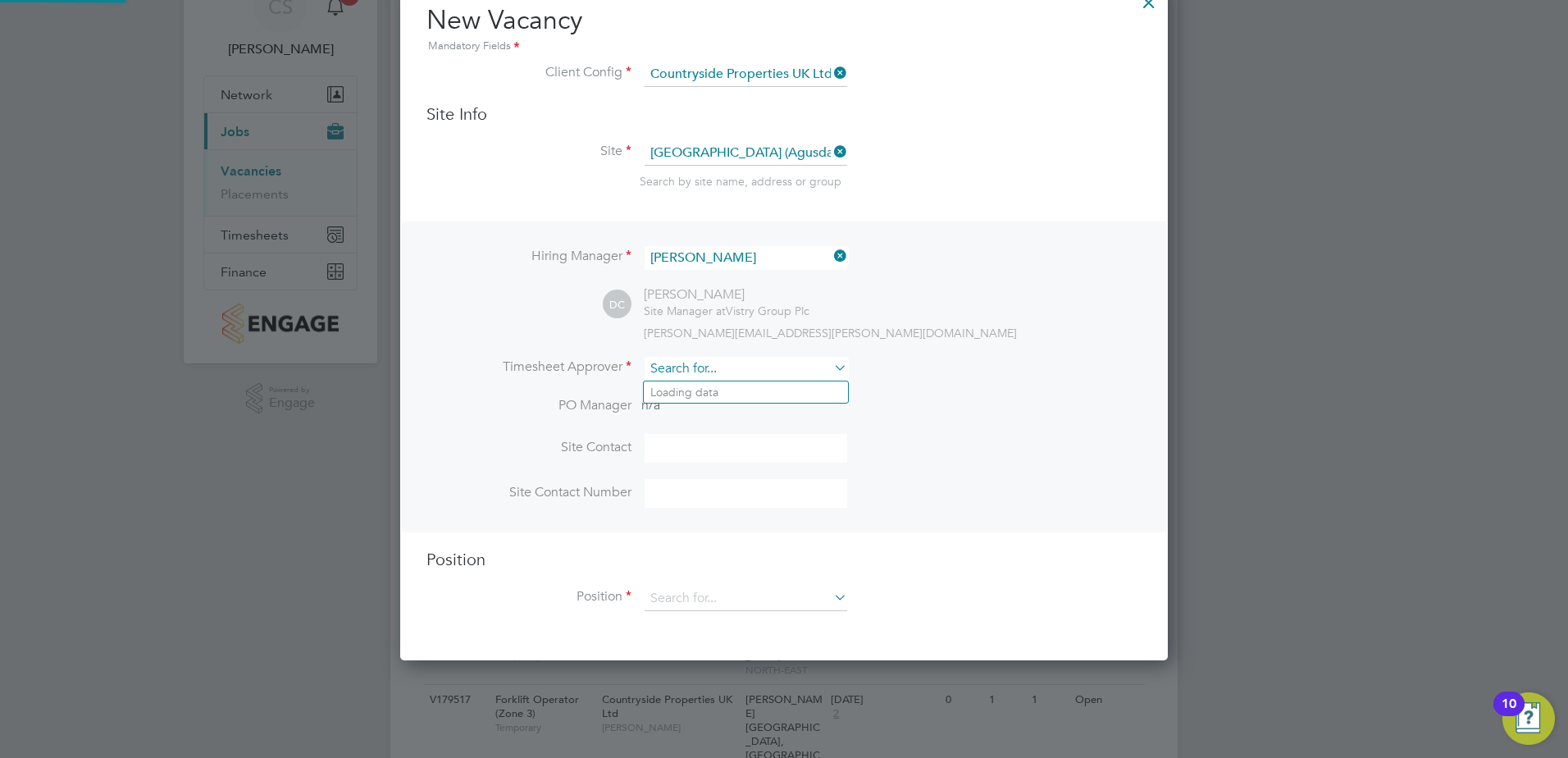
click at [677, 374] on input at bounding box center [745, 369] width 203 height 24
click at [691, 395] on li "Derr ick Cooper" at bounding box center [754, 392] width 220 height 22
type input "[PERSON_NAME]"
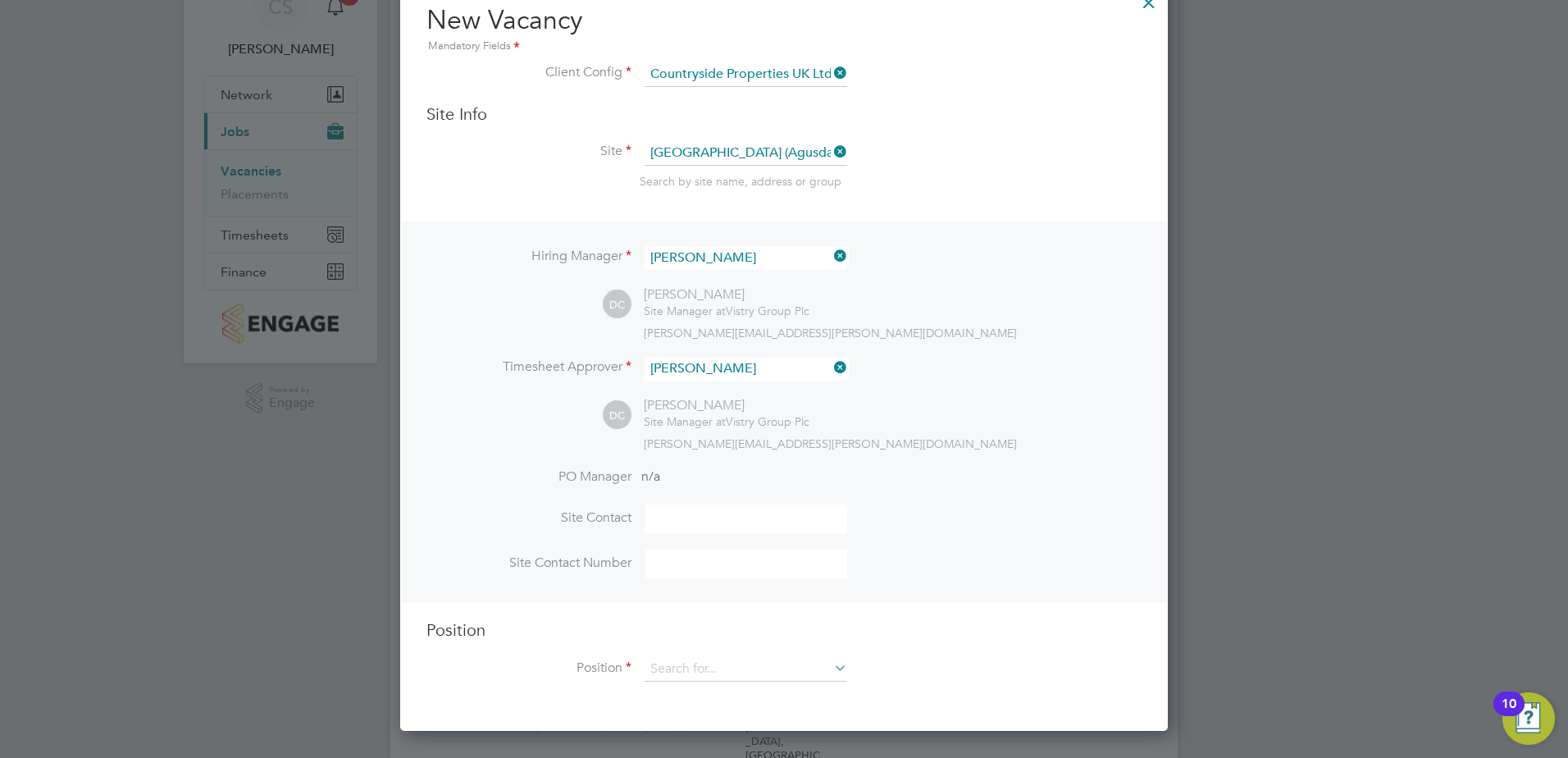
click at [674, 493] on li "PO Manager n/a" at bounding box center [783, 486] width 715 height 37
click at [674, 508] on input at bounding box center [745, 518] width 203 height 29
type input "[PERSON_NAME]"
type input "07923259621"
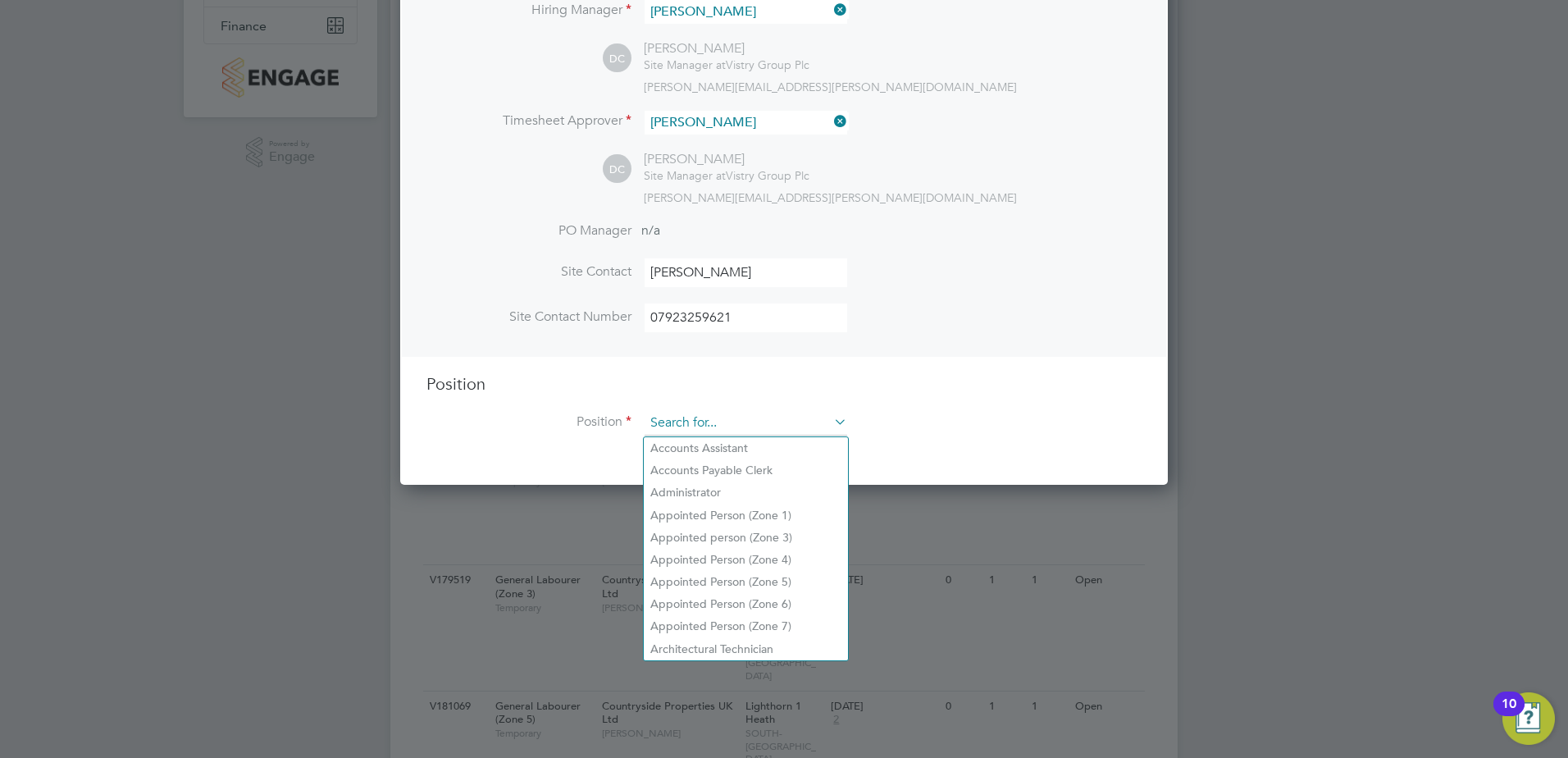
click at [716, 433] on input at bounding box center [745, 423] width 203 height 25
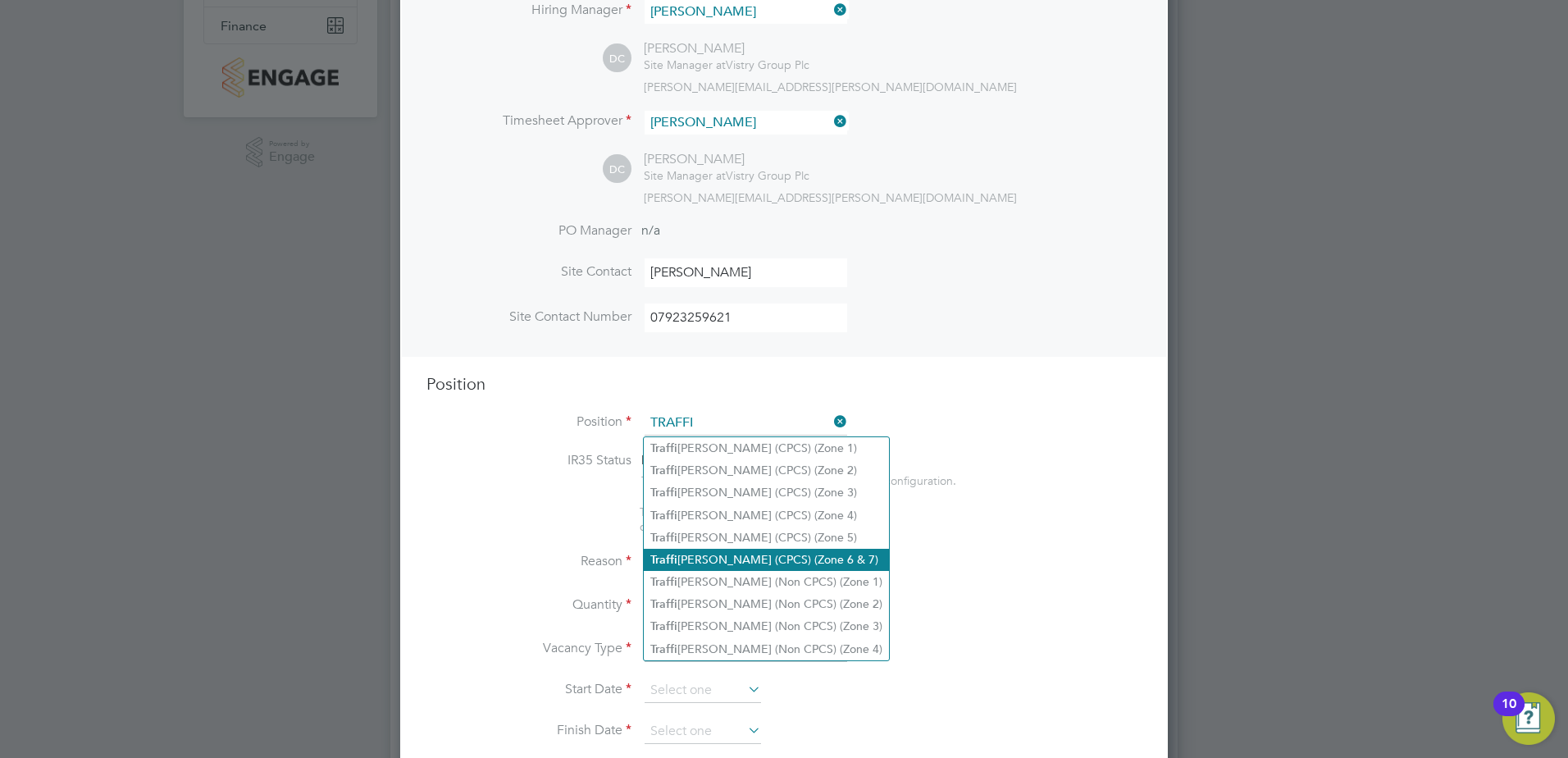
click at [780, 548] on li "Traffi c Marshall (CPCS) (Zone 6 & 7)" at bounding box center [766, 559] width 245 height 22
type input "Traffic [PERSON_NAME] (CPCS) (Zone 6 & 7)"
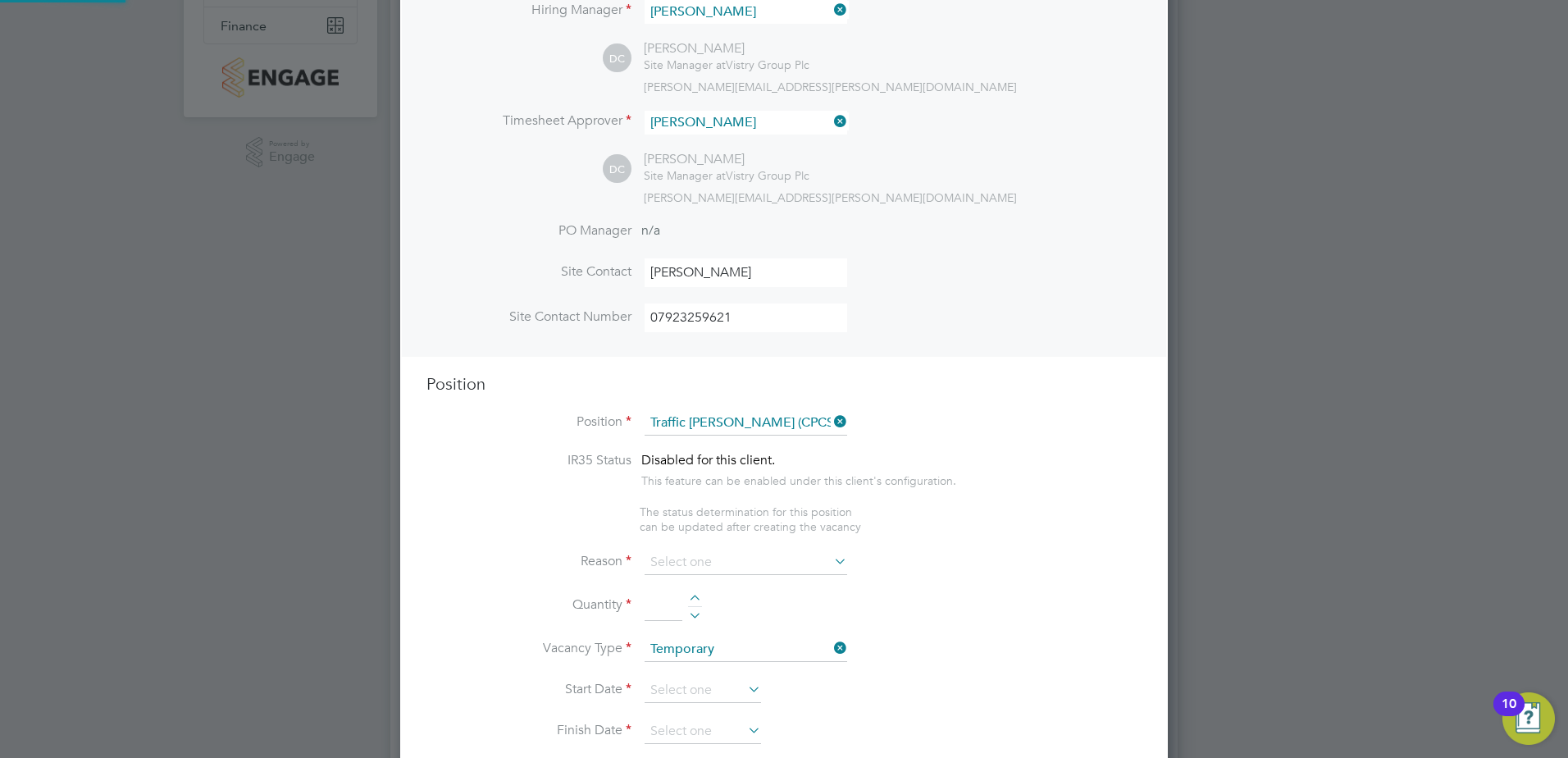
type textarea "- Working under the supervision and management of the Project Manager, Site Man…"
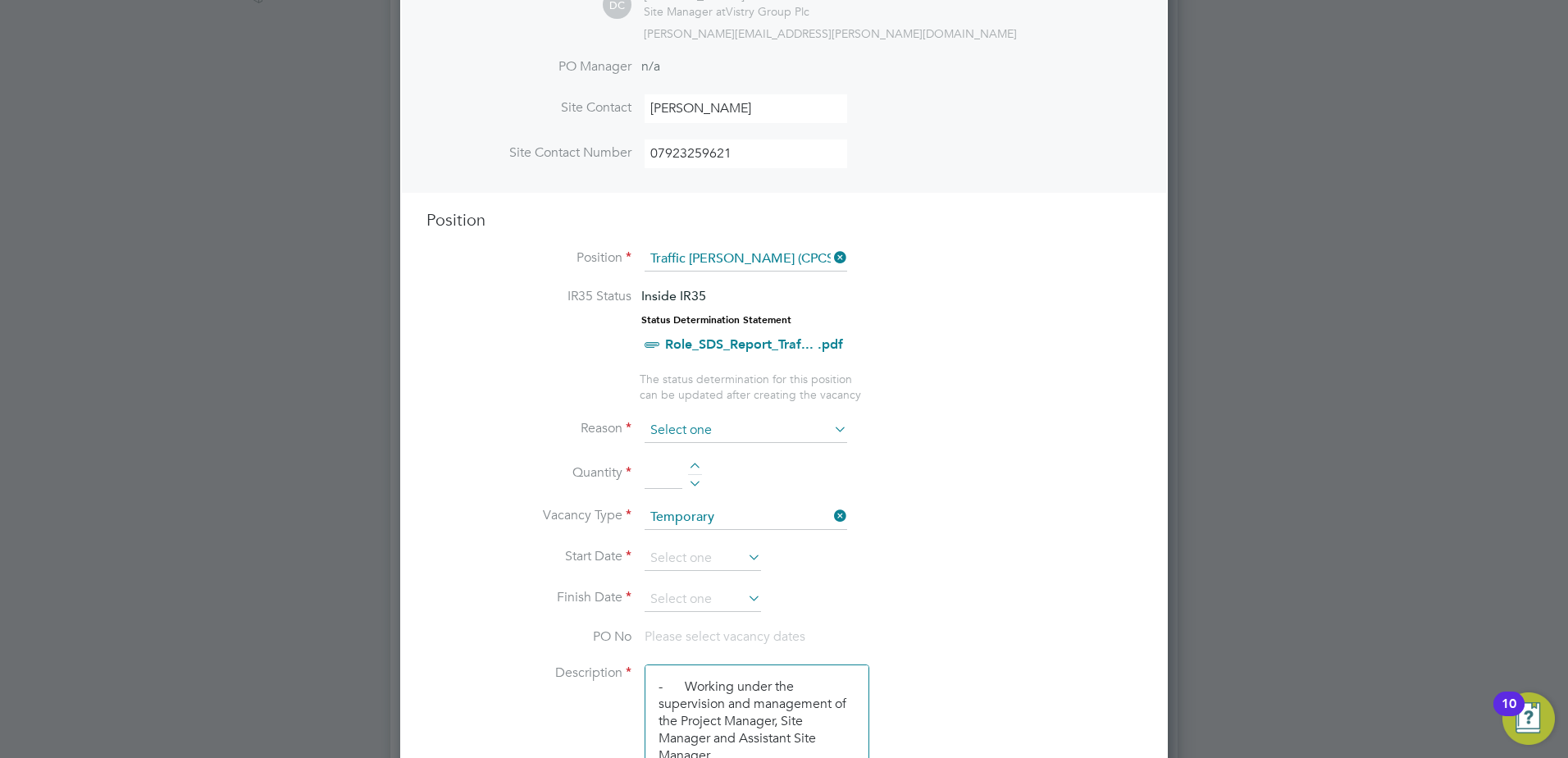
click at [686, 427] on input at bounding box center [745, 430] width 203 height 25
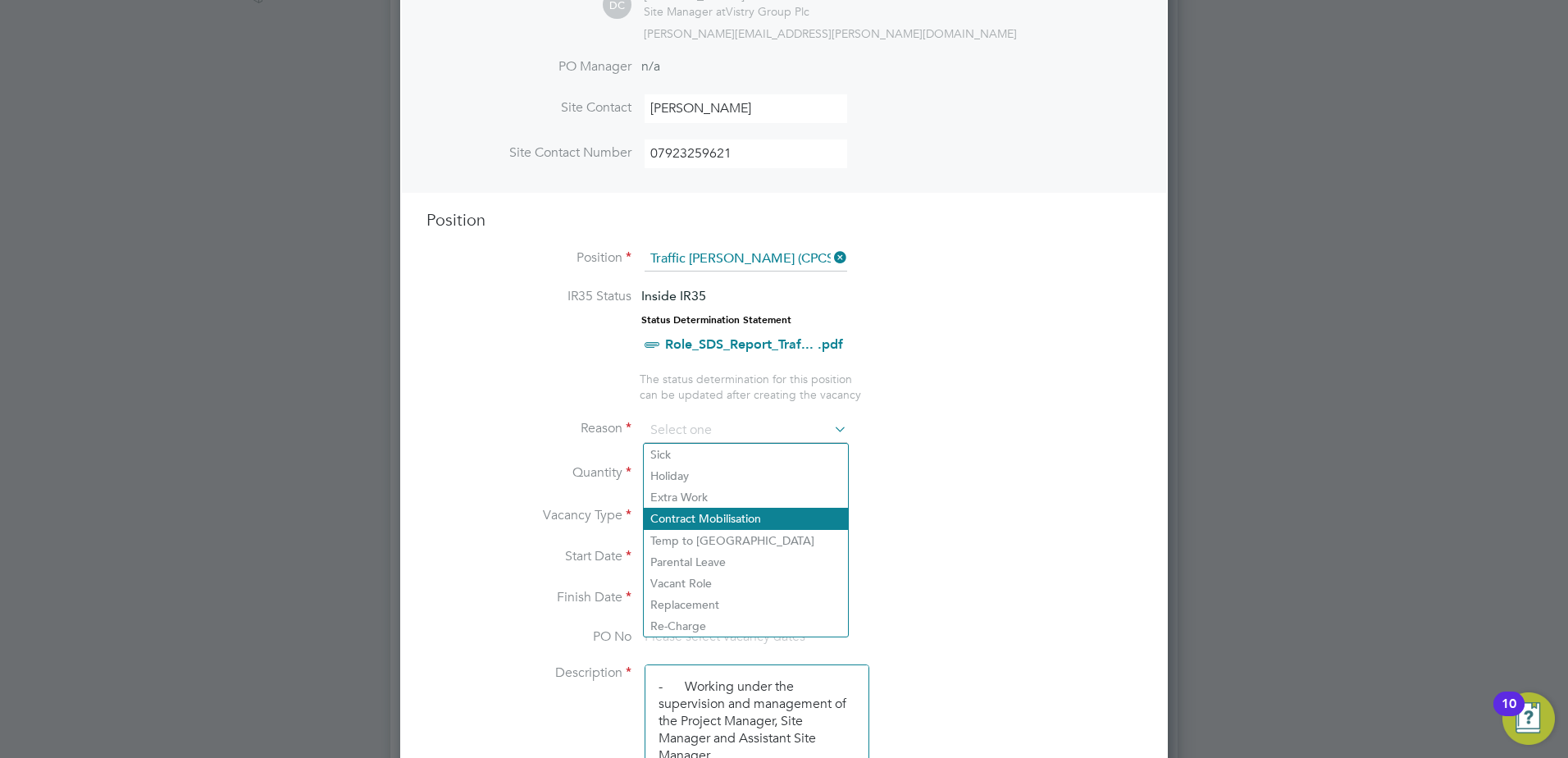
click at [696, 515] on li "Contract Mobilisation" at bounding box center [746, 517] width 204 height 21
type input "Contract Mobilisation"
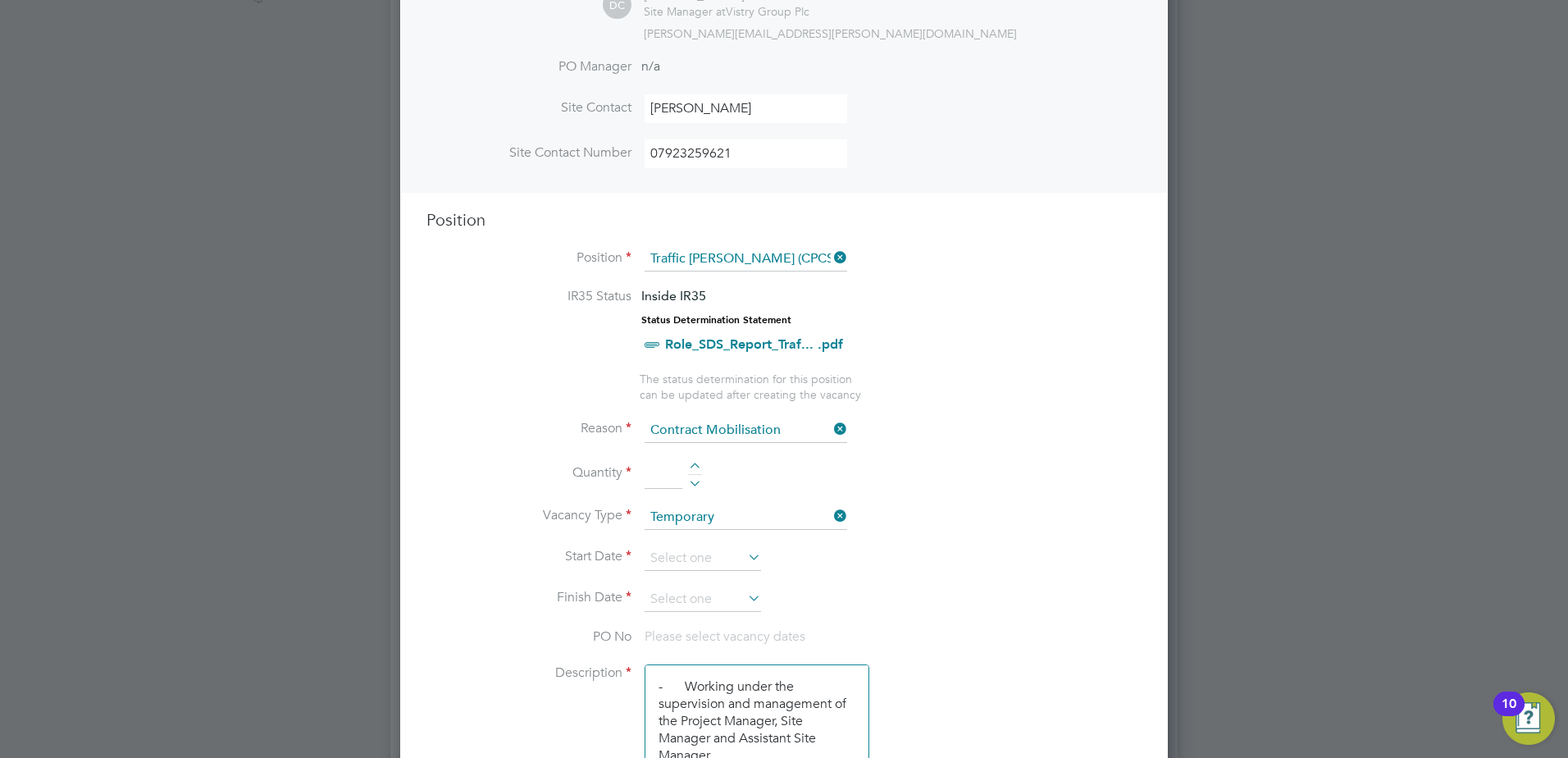
click at [689, 465] on div at bounding box center [695, 467] width 14 height 11
type input "1"
click at [685, 566] on input at bounding box center [702, 558] width 116 height 25
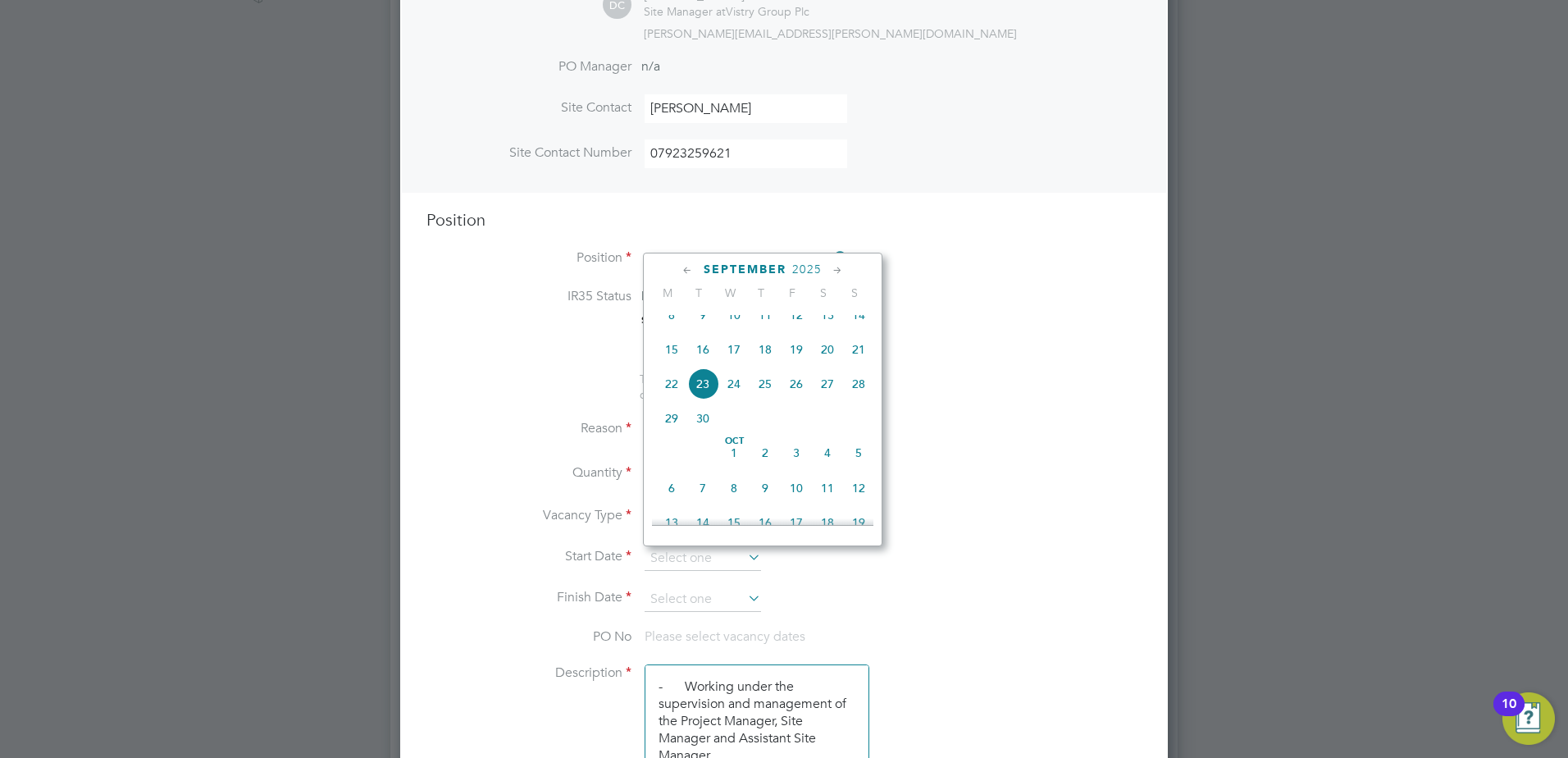
click at [669, 329] on span "8" at bounding box center [671, 314] width 31 height 31
type input "08 Sep 2025"
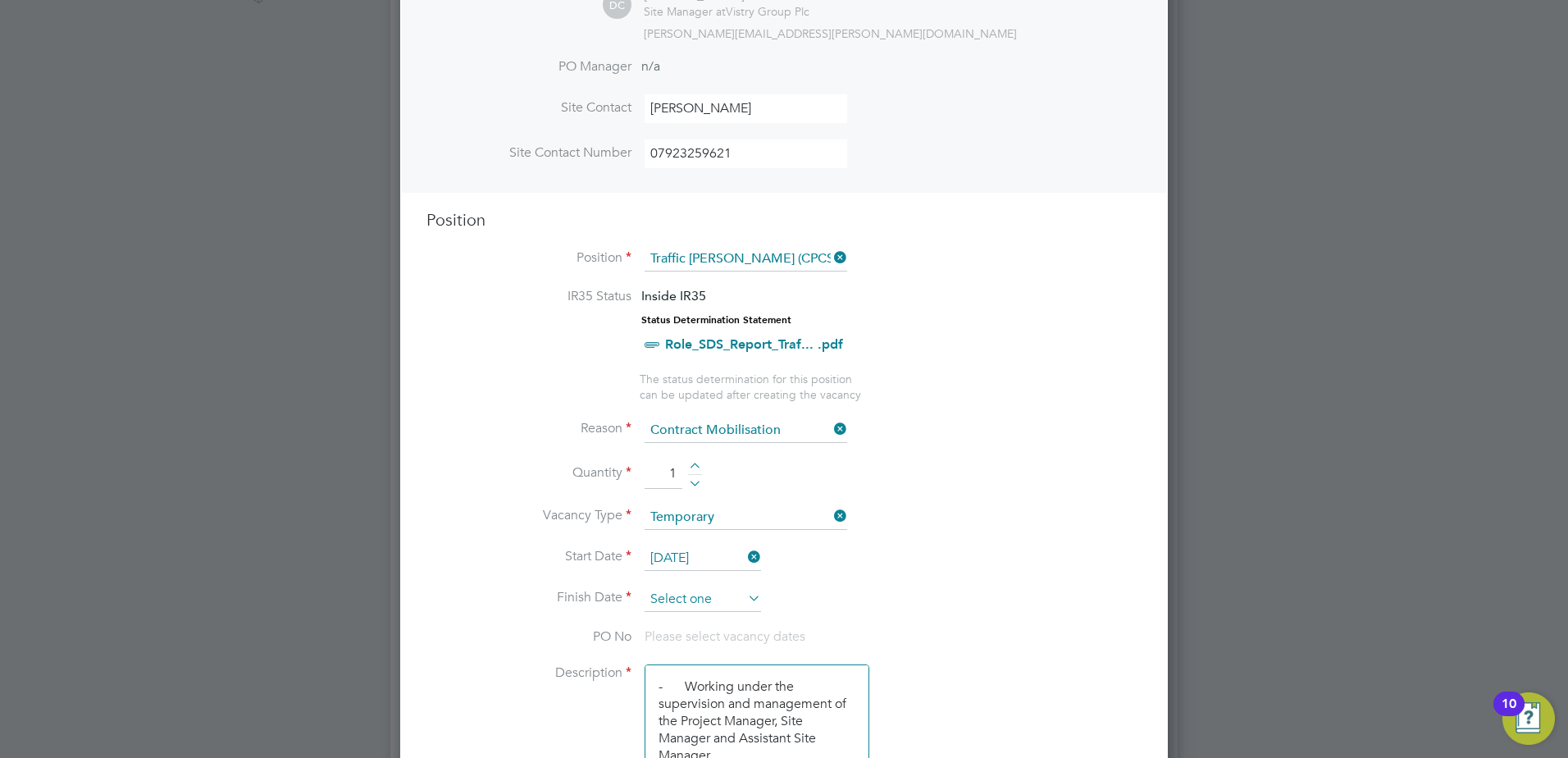
click at [667, 598] on input at bounding box center [702, 599] width 116 height 25
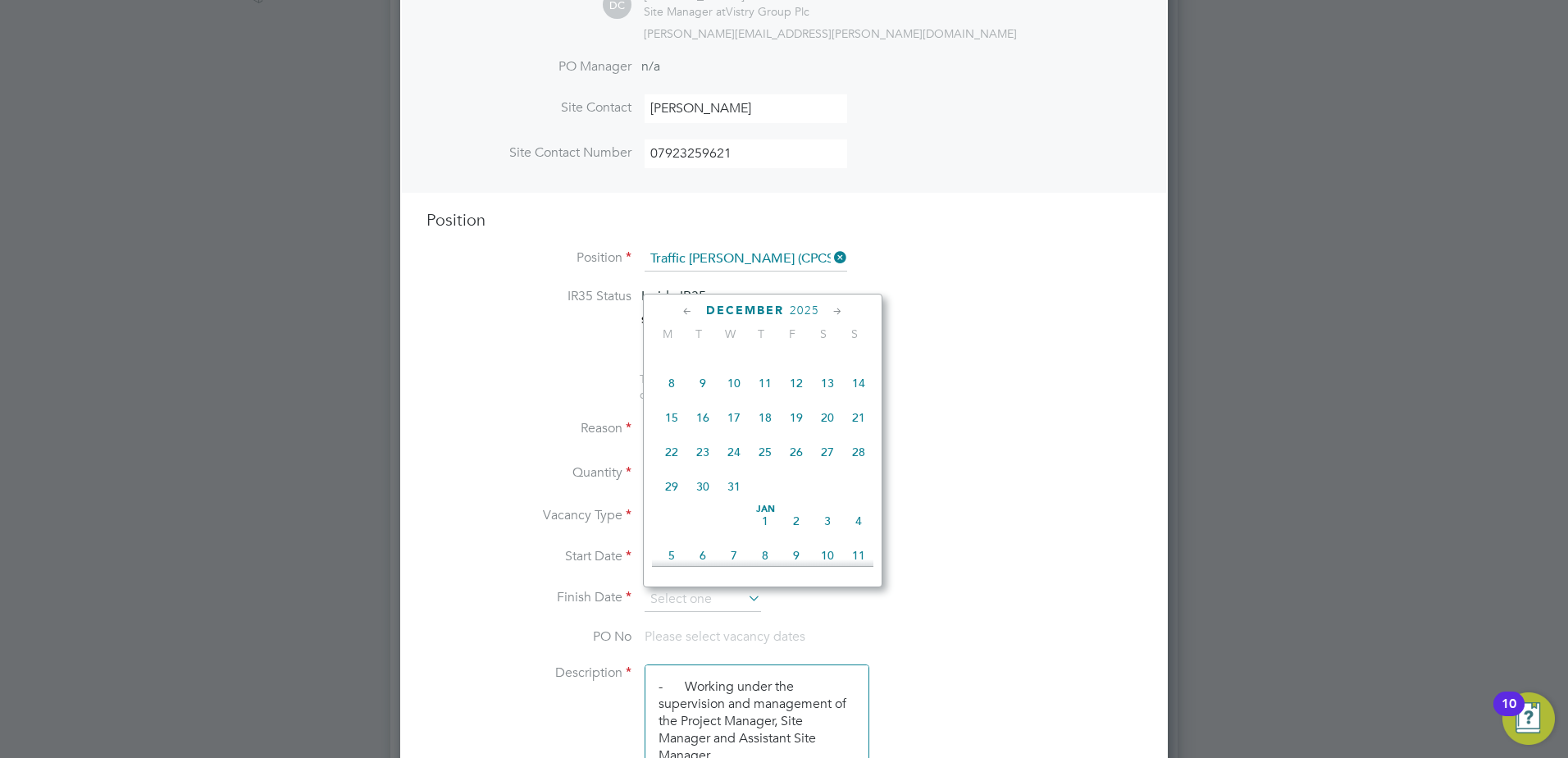
click at [671, 502] on span "29" at bounding box center [671, 486] width 31 height 31
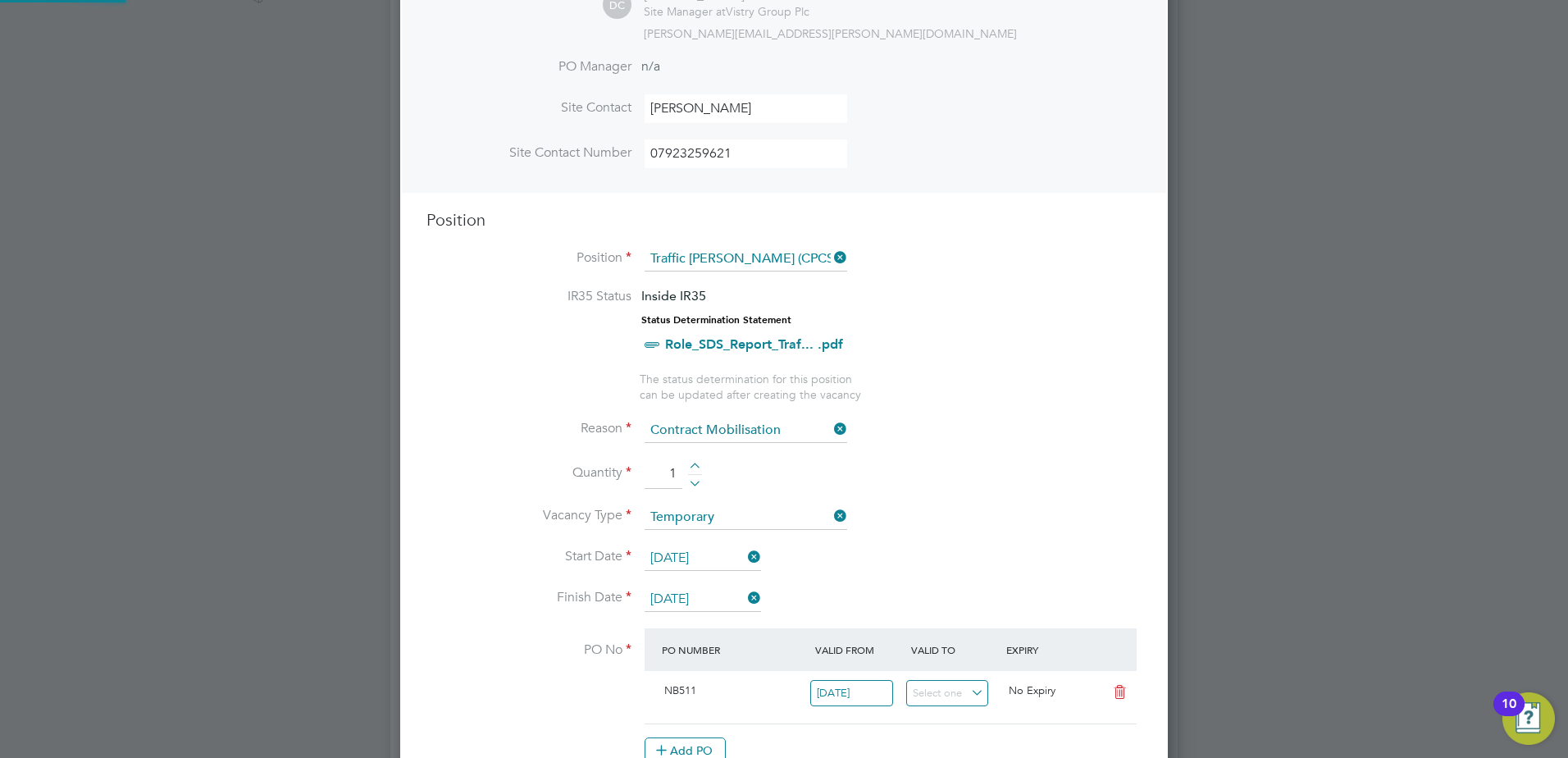
click at [695, 605] on input "29 Dec 2025" at bounding box center [702, 599] width 116 height 25
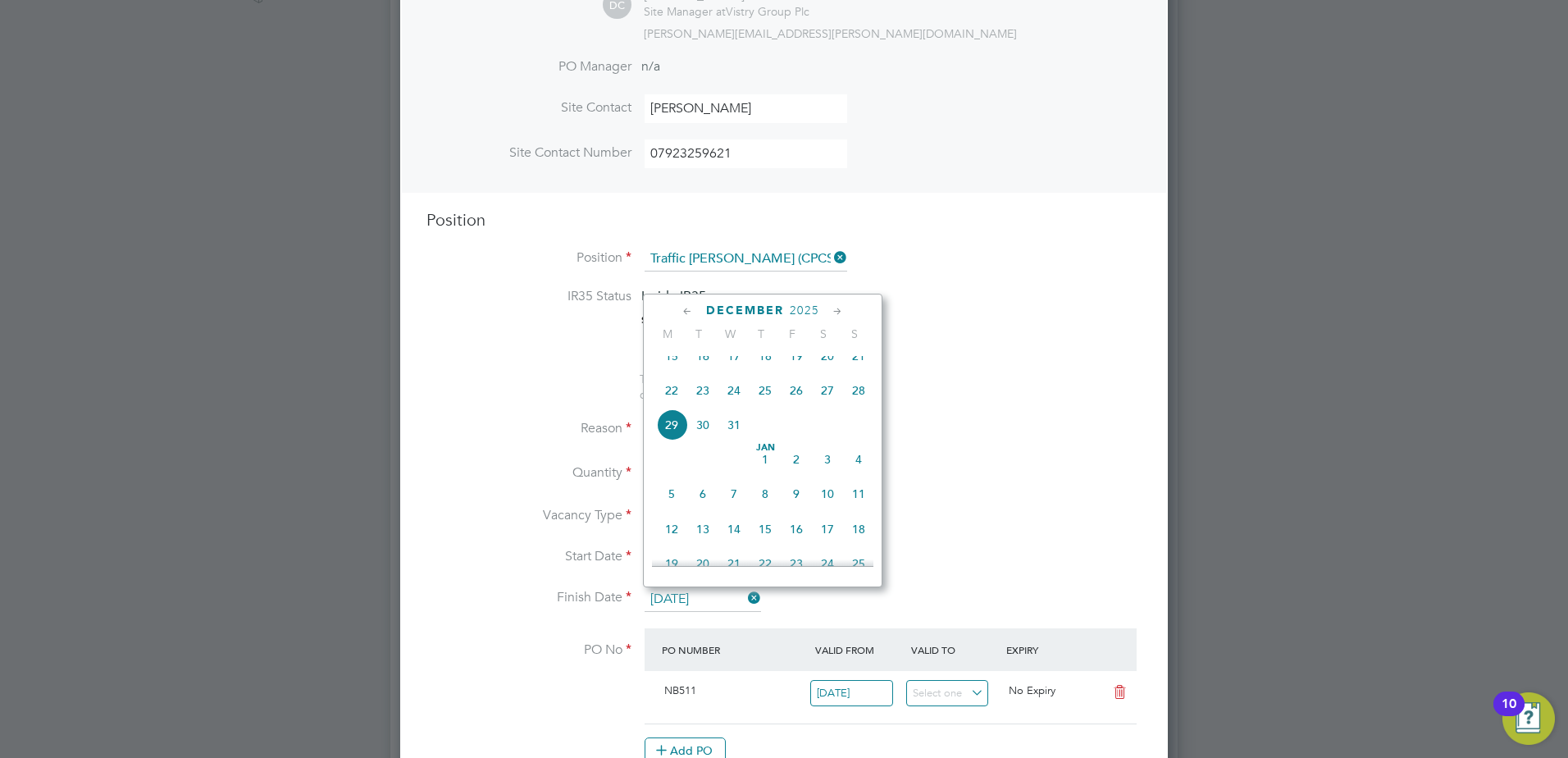
click at [735, 429] on span "31" at bounding box center [733, 424] width 31 height 31
type input "[DATE]"
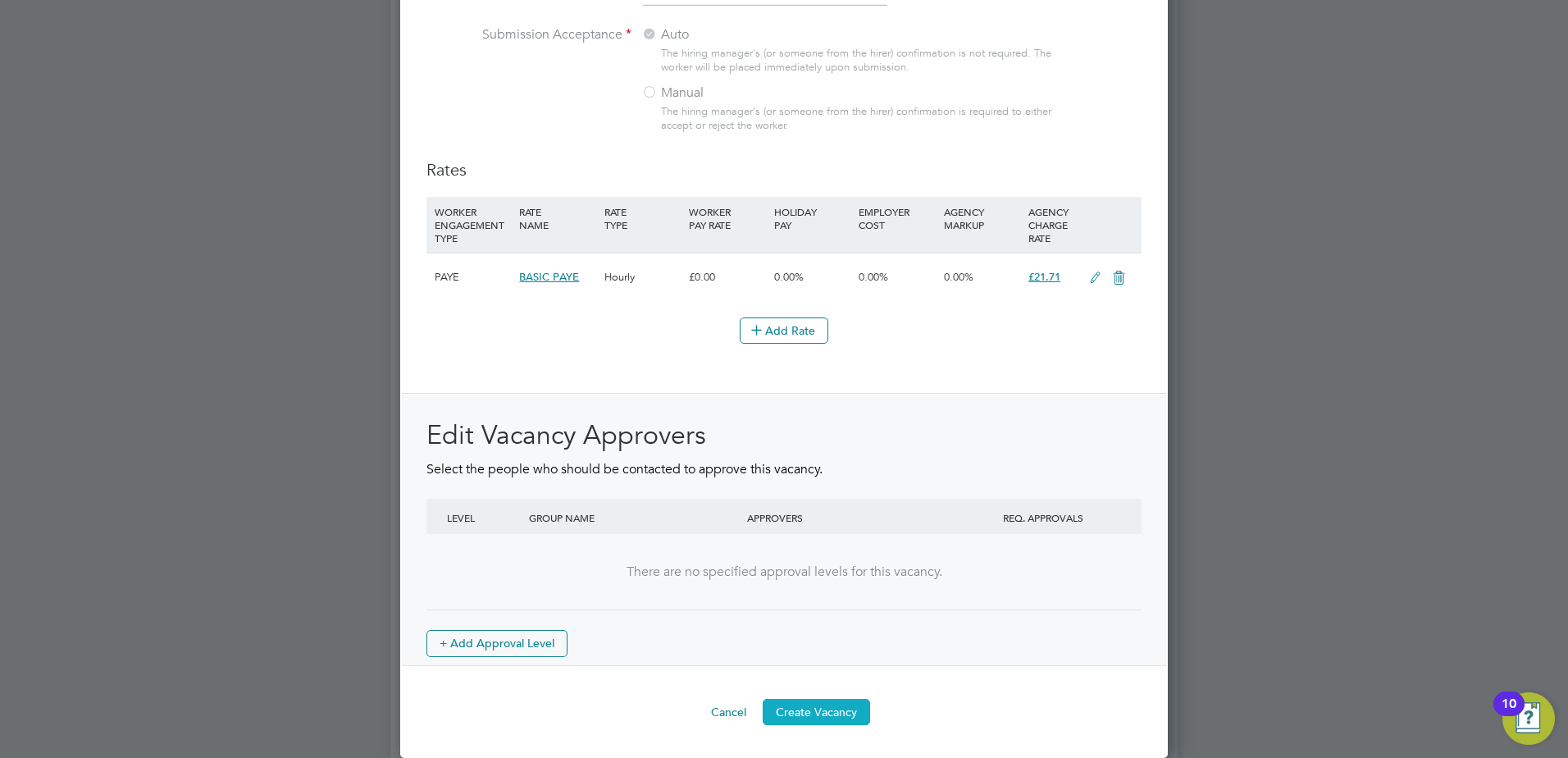
click at [820, 709] on button "Create Vacancy" at bounding box center [815, 712] width 107 height 26
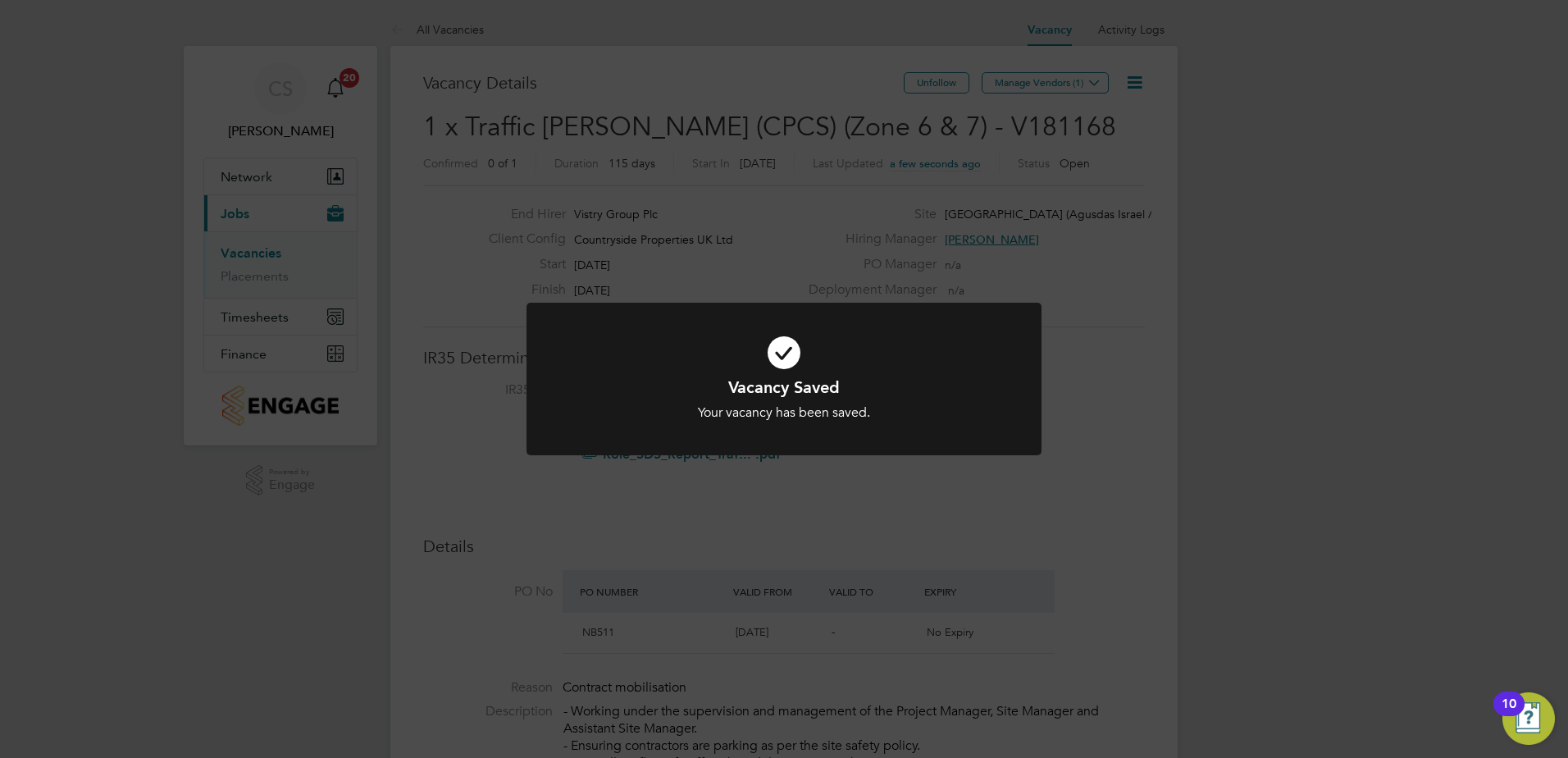
click at [734, 387] on h1 "Vacancy Saved" at bounding box center [784, 386] width 426 height 21
